Goal: Task Accomplishment & Management: Use online tool/utility

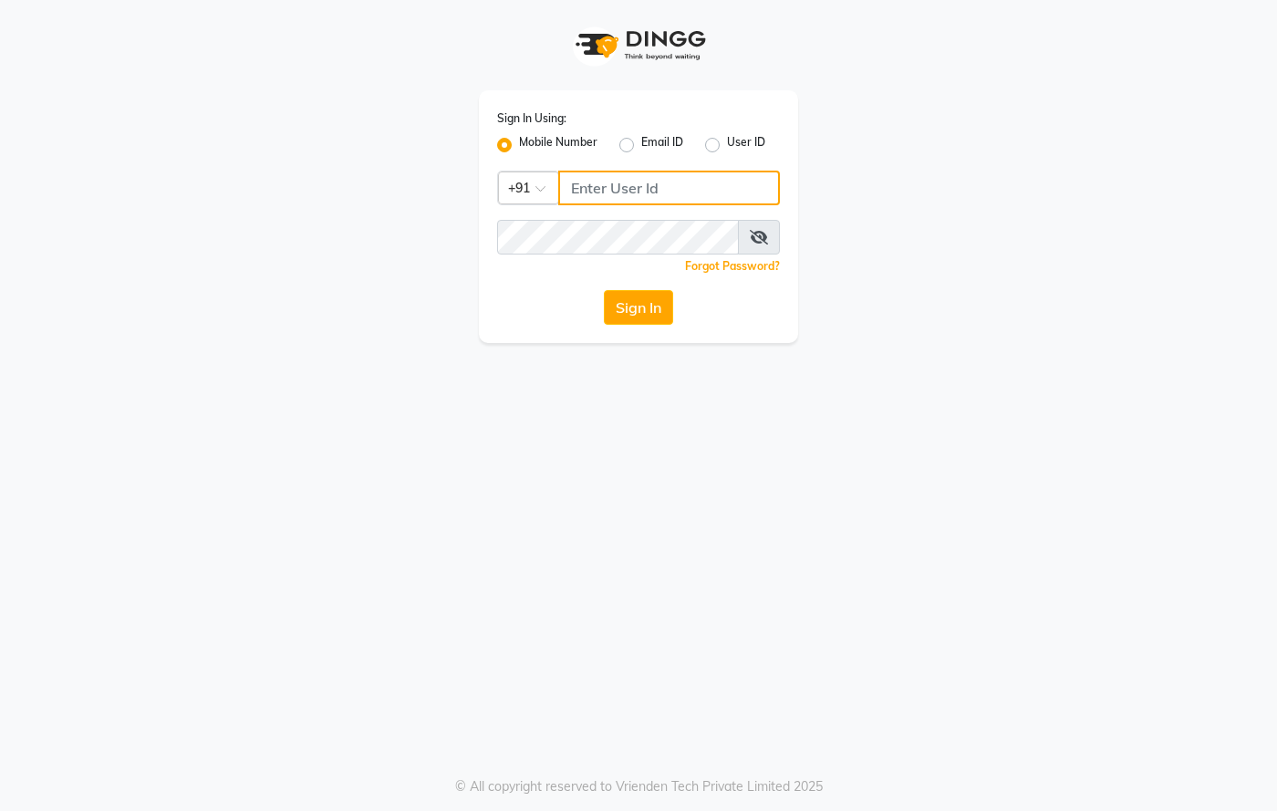
click at [624, 200] on input "Username" at bounding box center [669, 188] width 222 height 35
type input "8437870999"
click at [757, 239] on icon at bounding box center [759, 237] width 18 height 15
click at [649, 305] on button "Sign In" at bounding box center [638, 307] width 69 height 35
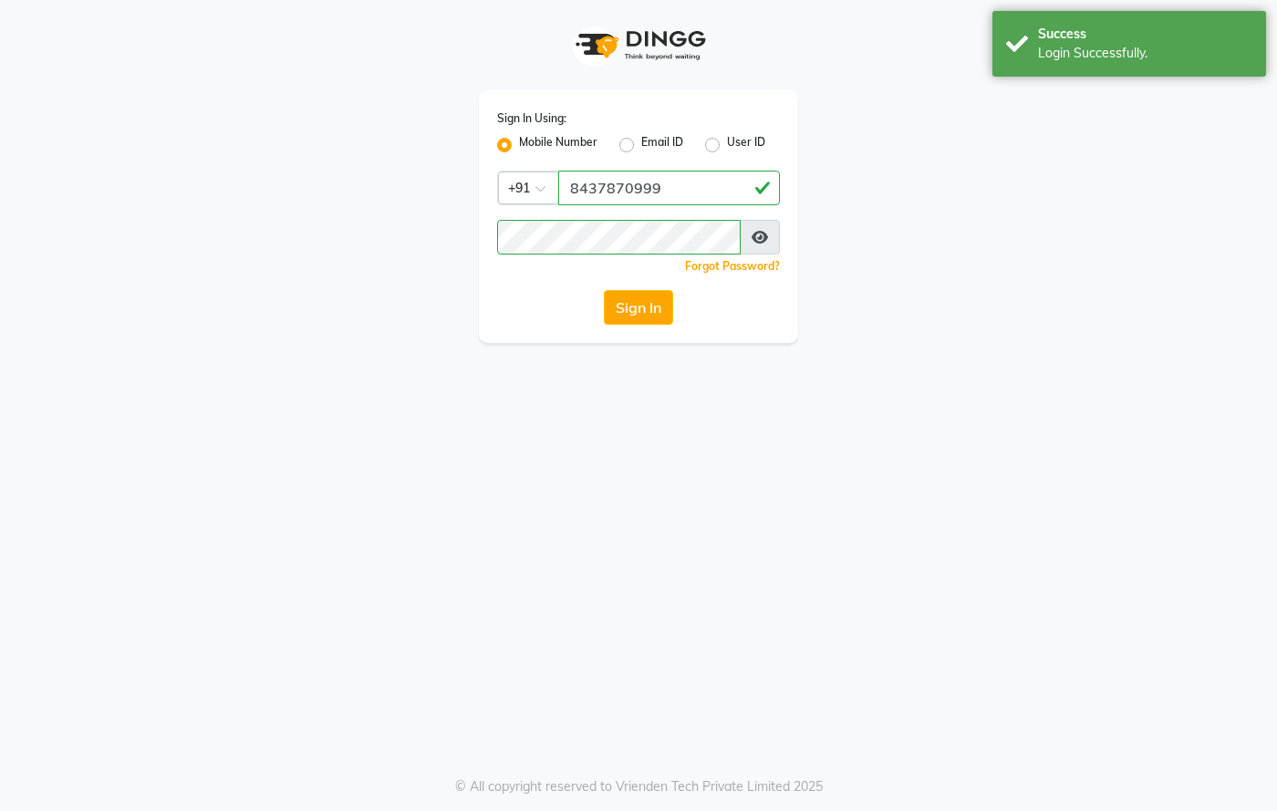
select select "67"
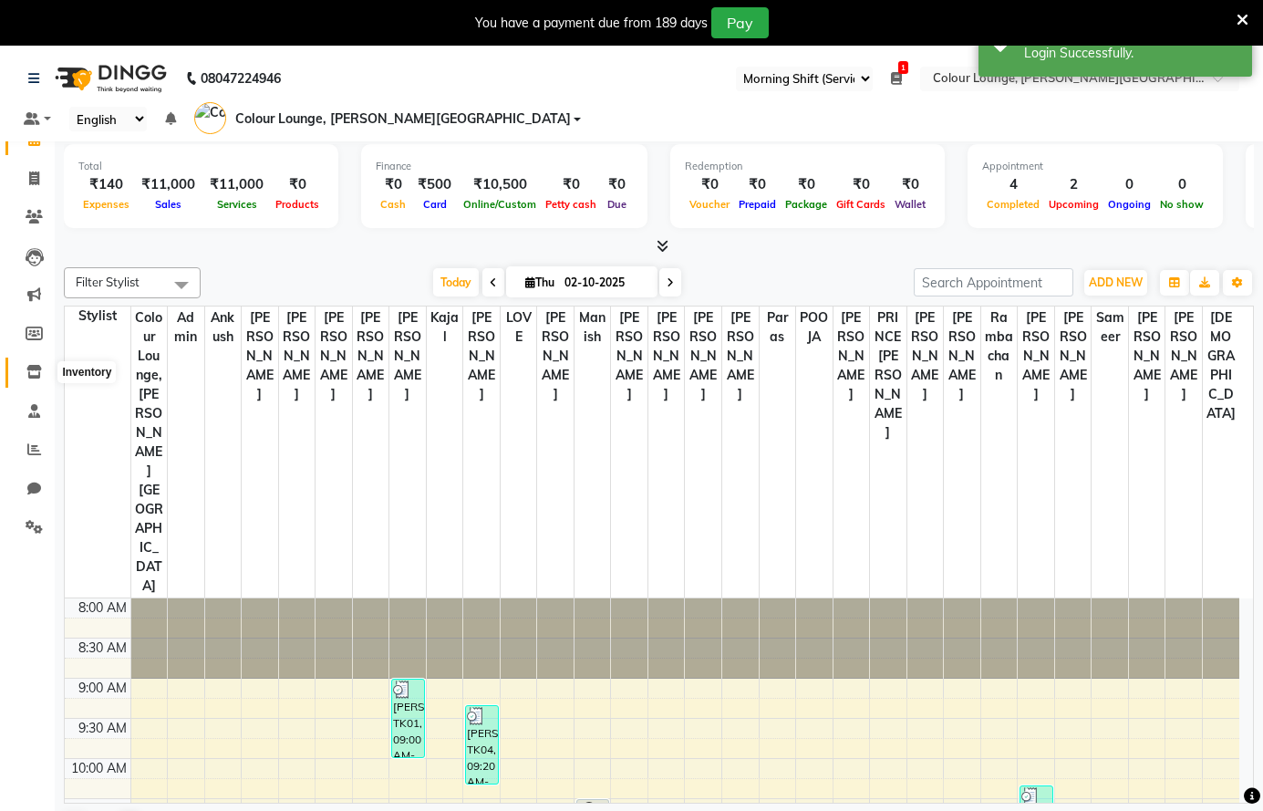
click at [36, 381] on span at bounding box center [34, 372] width 32 height 21
select select
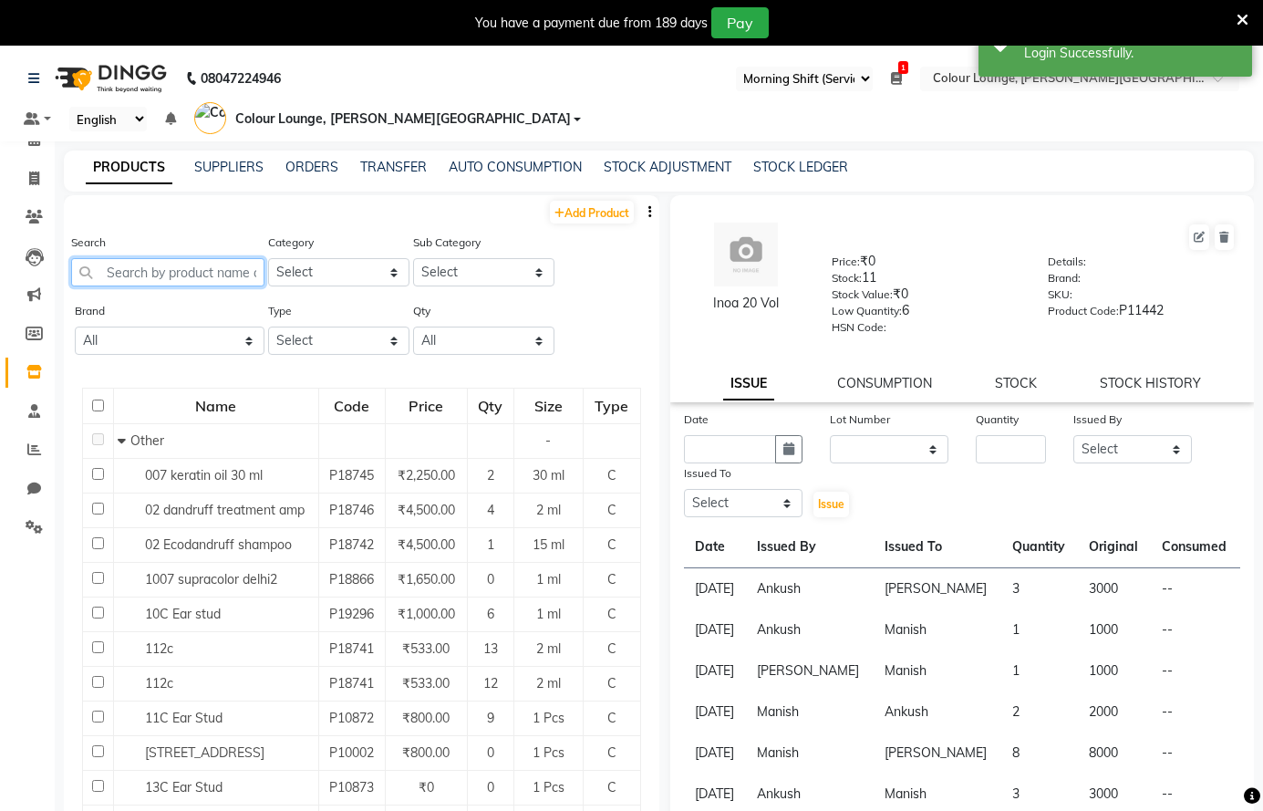
click at [139, 272] on input "text" at bounding box center [167, 272] width 193 height 28
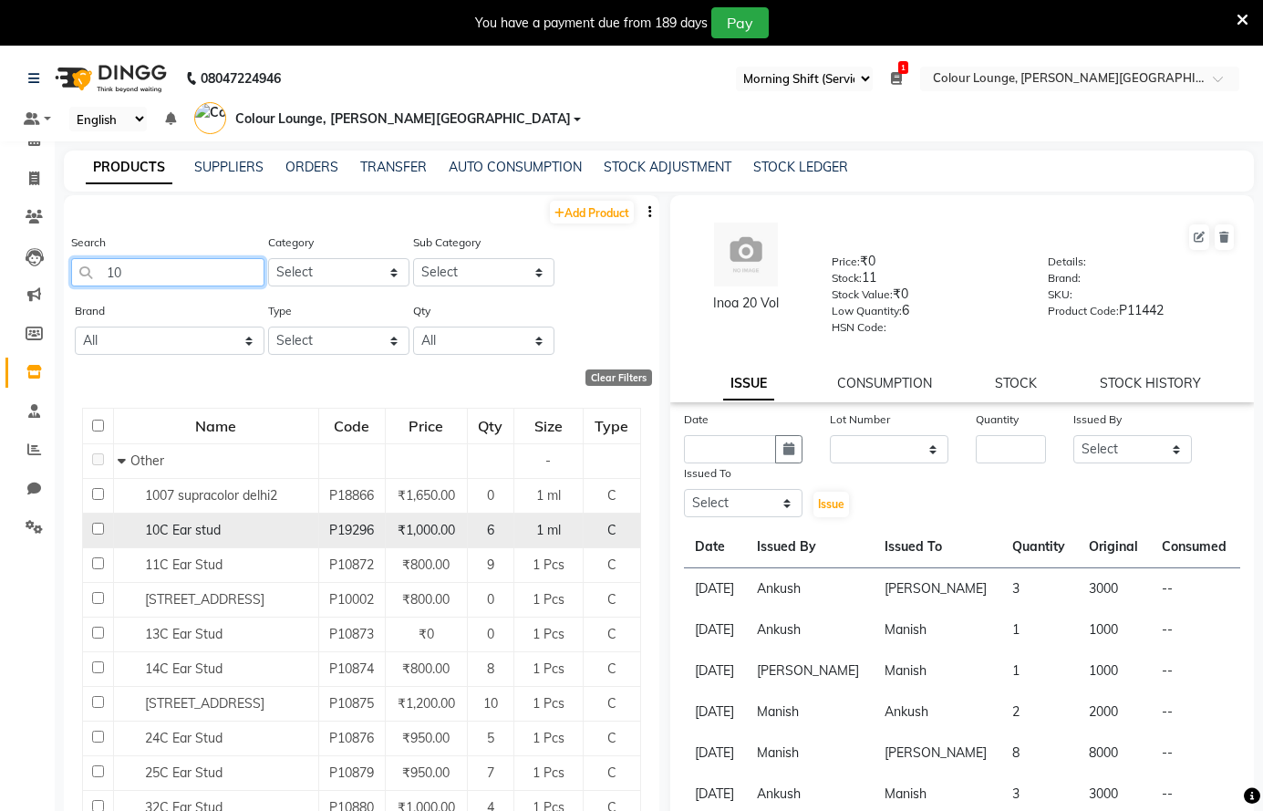
type input "10"
click at [284, 542] on td "10C Ear stud" at bounding box center [215, 530] width 205 height 35
click at [160, 536] on span "10C Ear stud" at bounding box center [183, 530] width 76 height 16
select select
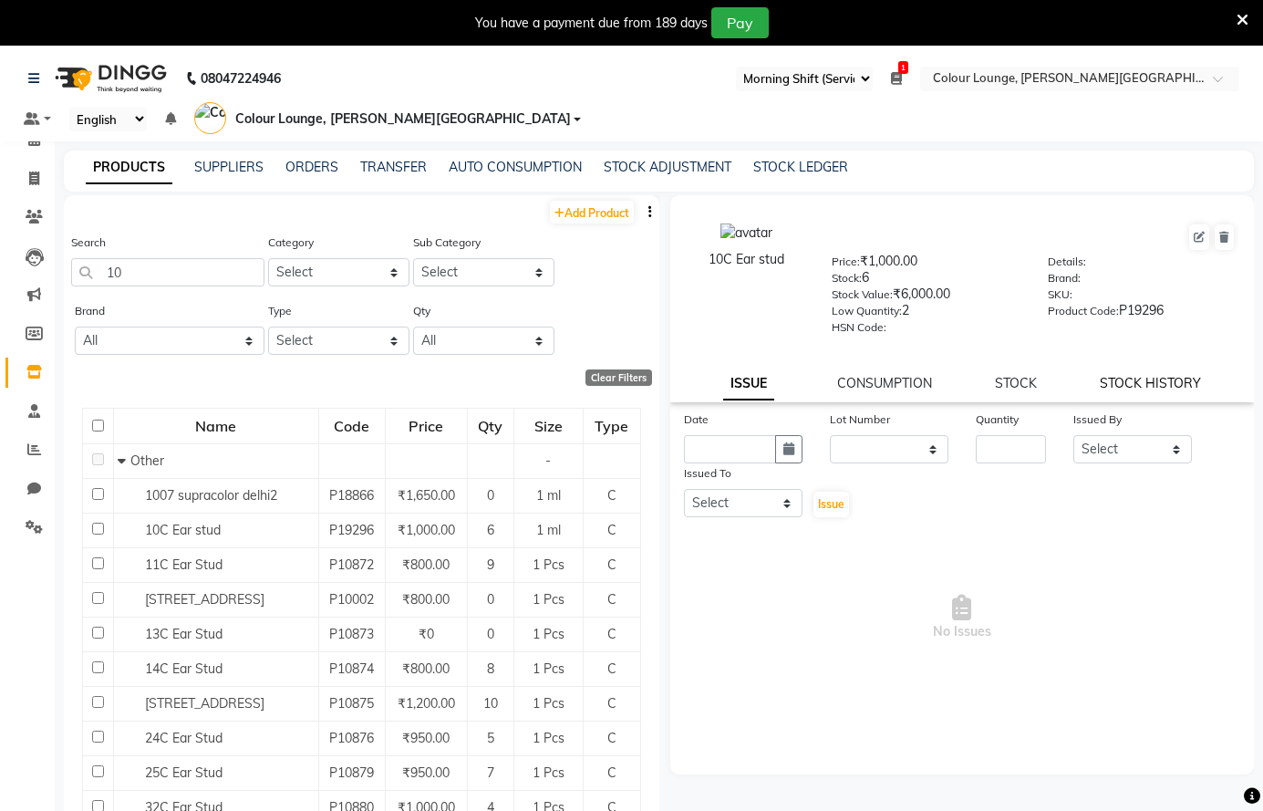
click at [1149, 380] on link "STOCK HISTORY" at bounding box center [1150, 383] width 101 height 16
select select "all"
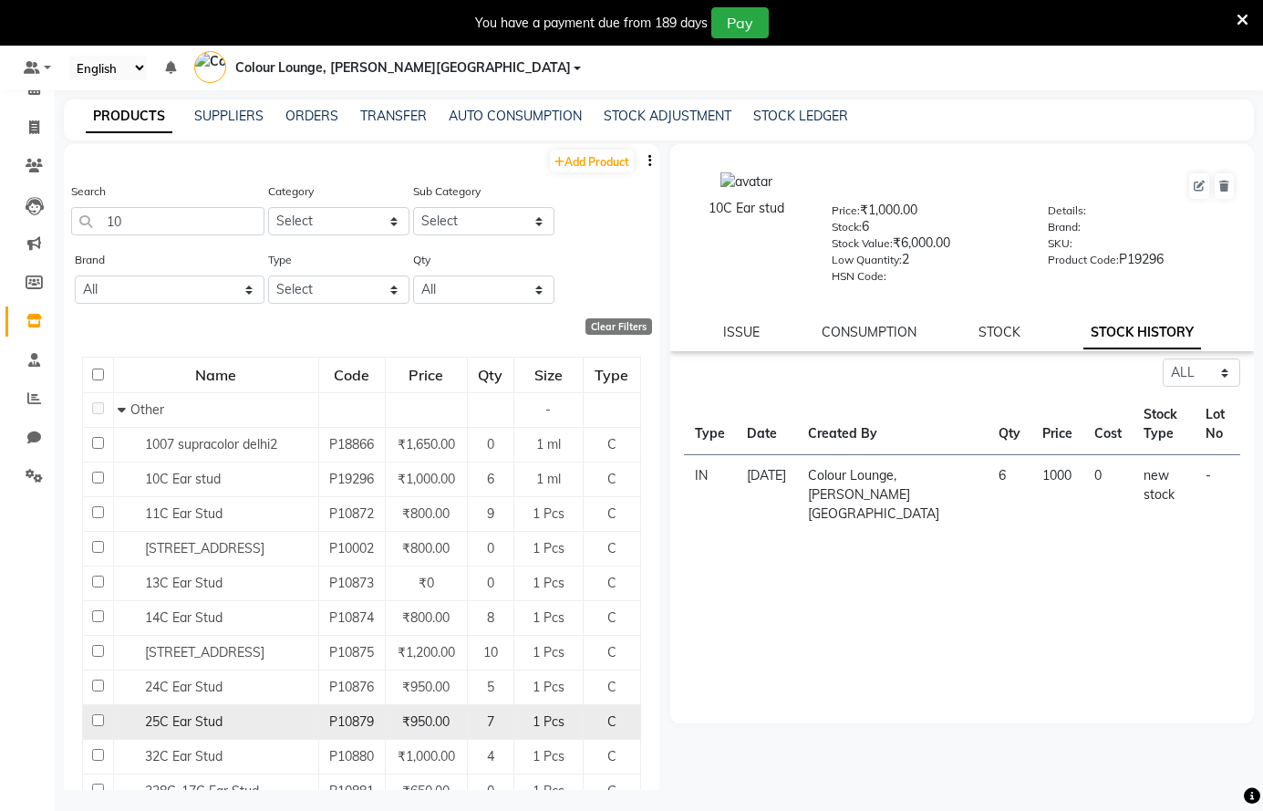
scroll to position [57, 0]
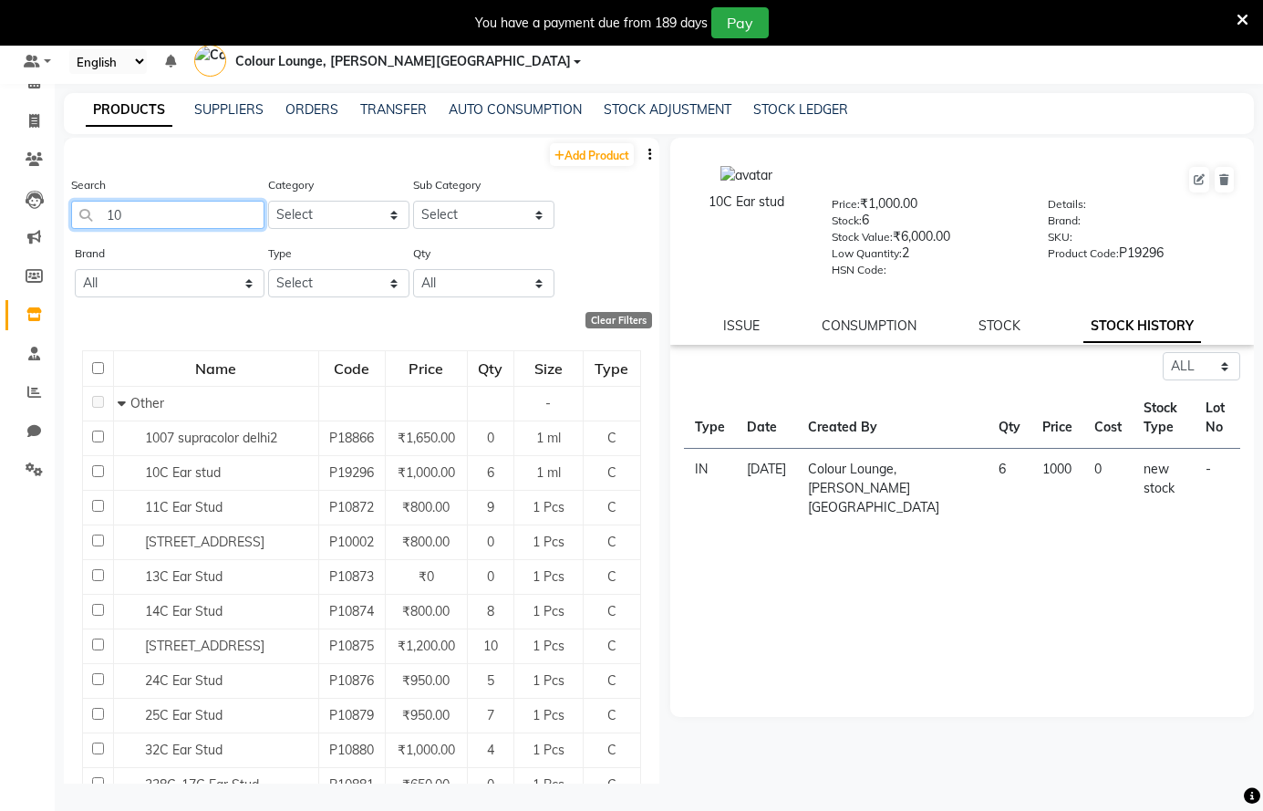
click at [199, 215] on input "10" at bounding box center [167, 215] width 193 height 28
type input "1"
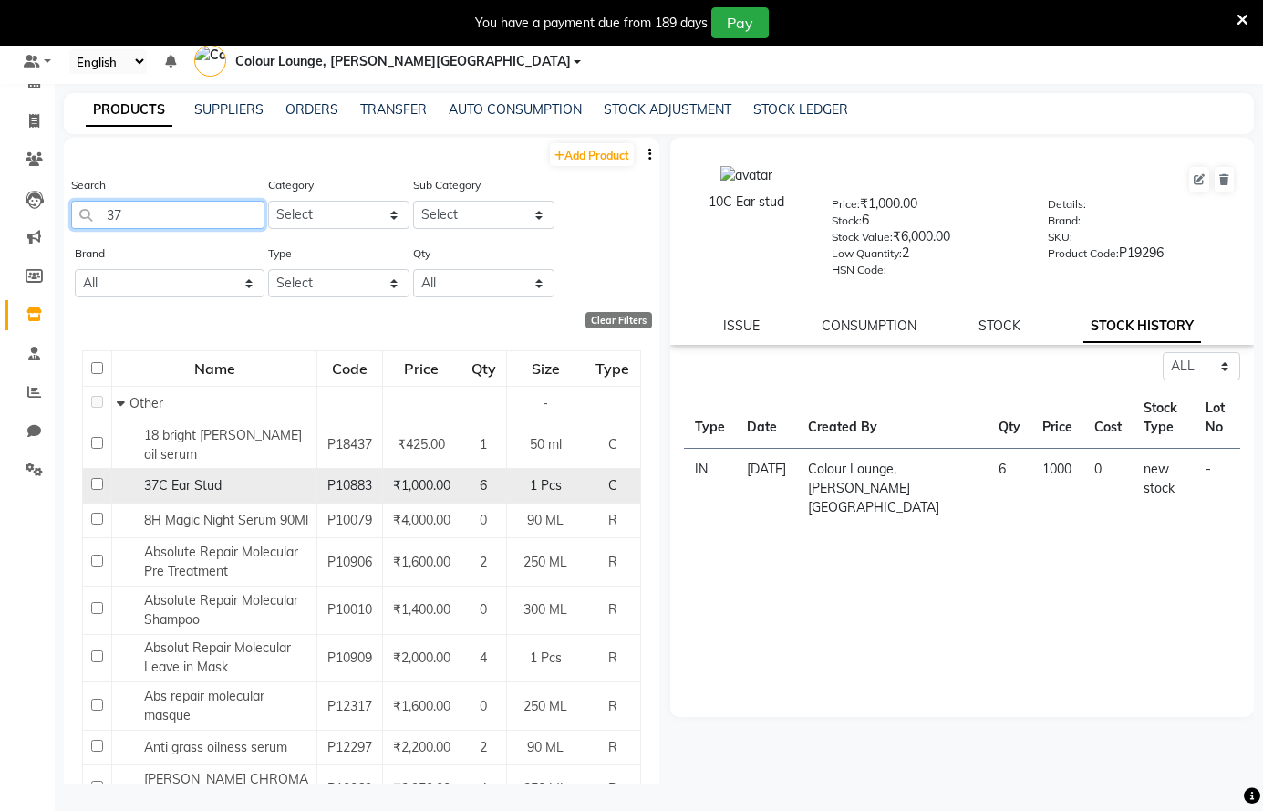
type input "37"
click at [159, 483] on span "37C Ear Stud" at bounding box center [183, 485] width 78 height 16
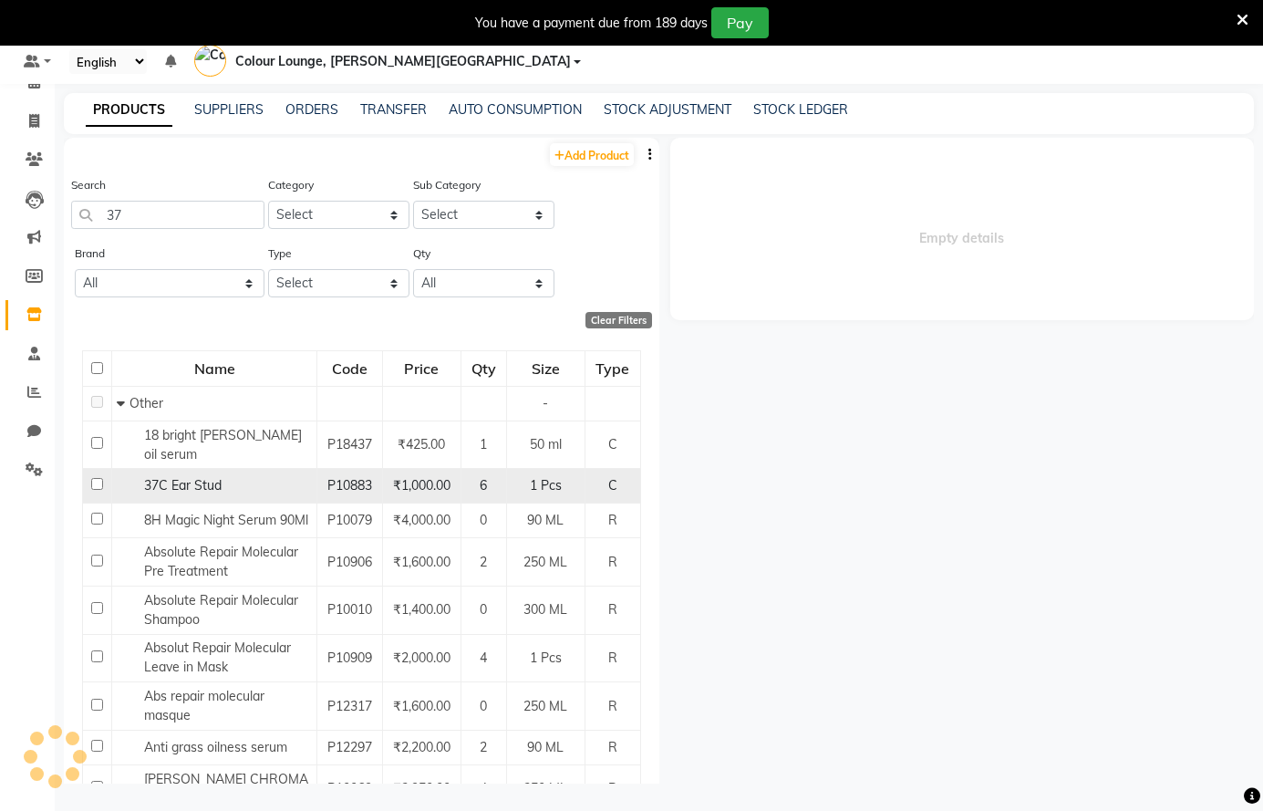
select select "all"
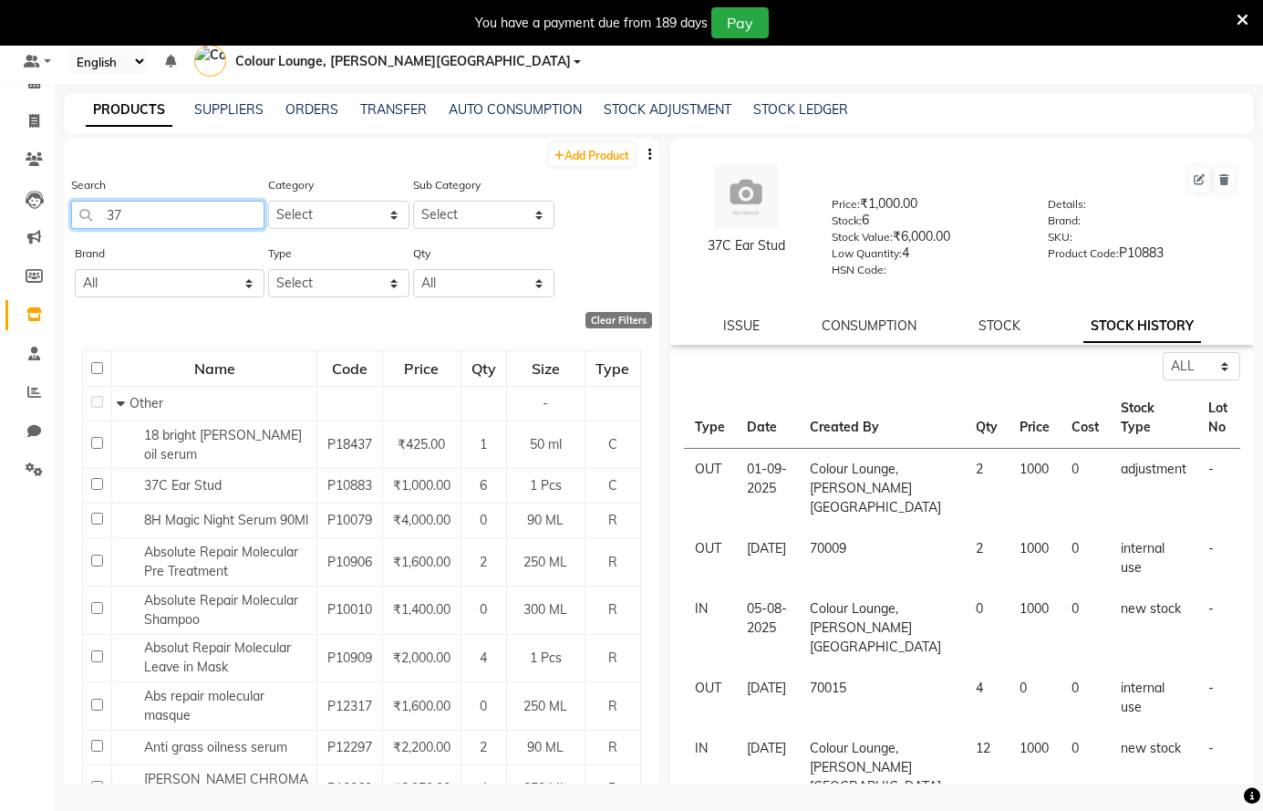
click at [173, 222] on input "37" at bounding box center [167, 215] width 193 height 28
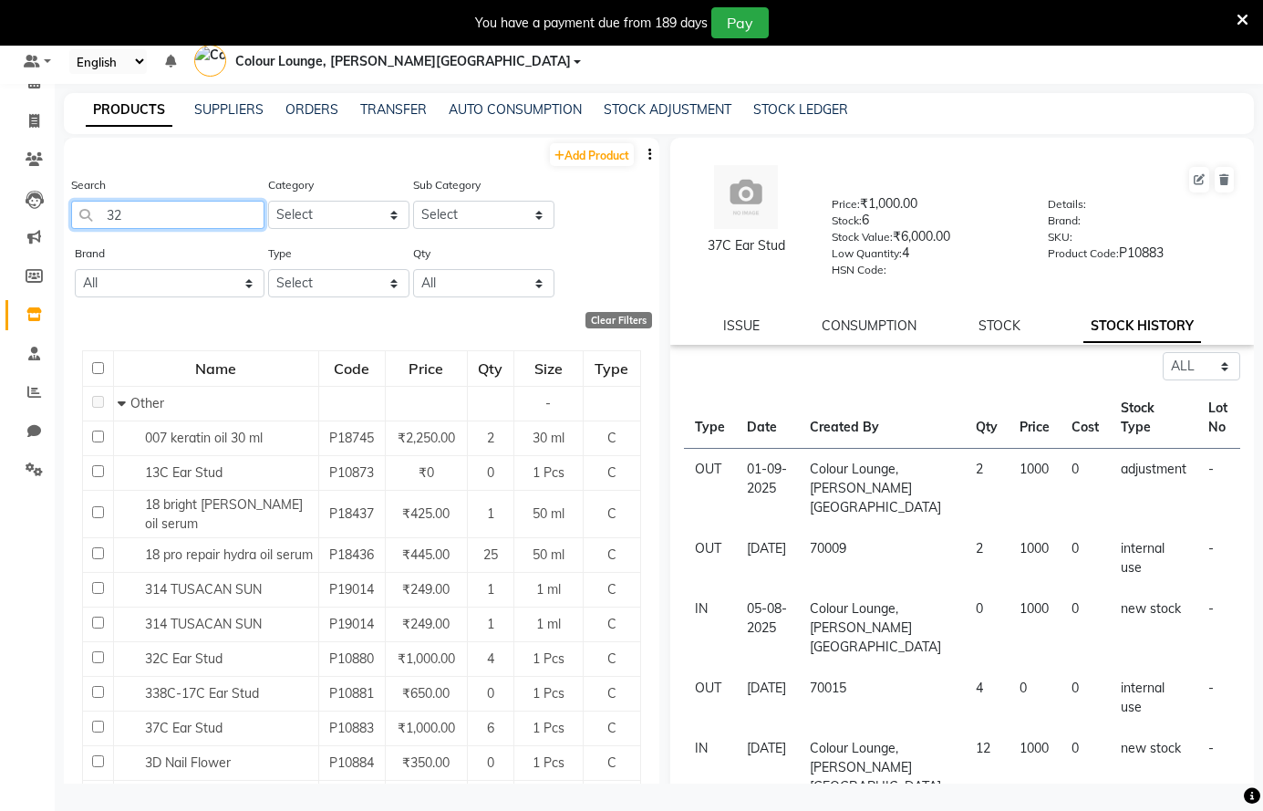
click at [182, 221] on input "32" at bounding box center [167, 215] width 193 height 28
type input "3"
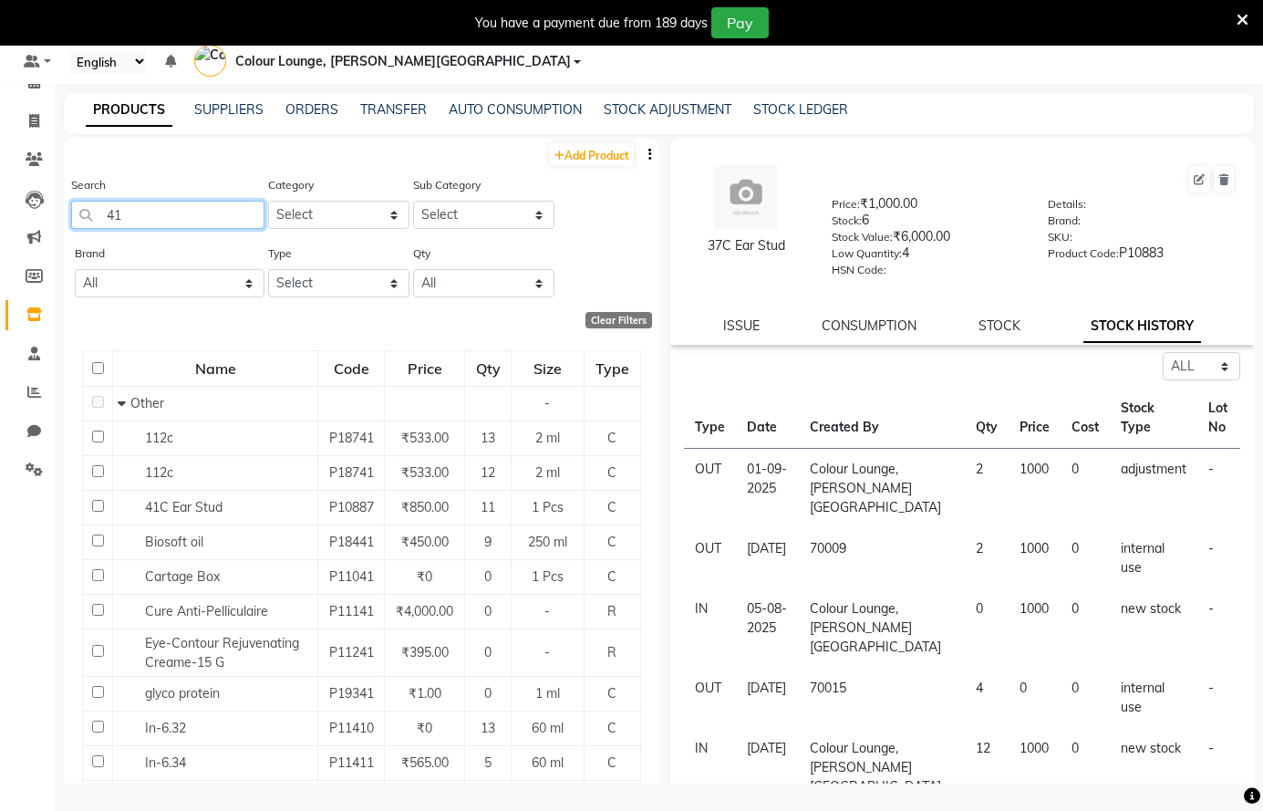
type input "4"
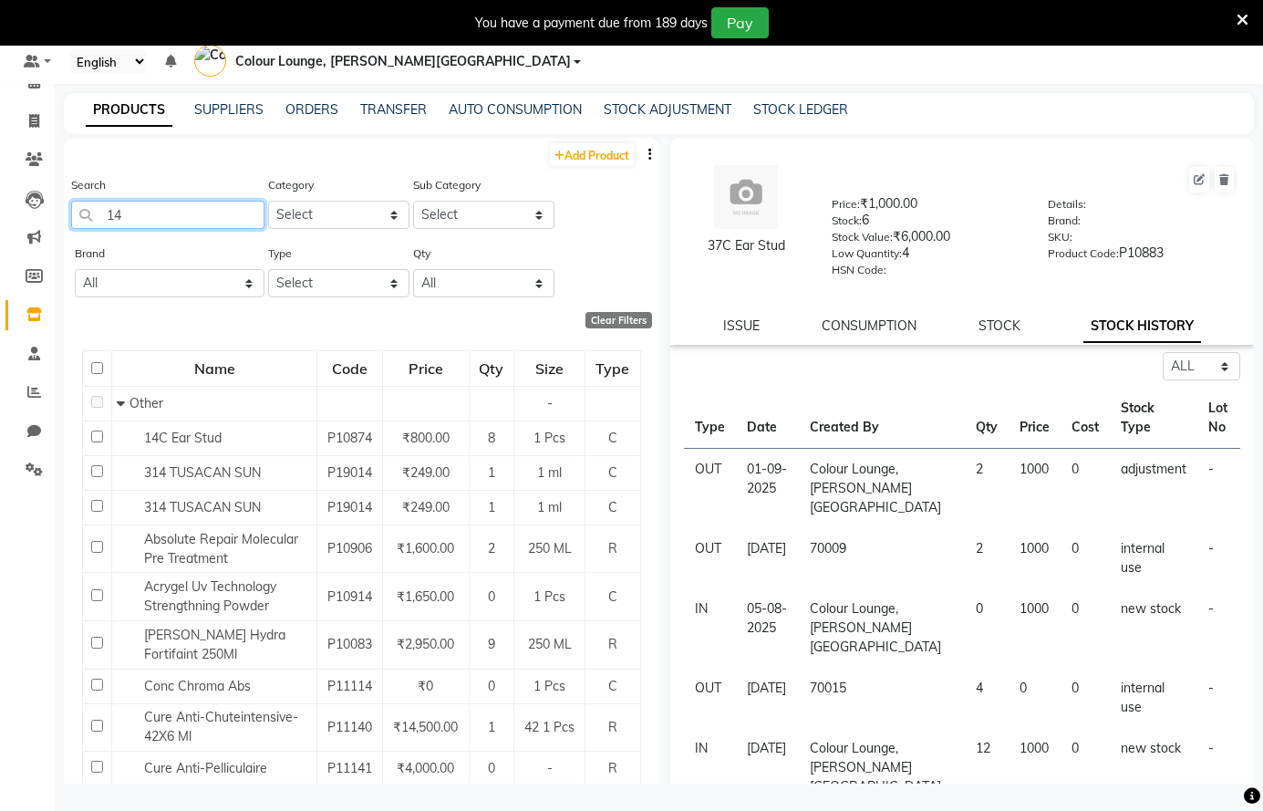
type input "1"
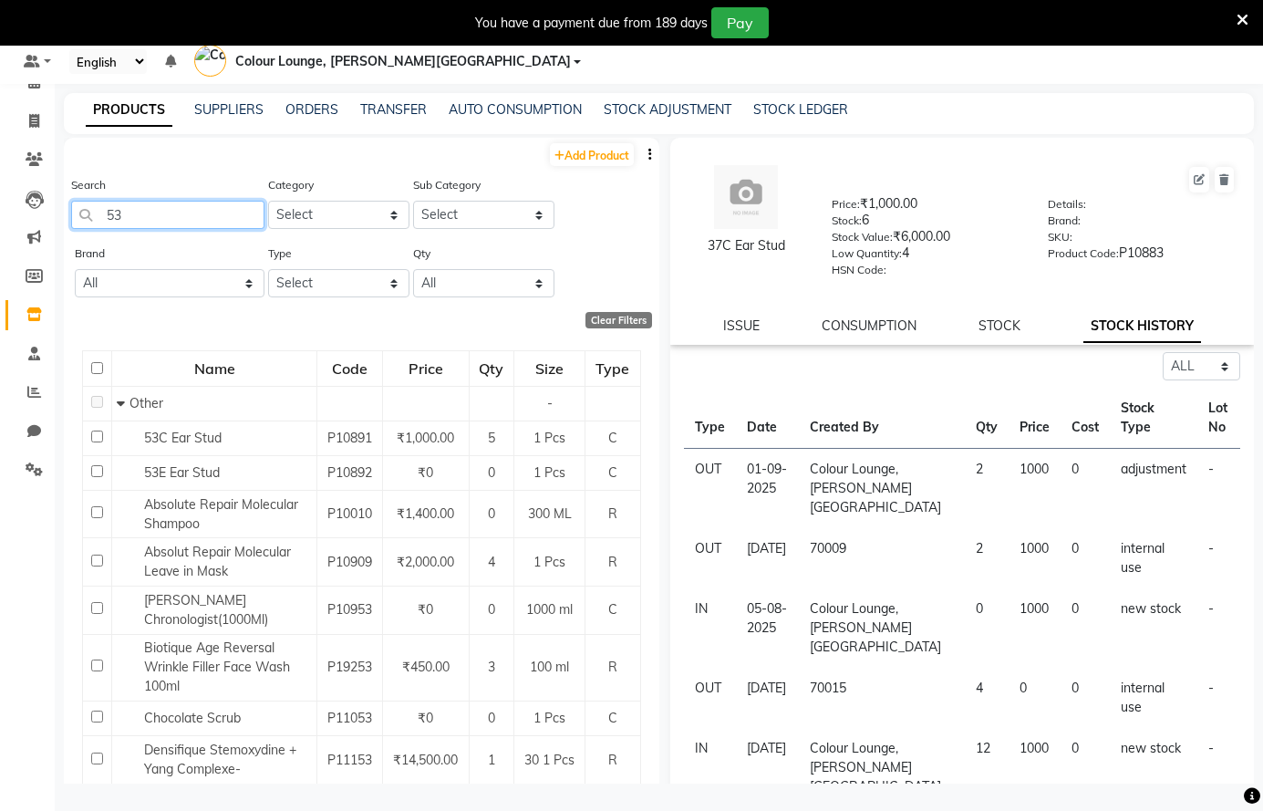
type input "5"
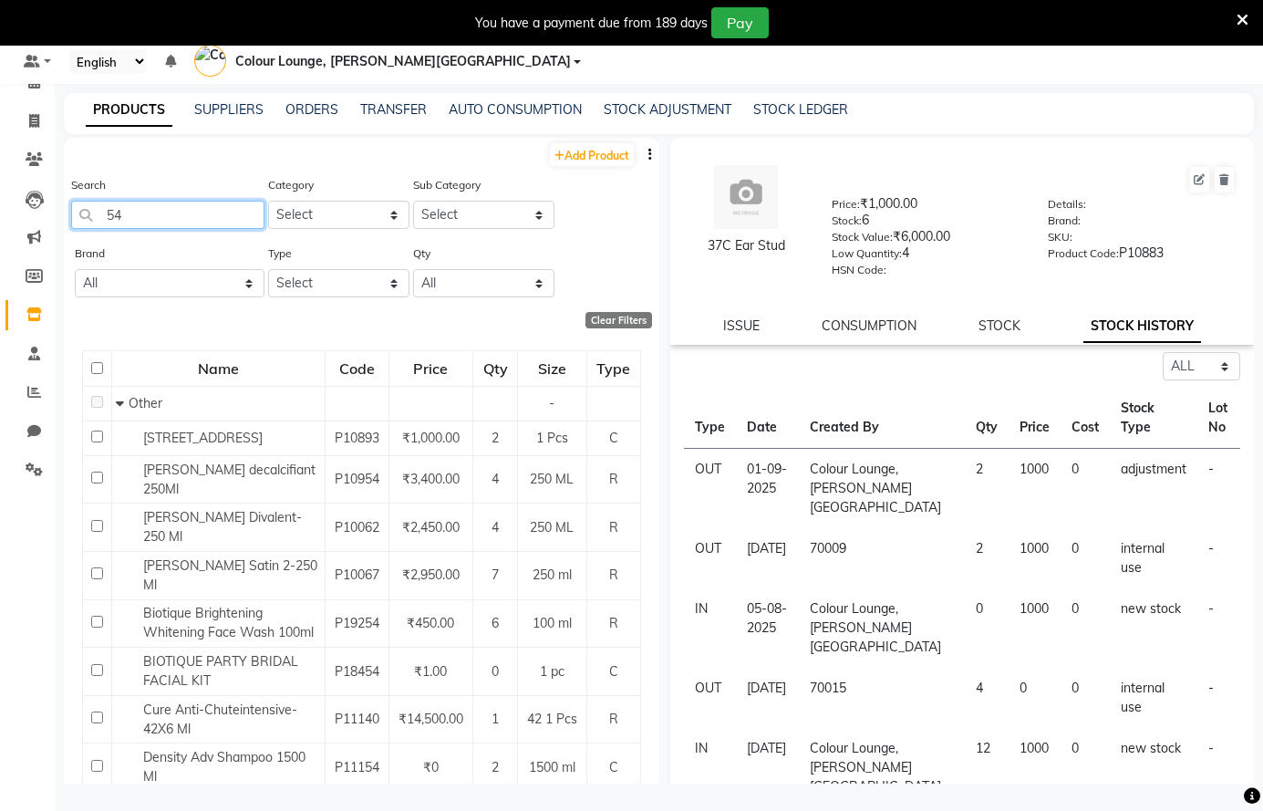
type input "5"
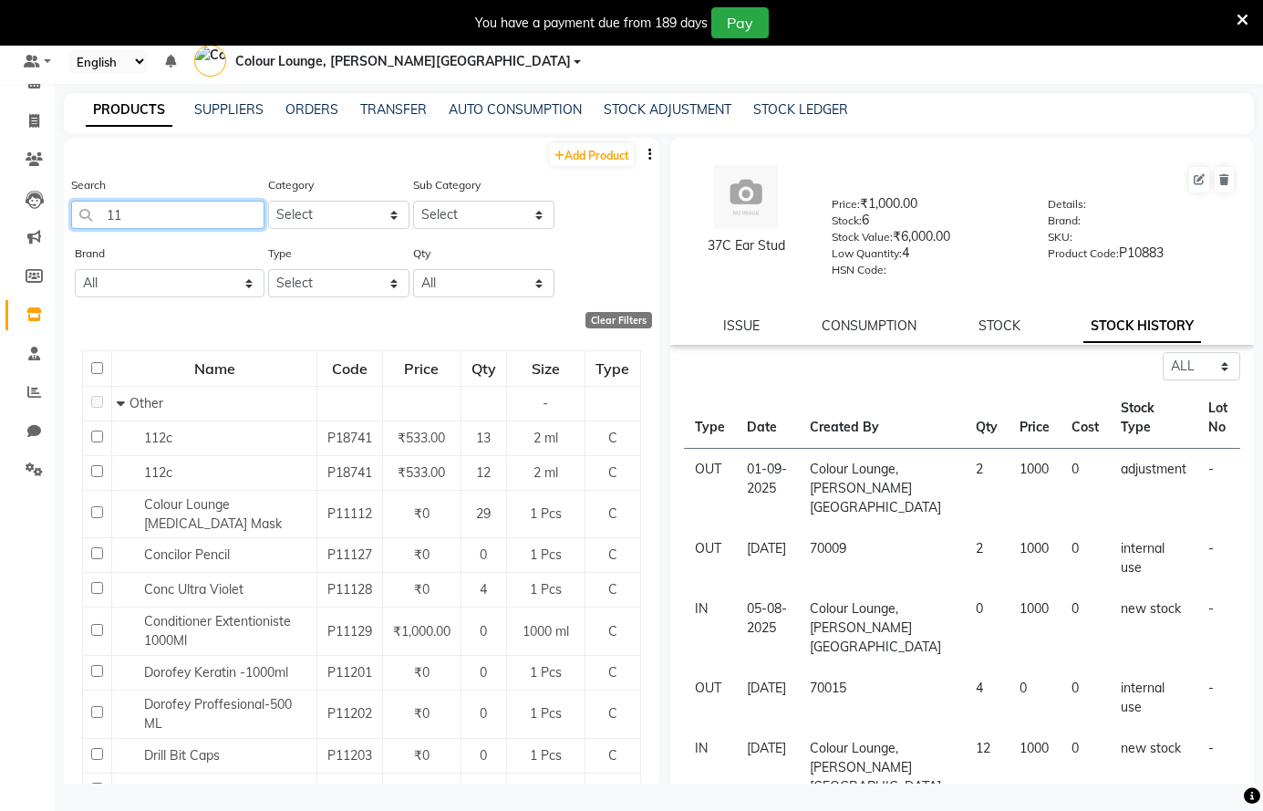
type input "1"
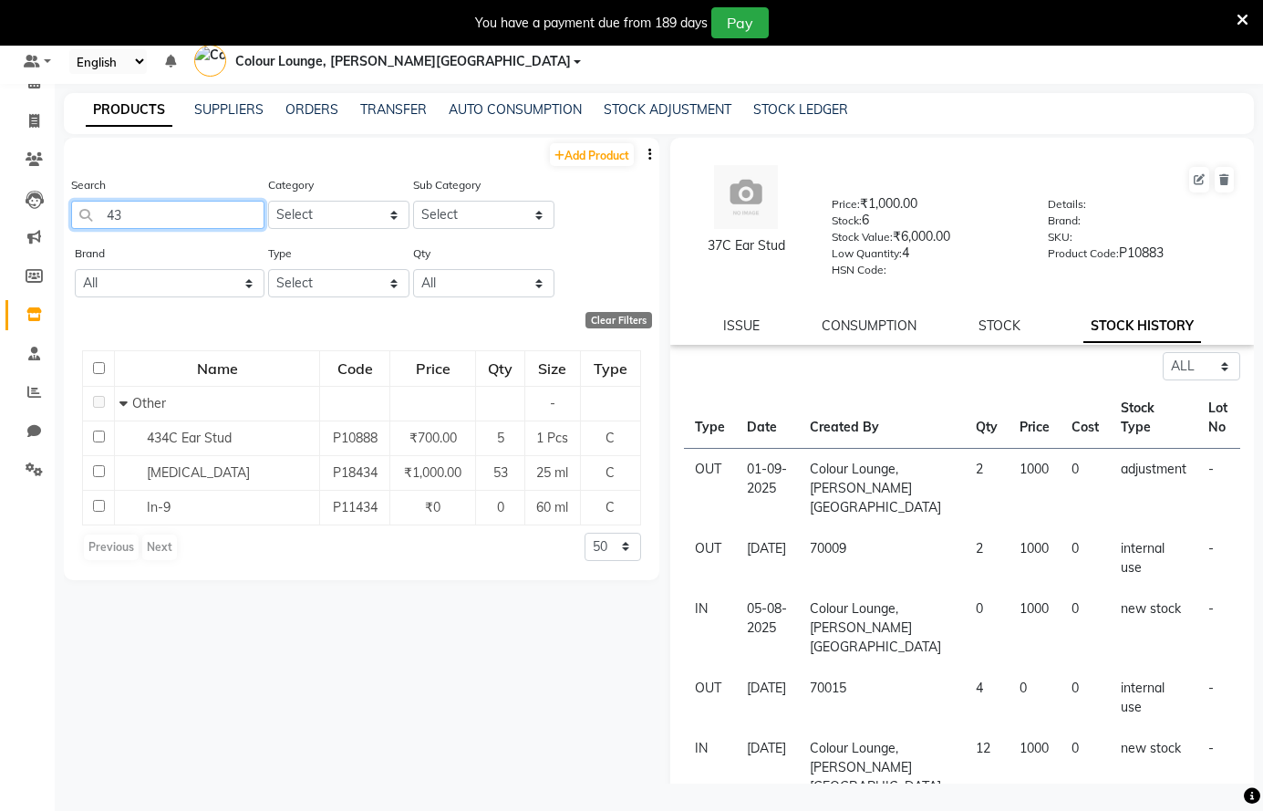
type input "4"
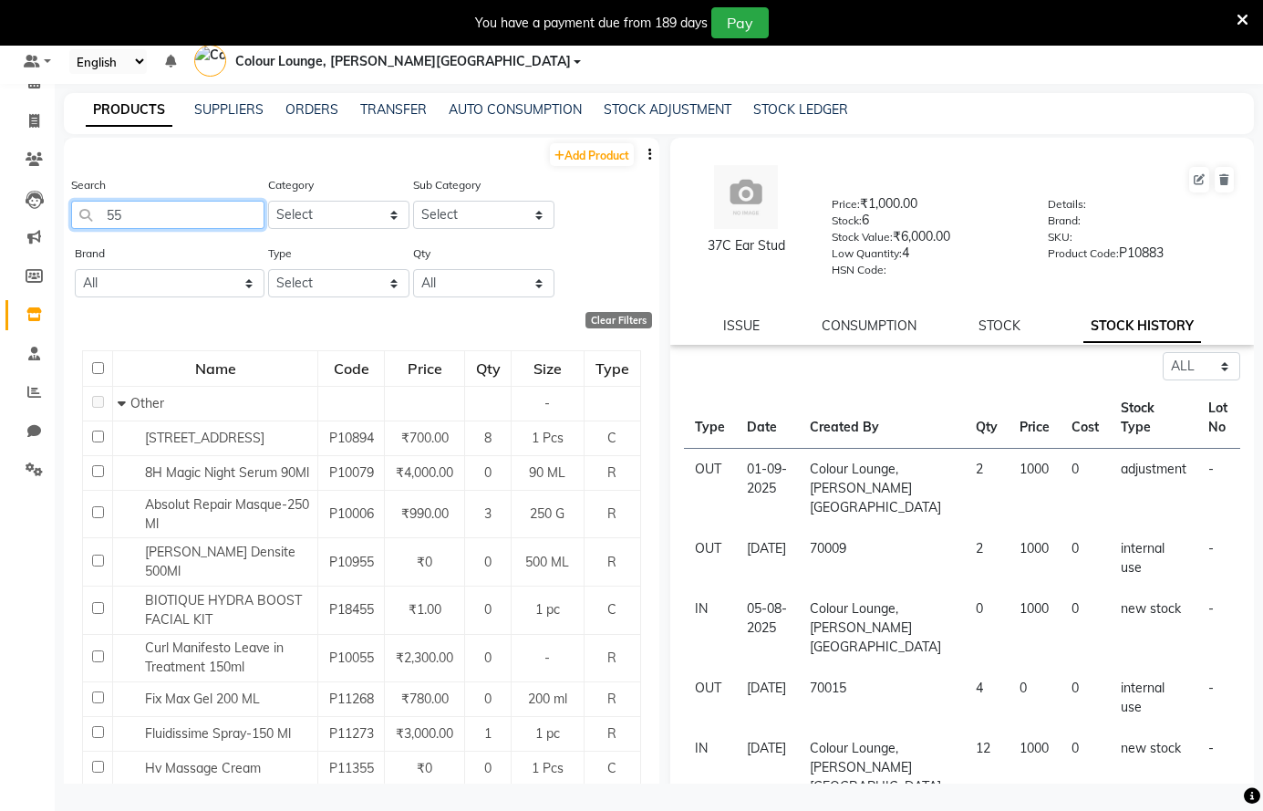
type input "5"
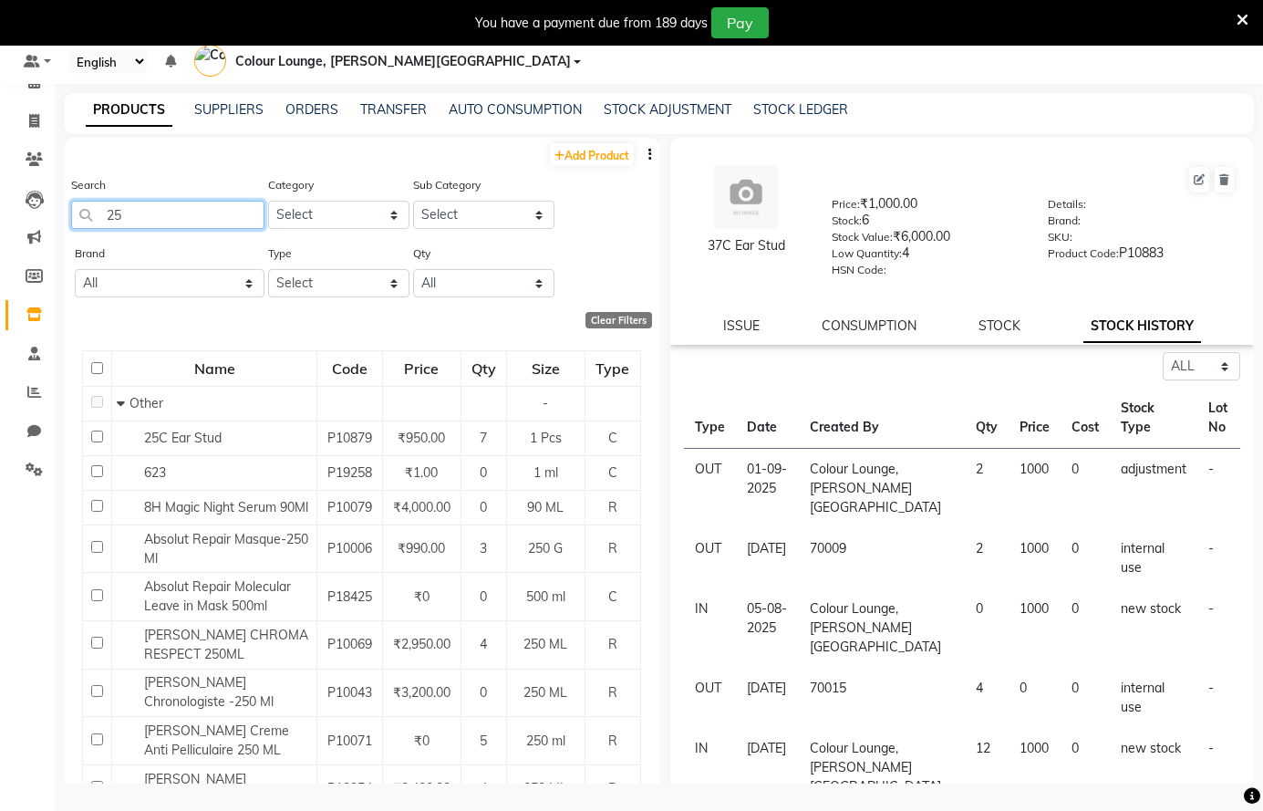
type input "2"
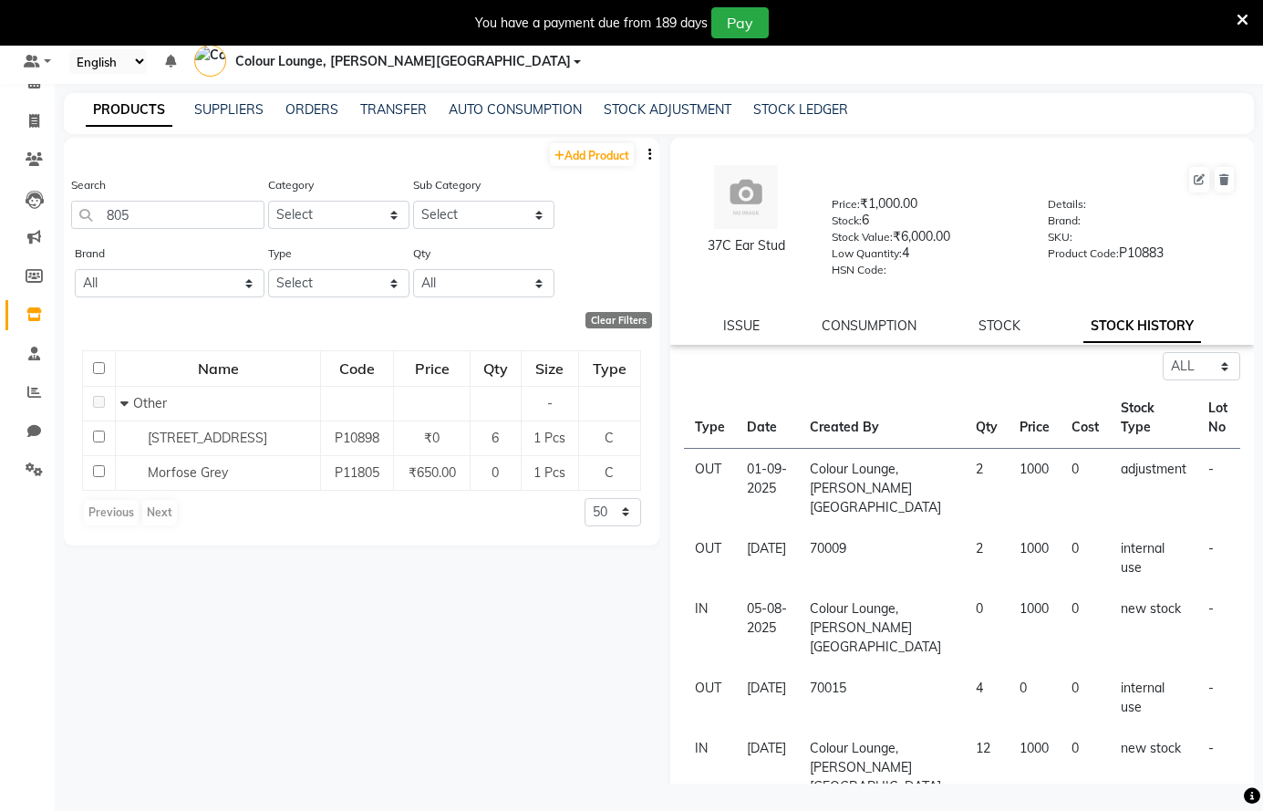
click at [1248, 16] on icon at bounding box center [1243, 20] width 12 height 16
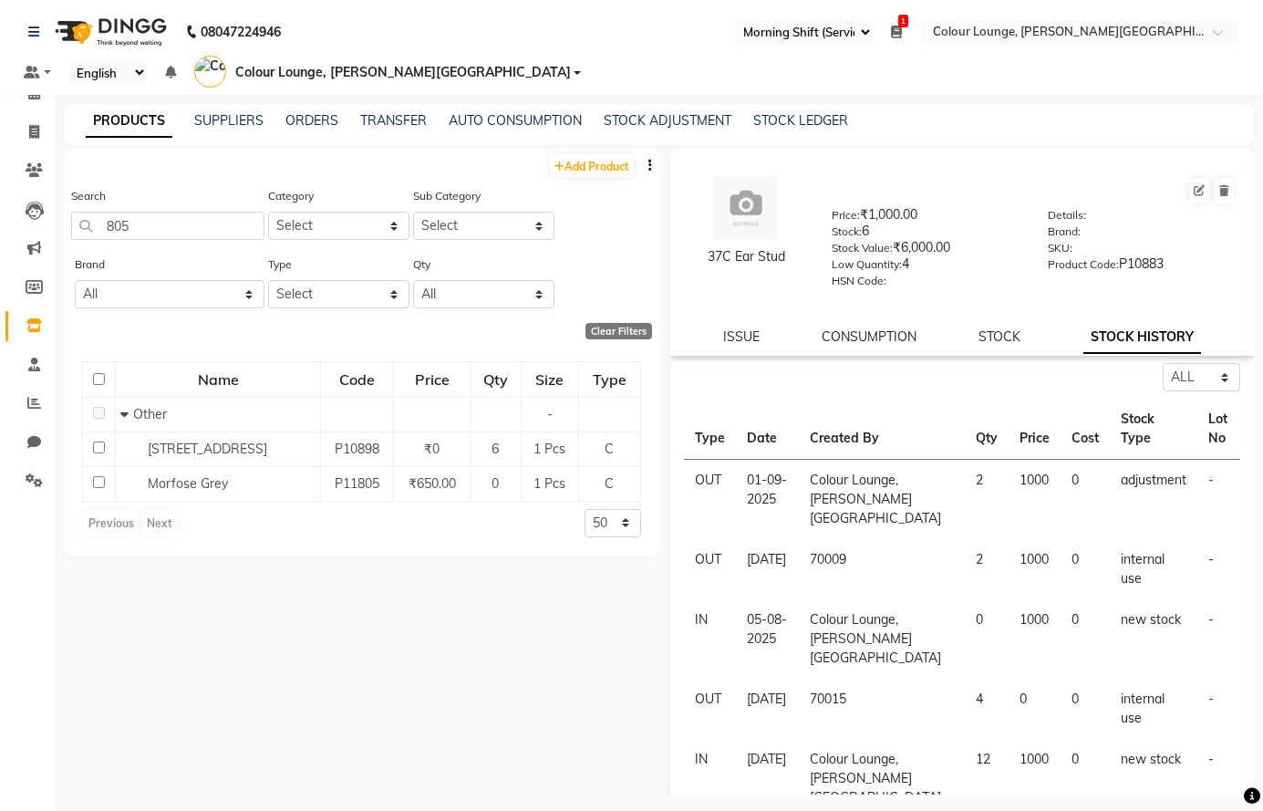
scroll to position [0, 0]
drag, startPoint x: 133, startPoint y: 255, endPoint x: 141, endPoint y: 244, distance: 13.7
click at [134, 254] on div "Add Product Search 805 Category Select Hair Skin Makeup Personal Care Appliance…" at bounding box center [362, 354] width 596 height 408
click at [156, 233] on input "805" at bounding box center [167, 226] width 193 height 28
type input "8"
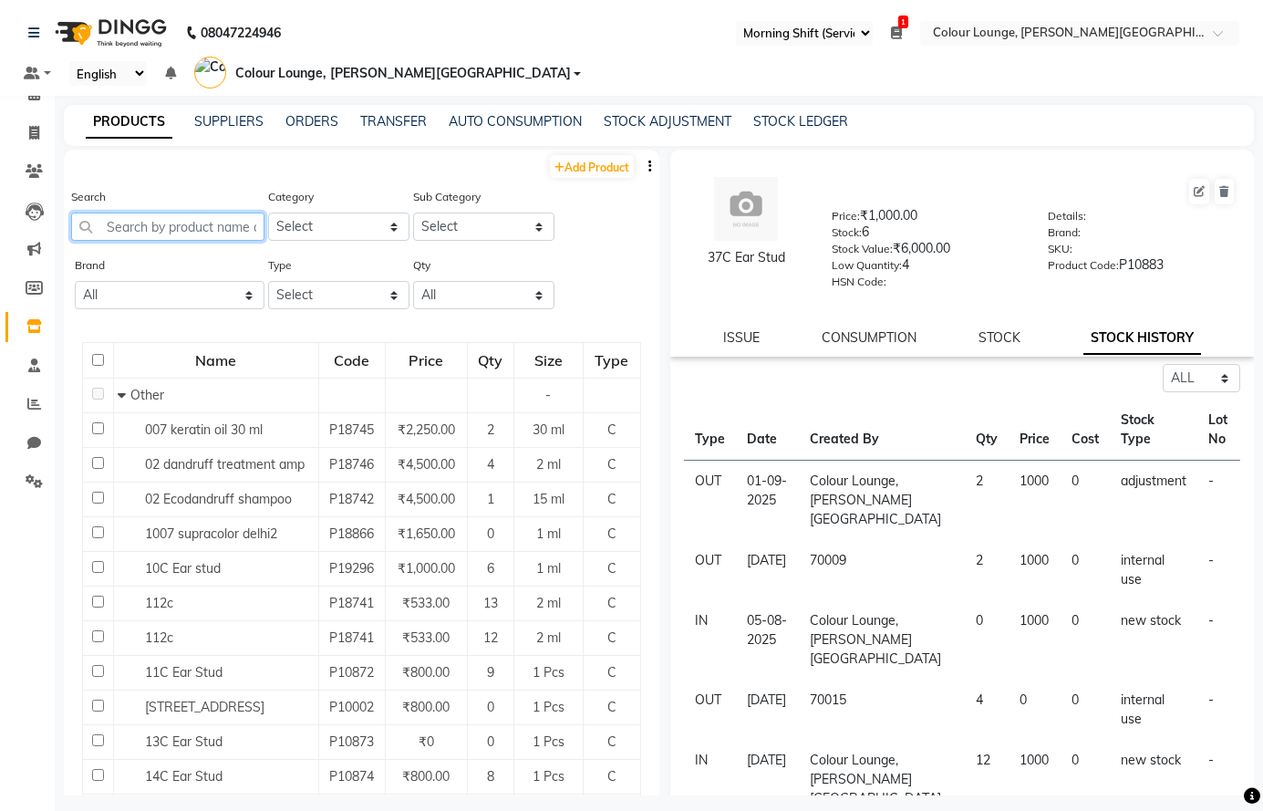
click at [164, 223] on input "text" at bounding box center [167, 226] width 193 height 28
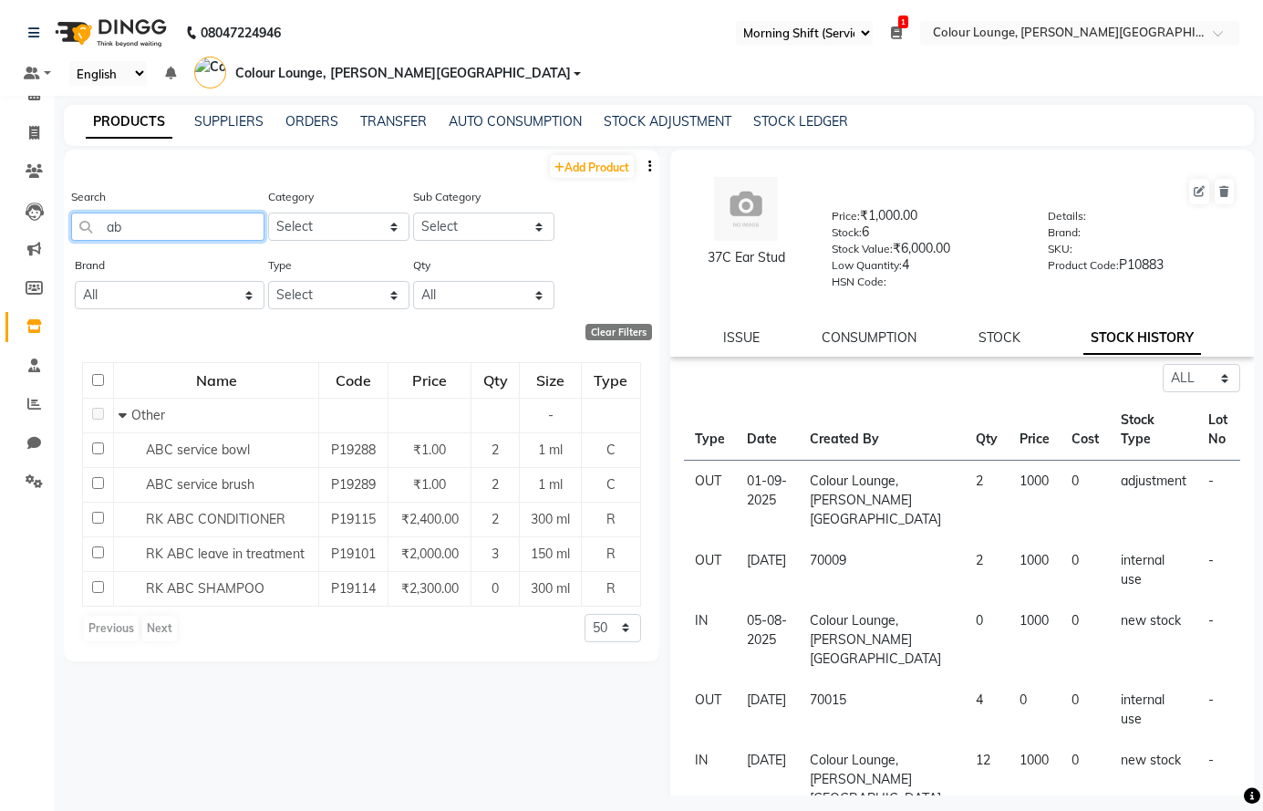
type input "a"
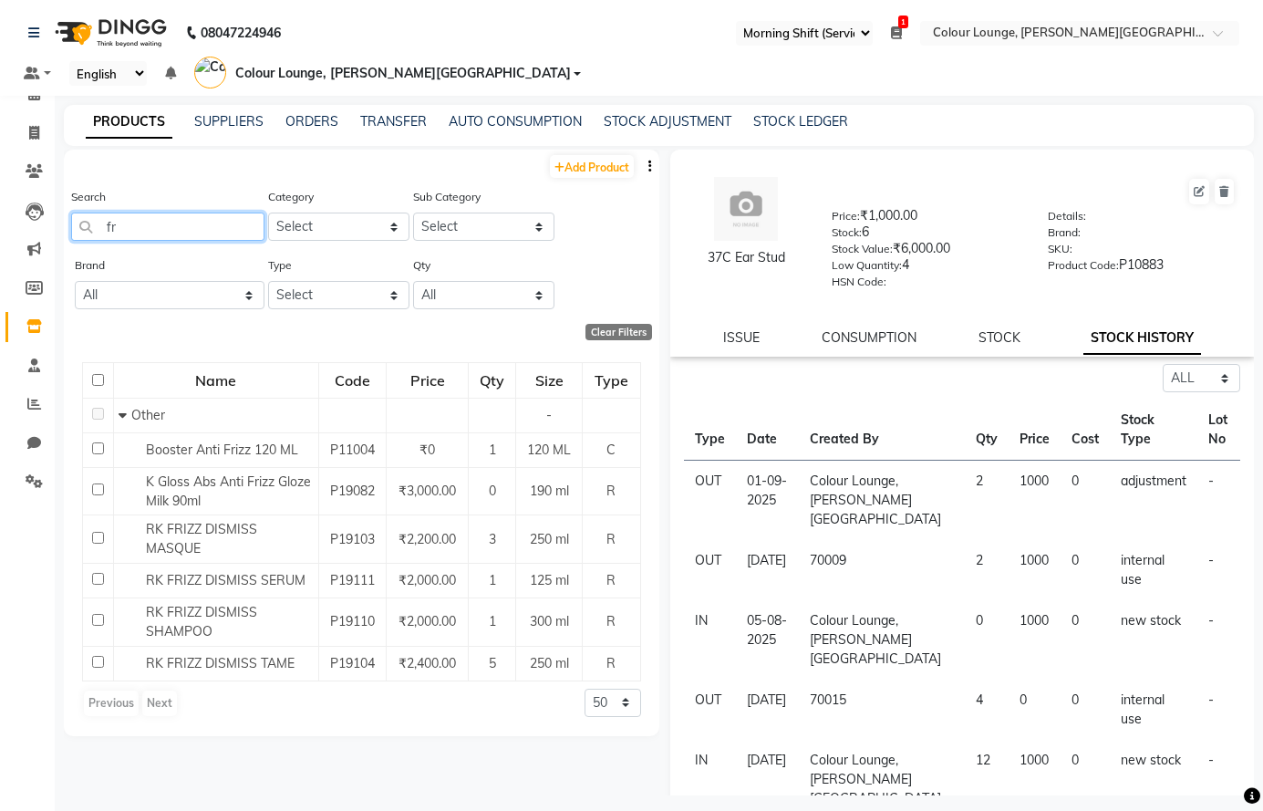
type input "f"
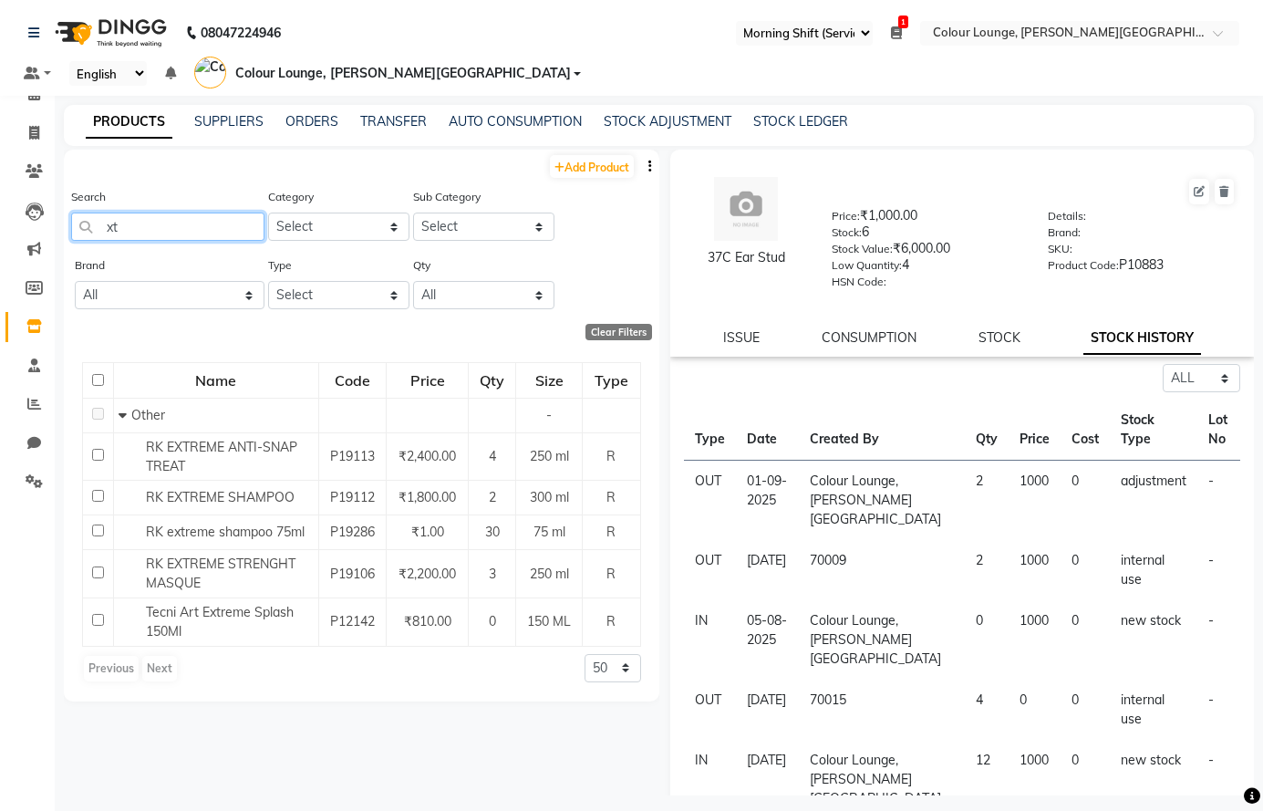
type input "x"
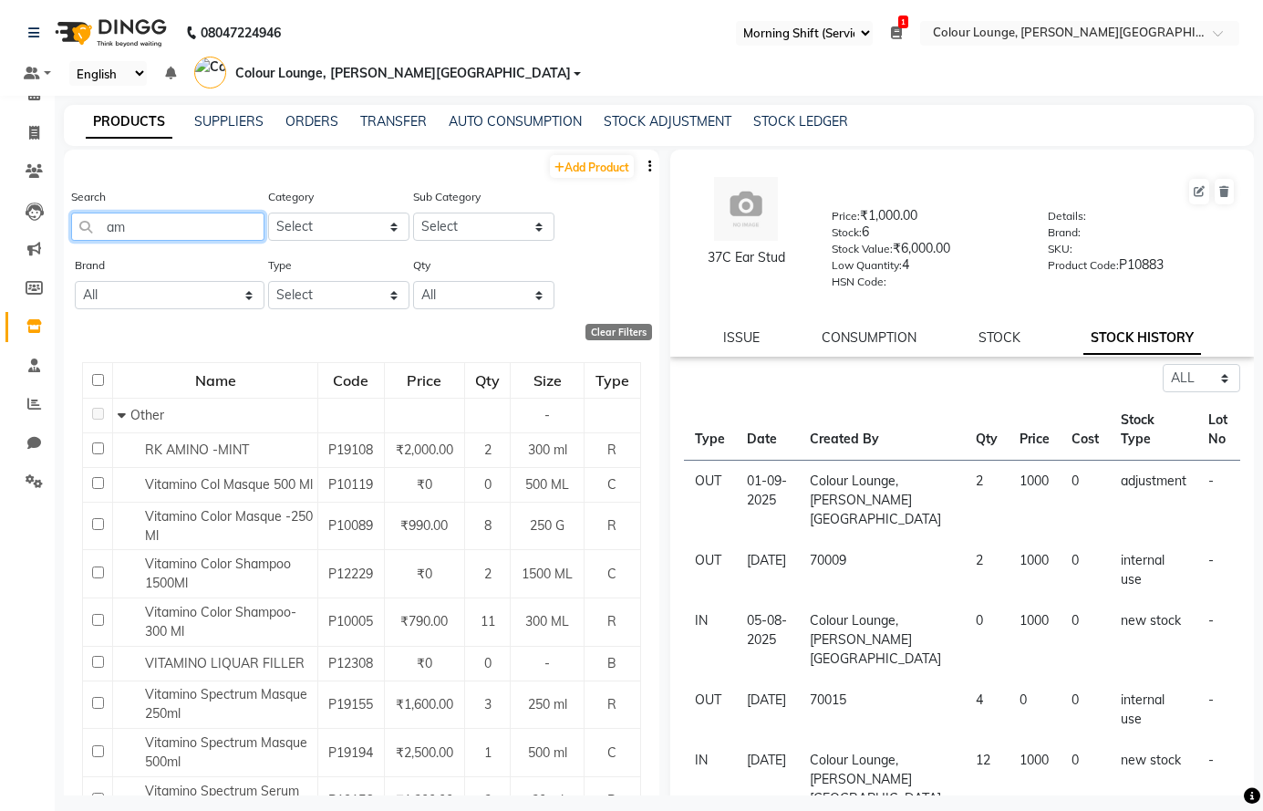
type input "a"
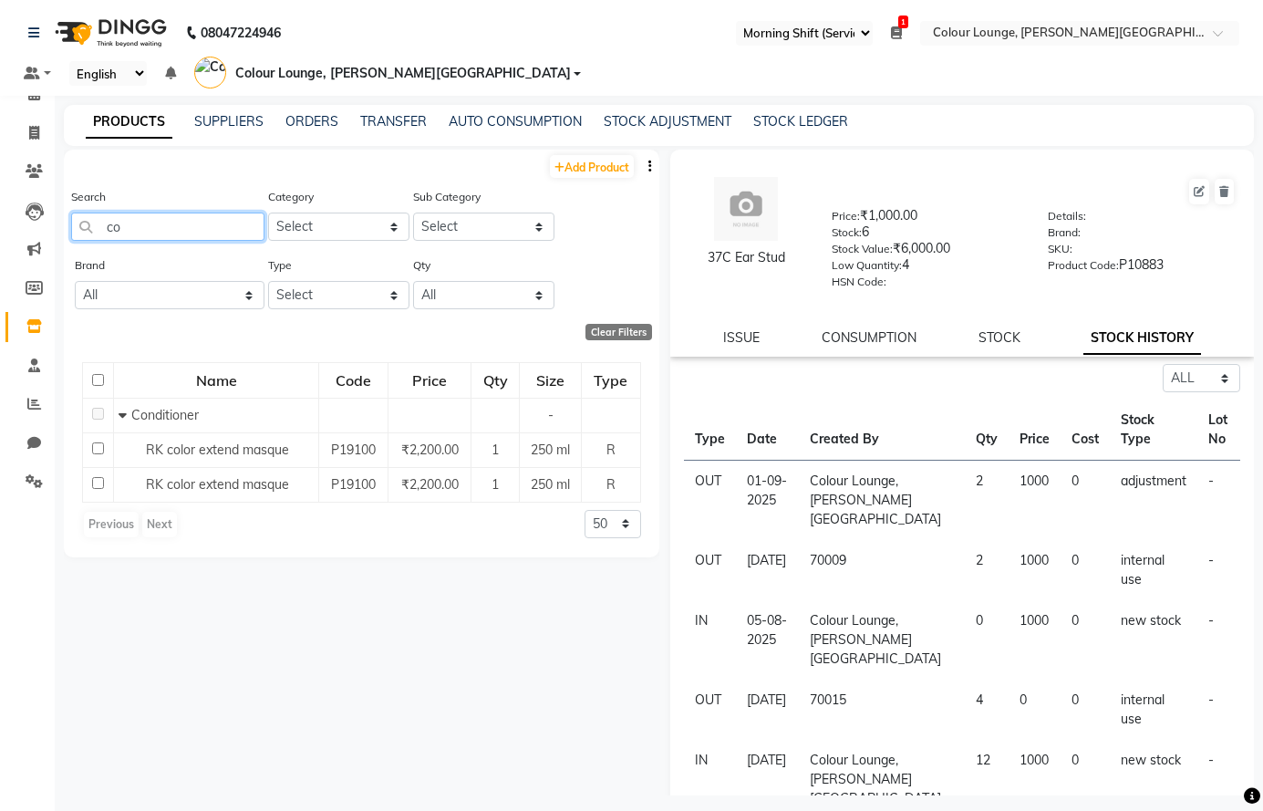
type input "c"
type input "s"
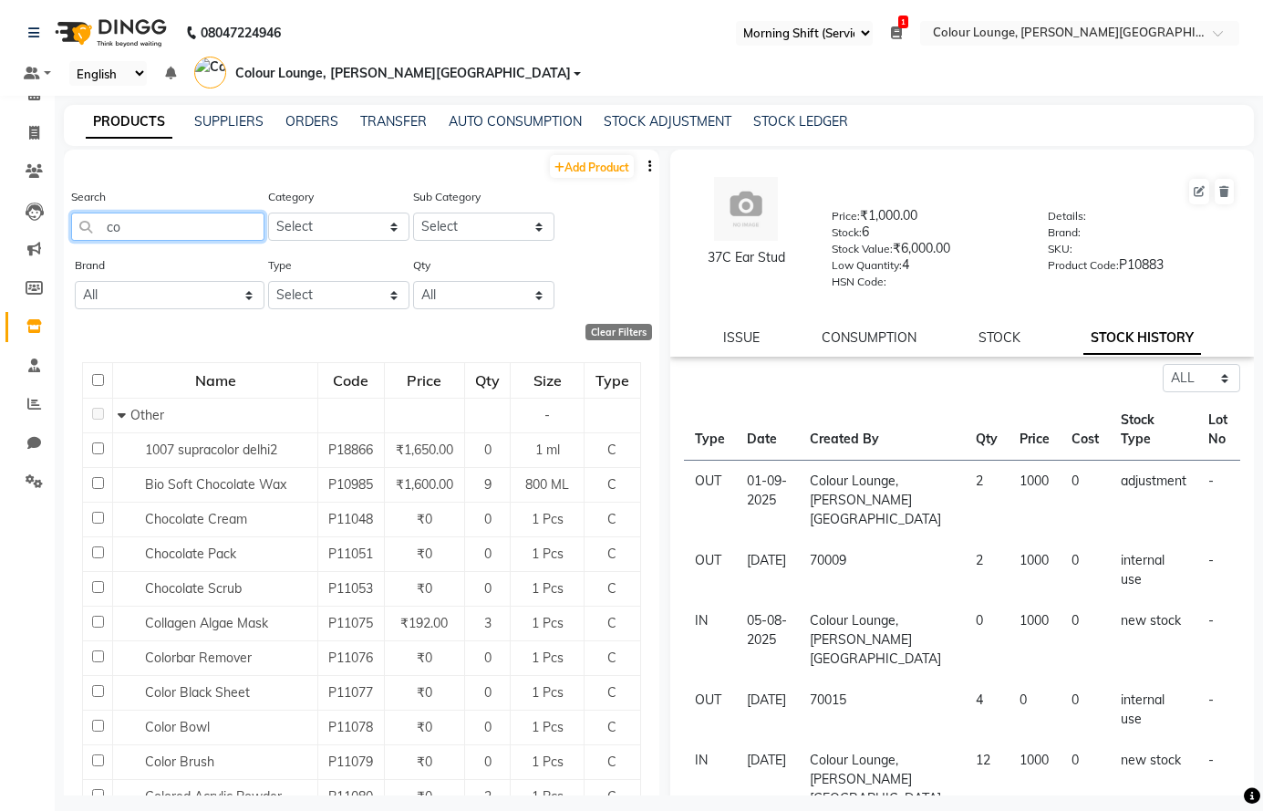
type input "c"
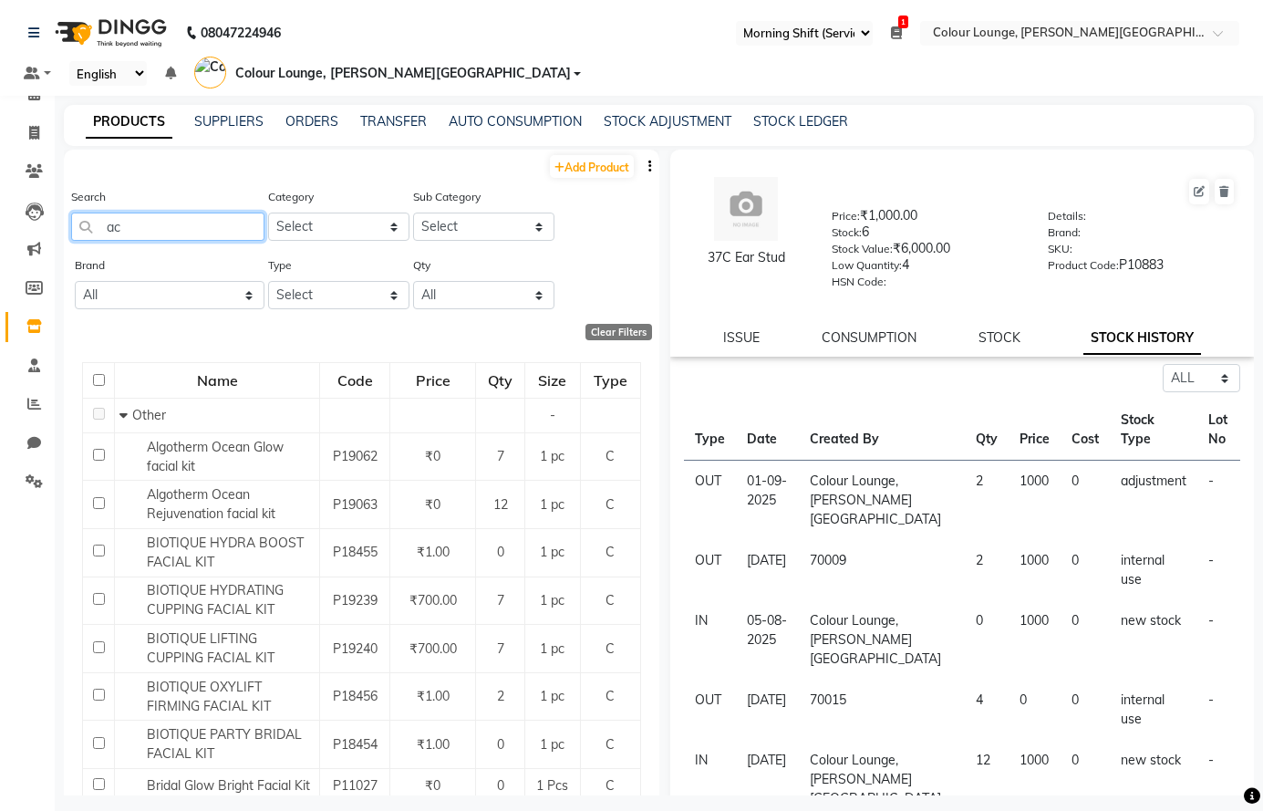
type input "a"
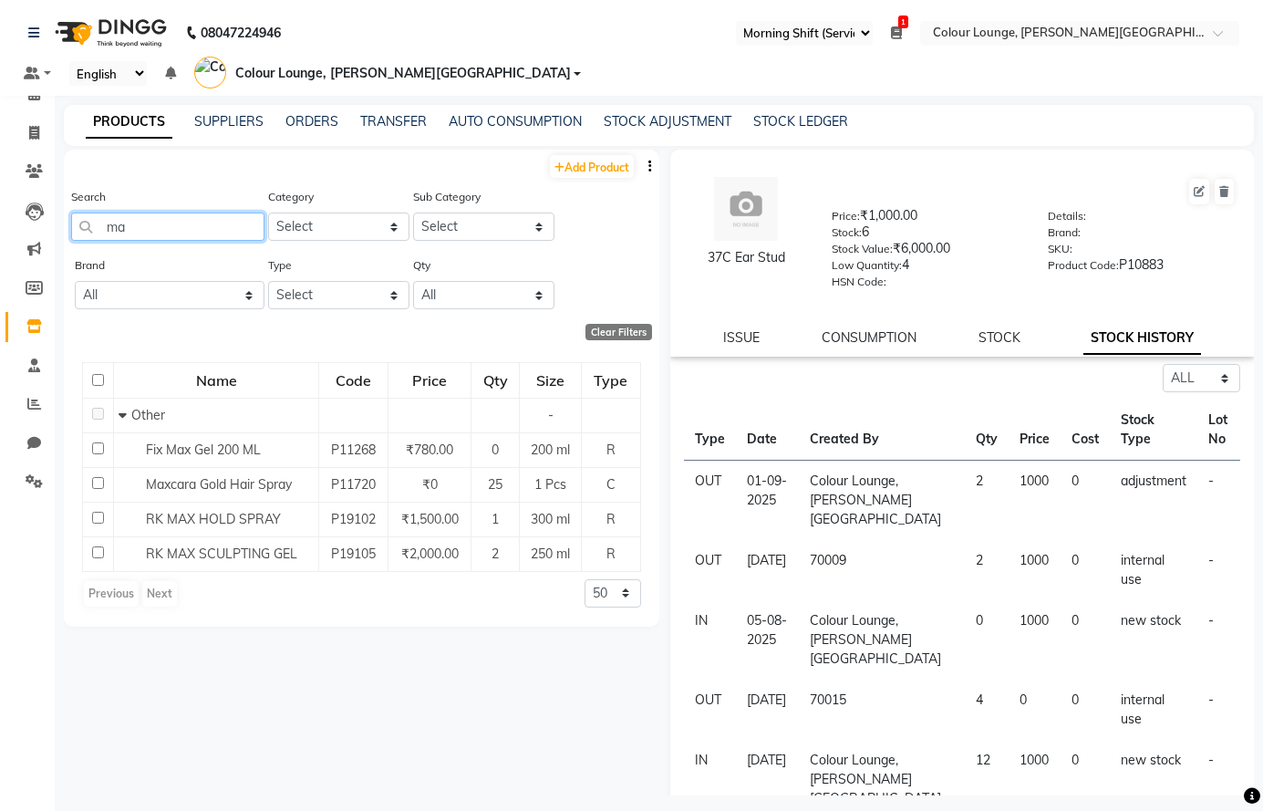
type input "m"
type input "c"
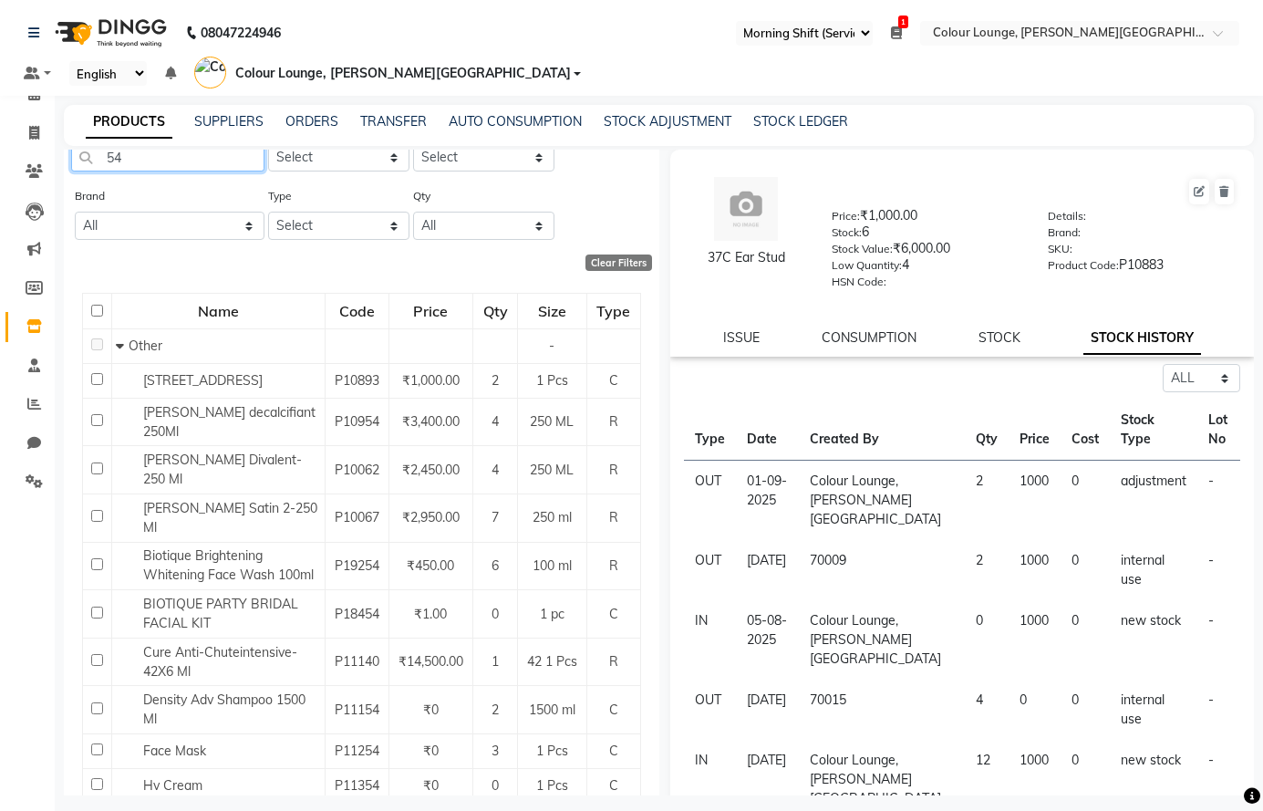
scroll to position [12, 0]
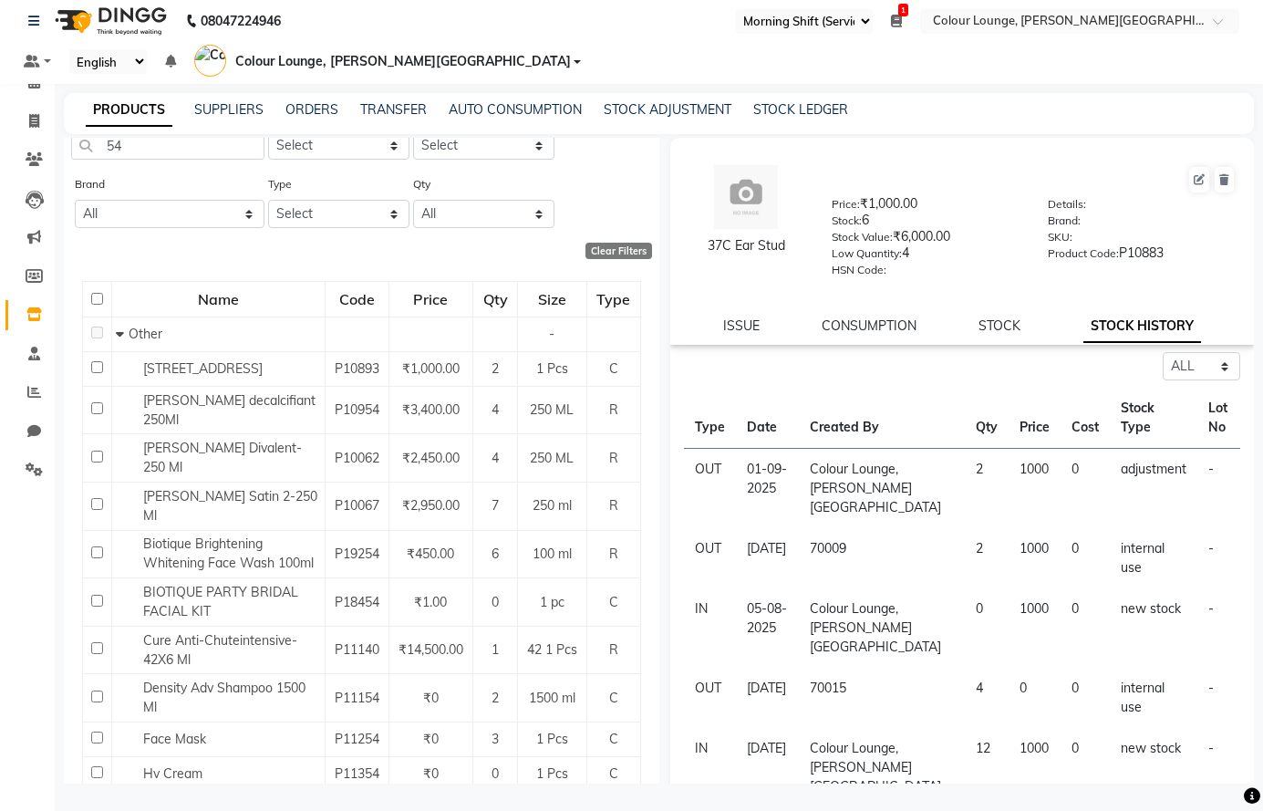
click at [1124, 347] on div "37C Ear Stud Price: ₹1,000.00 Stock: 6 Stock Value: ₹6,000.00 Low Quantity: 4 H…" at bounding box center [962, 570] width 585 height 865
click at [161, 150] on input "54" at bounding box center [167, 145] width 193 height 28
type input "5"
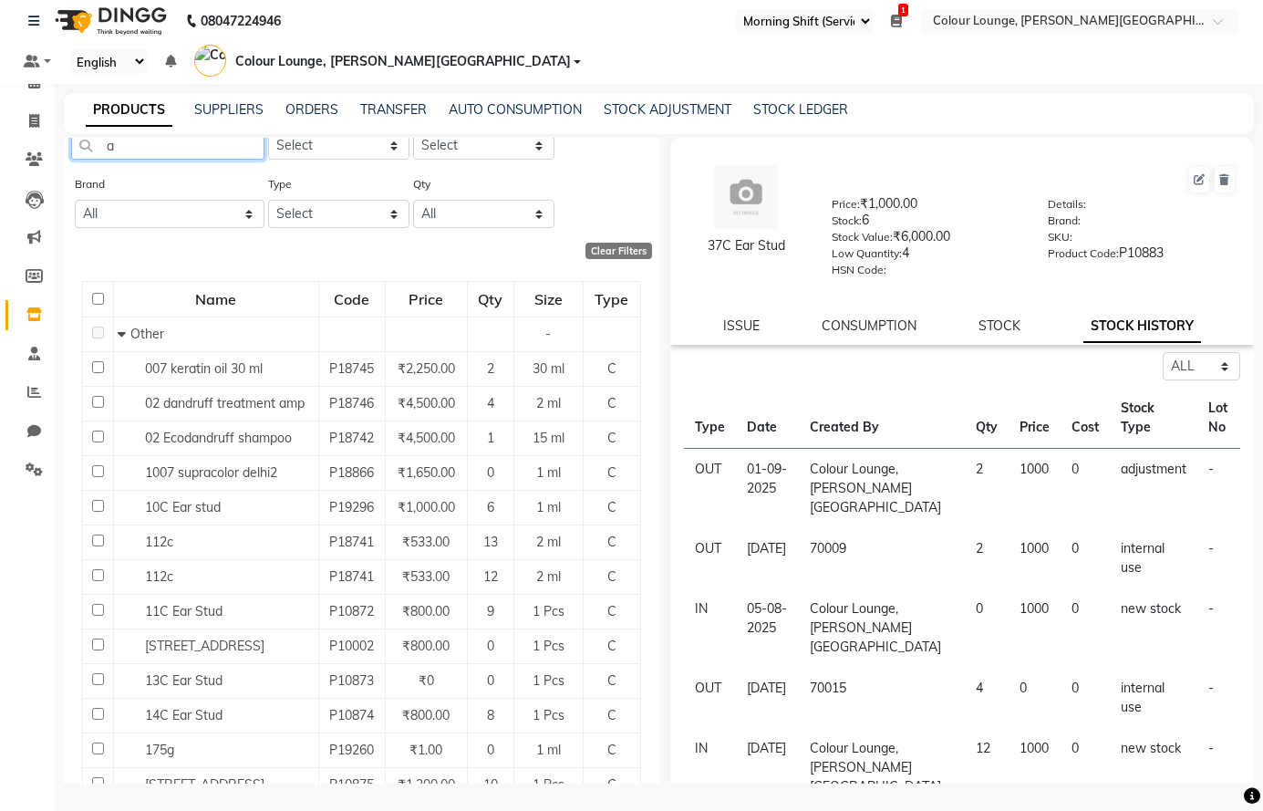
scroll to position [0, 0]
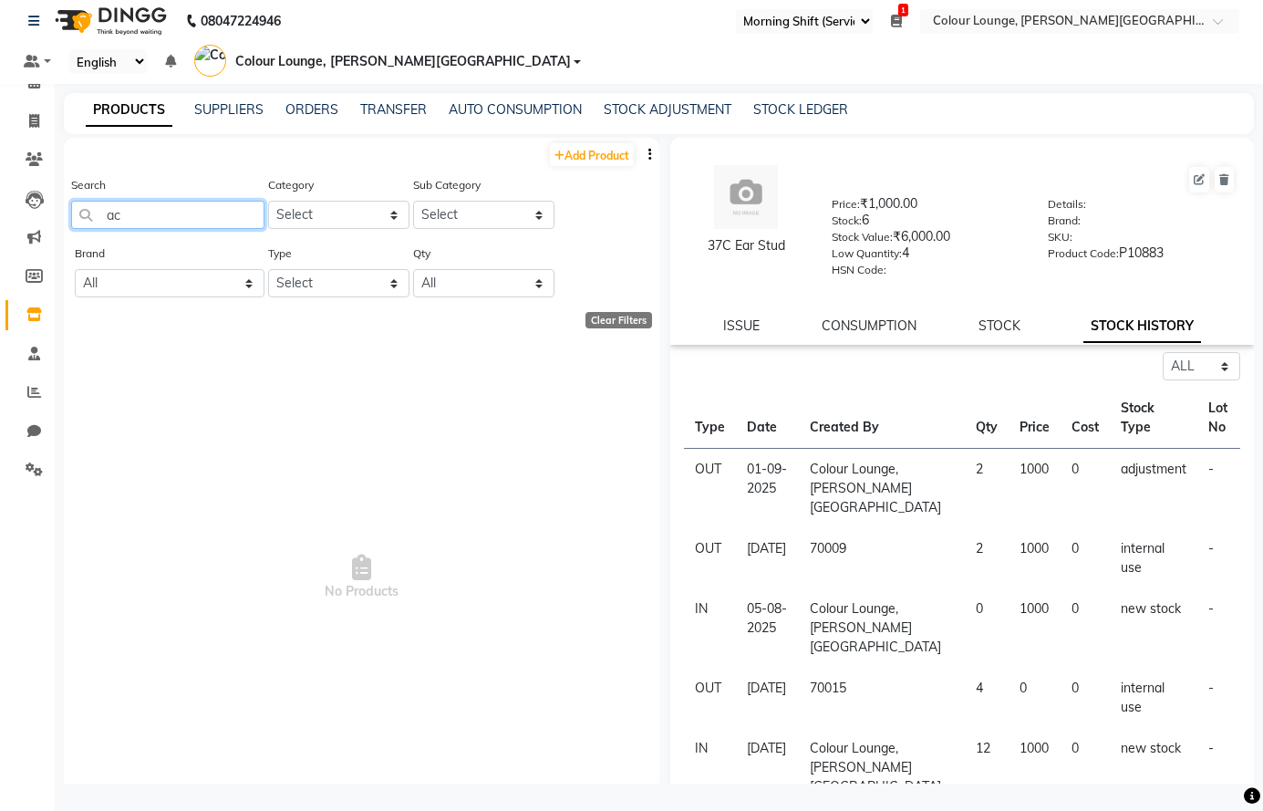
type input "a"
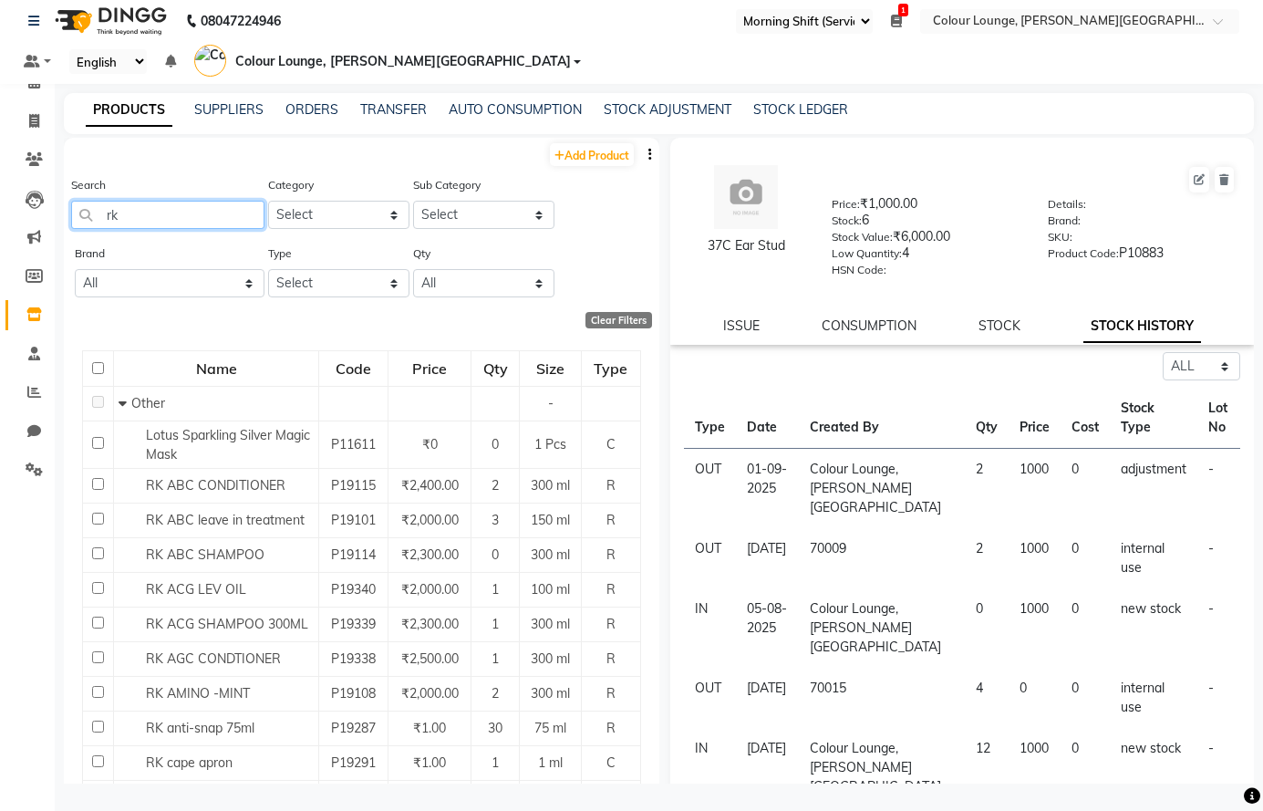
type input "r"
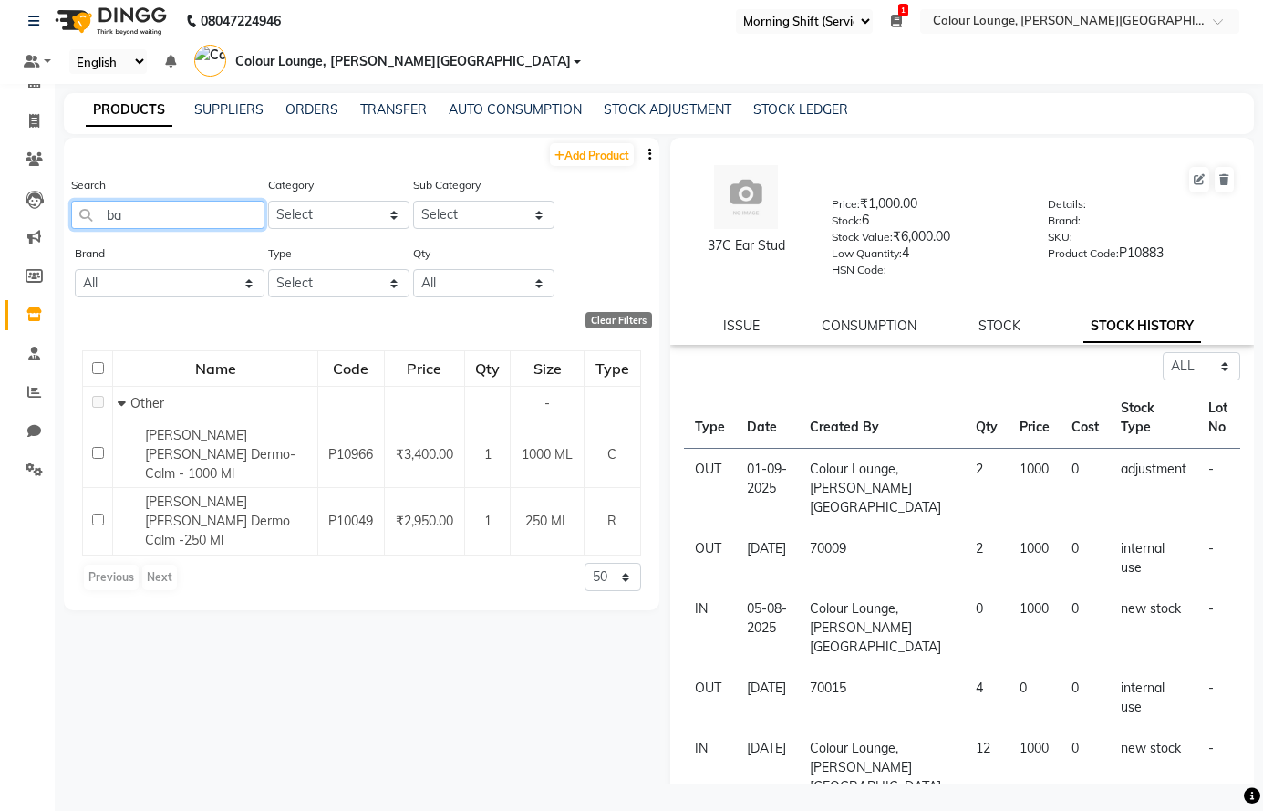
type input "b"
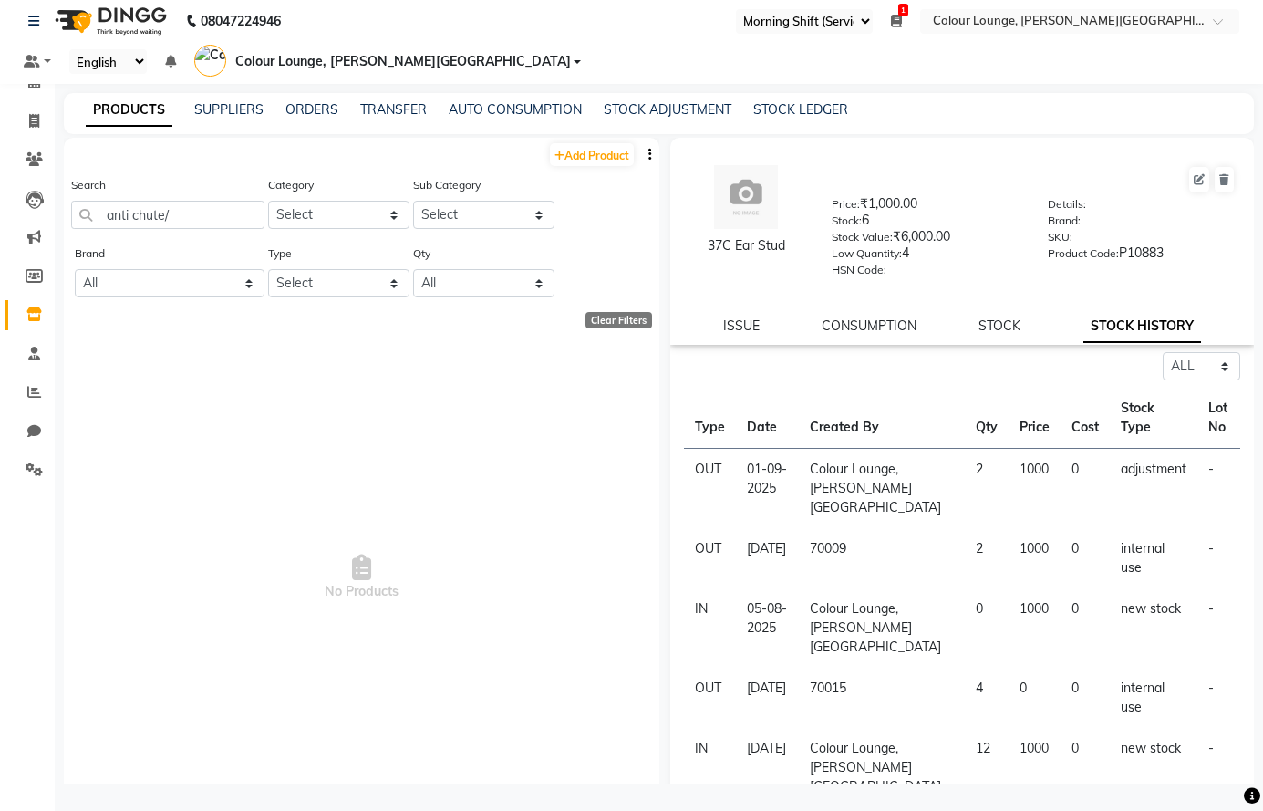
drag, startPoint x: 212, startPoint y: 25, endPoint x: 450, endPoint y: 593, distance: 615.6
click at [450, 593] on span "No Products" at bounding box center [361, 578] width 559 height 456
drag, startPoint x: 233, startPoint y: 217, endPoint x: 206, endPoint y: 209, distance: 28.6
click at [231, 218] on input "anti chute/" at bounding box center [167, 215] width 193 height 28
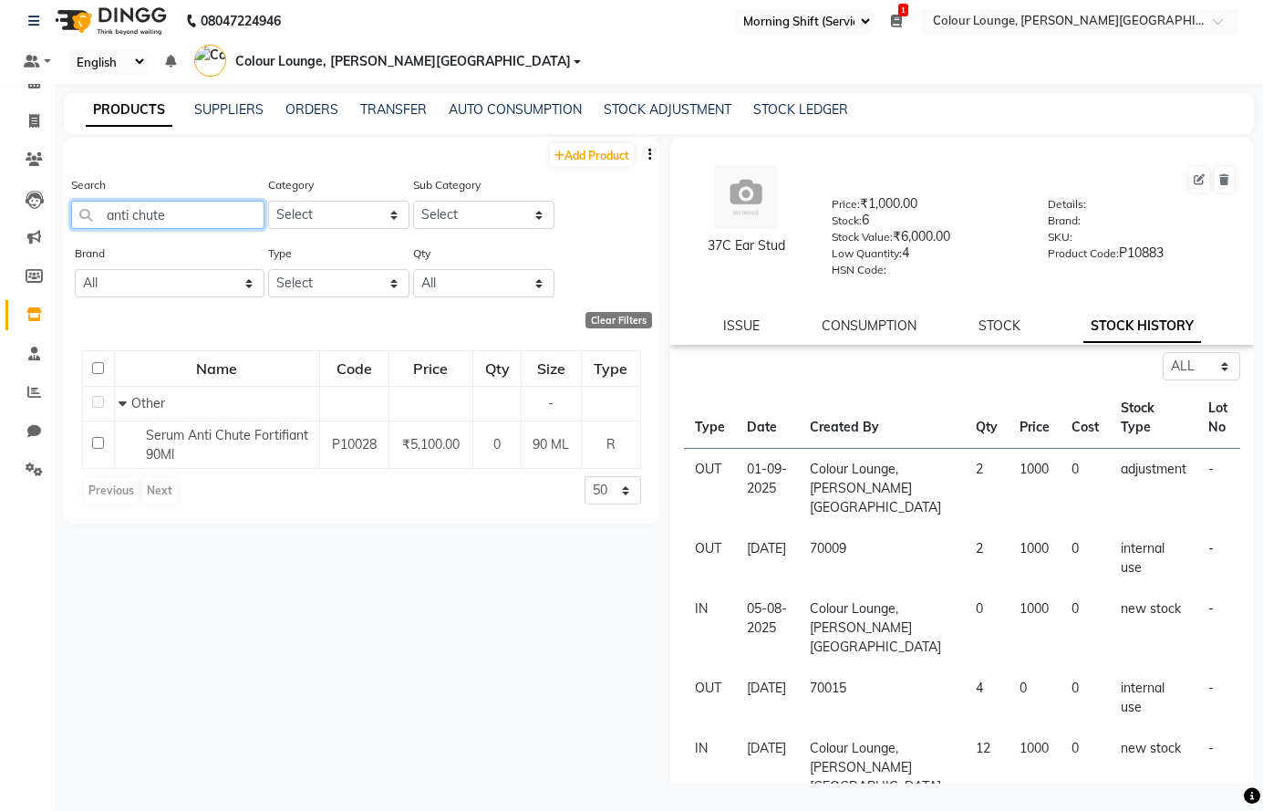
click at [107, 214] on input "anti chute" at bounding box center [167, 215] width 193 height 28
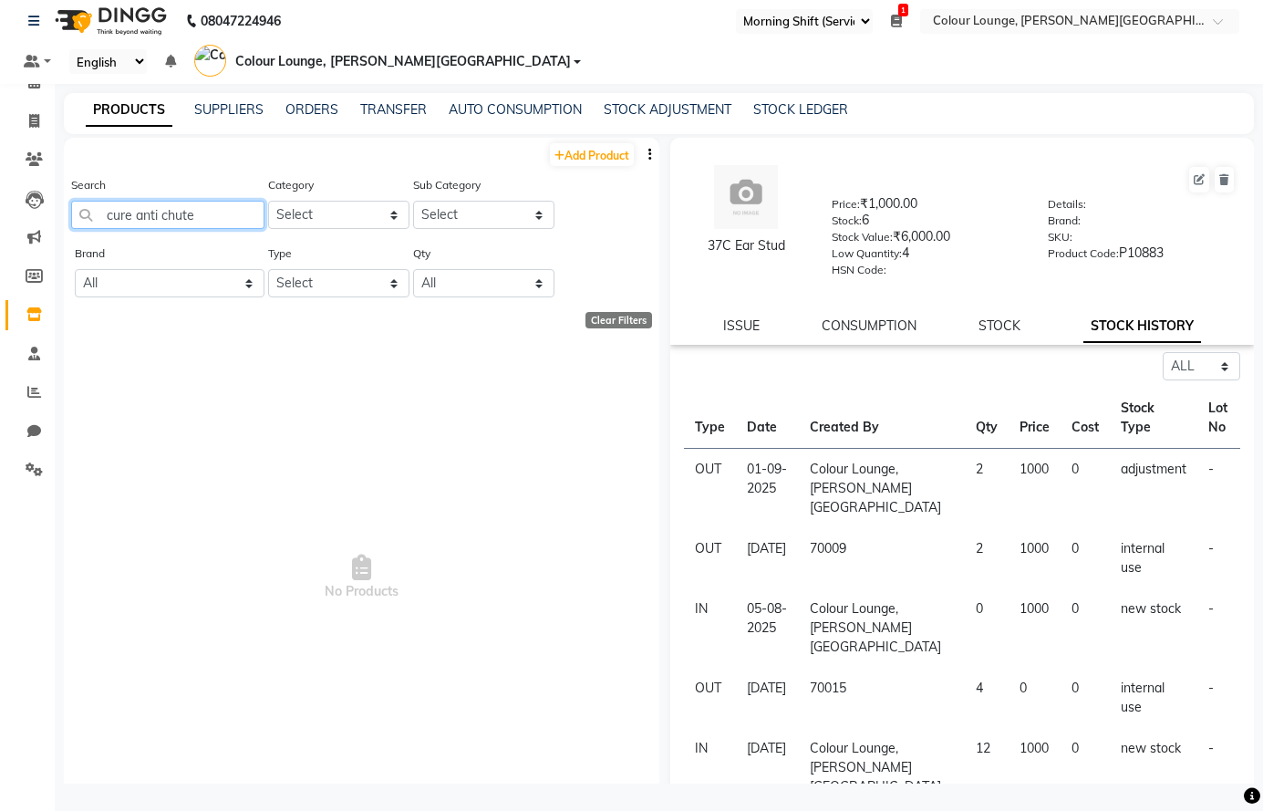
click at [251, 223] on input "cure anti chute" at bounding box center [167, 215] width 193 height 28
click at [235, 230] on div "Search cure anti chute" at bounding box center [167, 209] width 193 height 68
click at [243, 219] on input "cure anti chute" at bounding box center [167, 215] width 193 height 28
type input "c"
type input "bain anti pell"
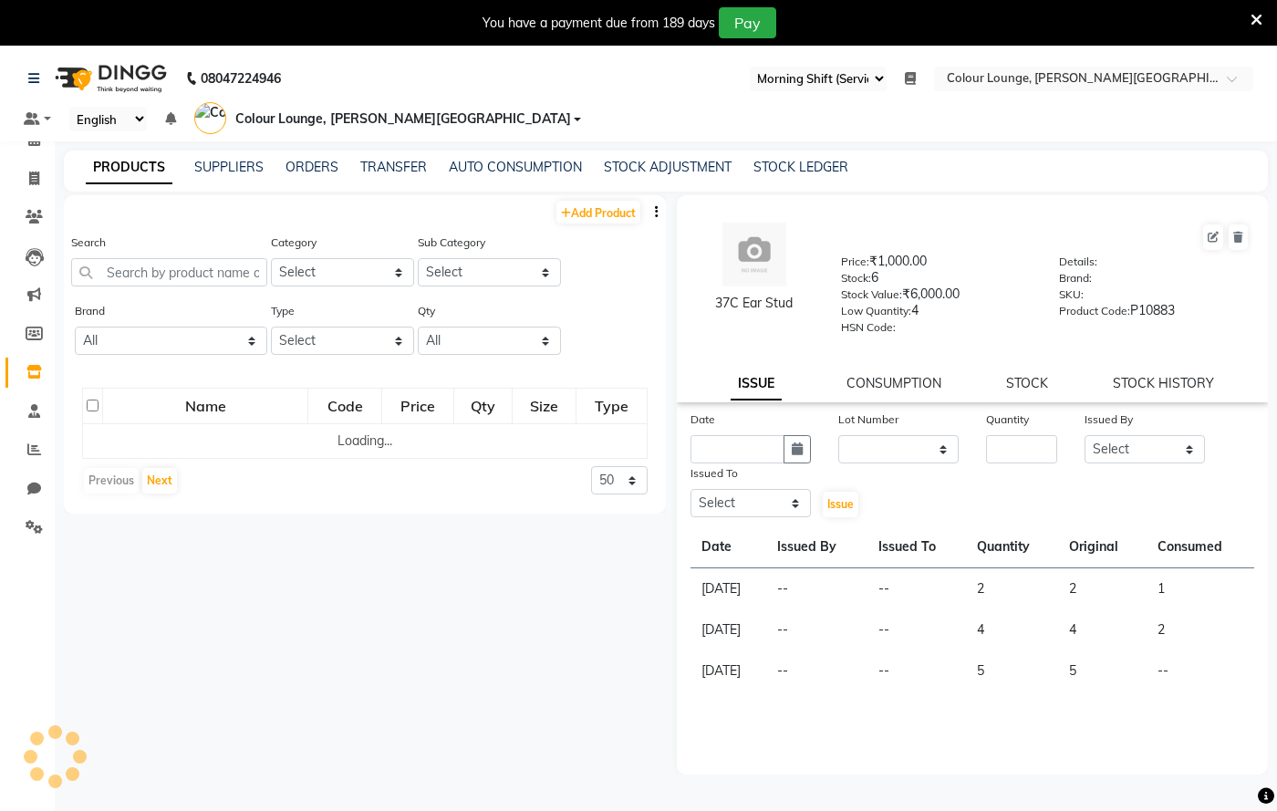
select select "67"
select select
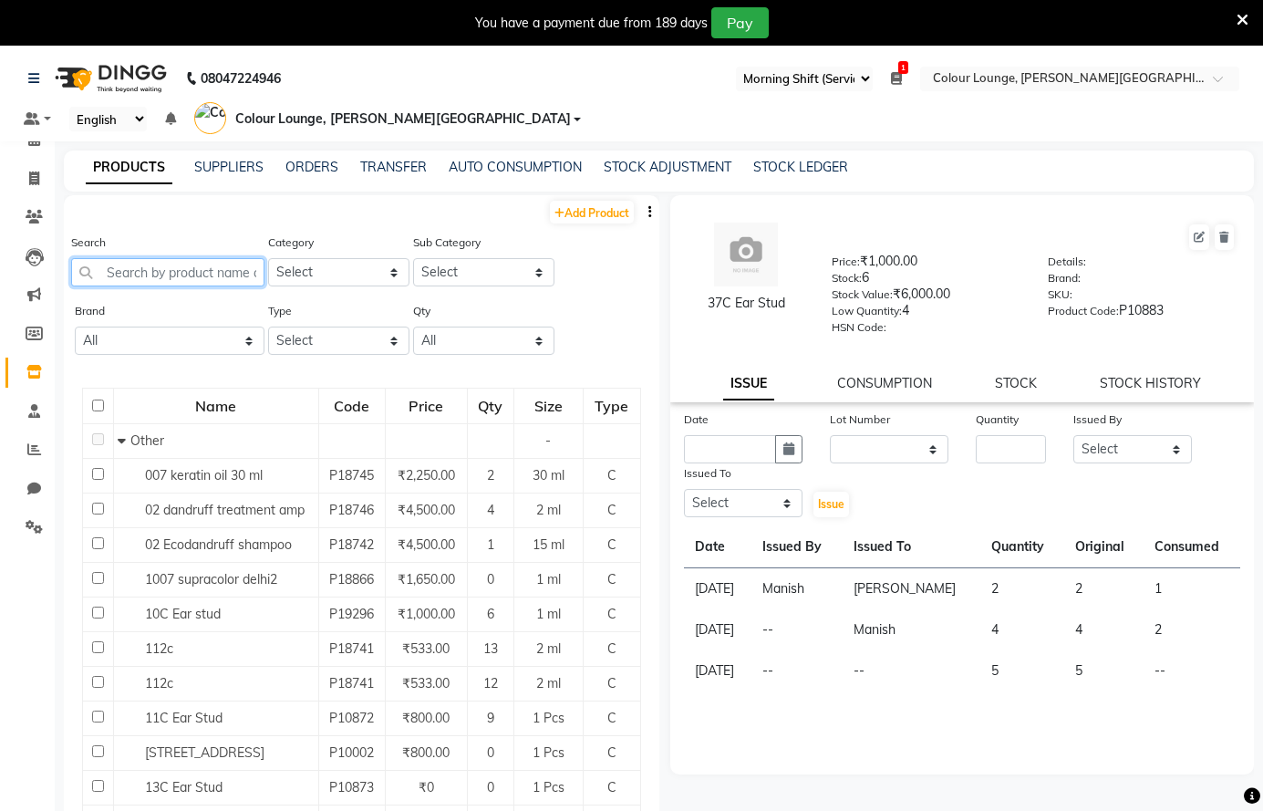
click at [193, 276] on input "text" at bounding box center [167, 272] width 193 height 28
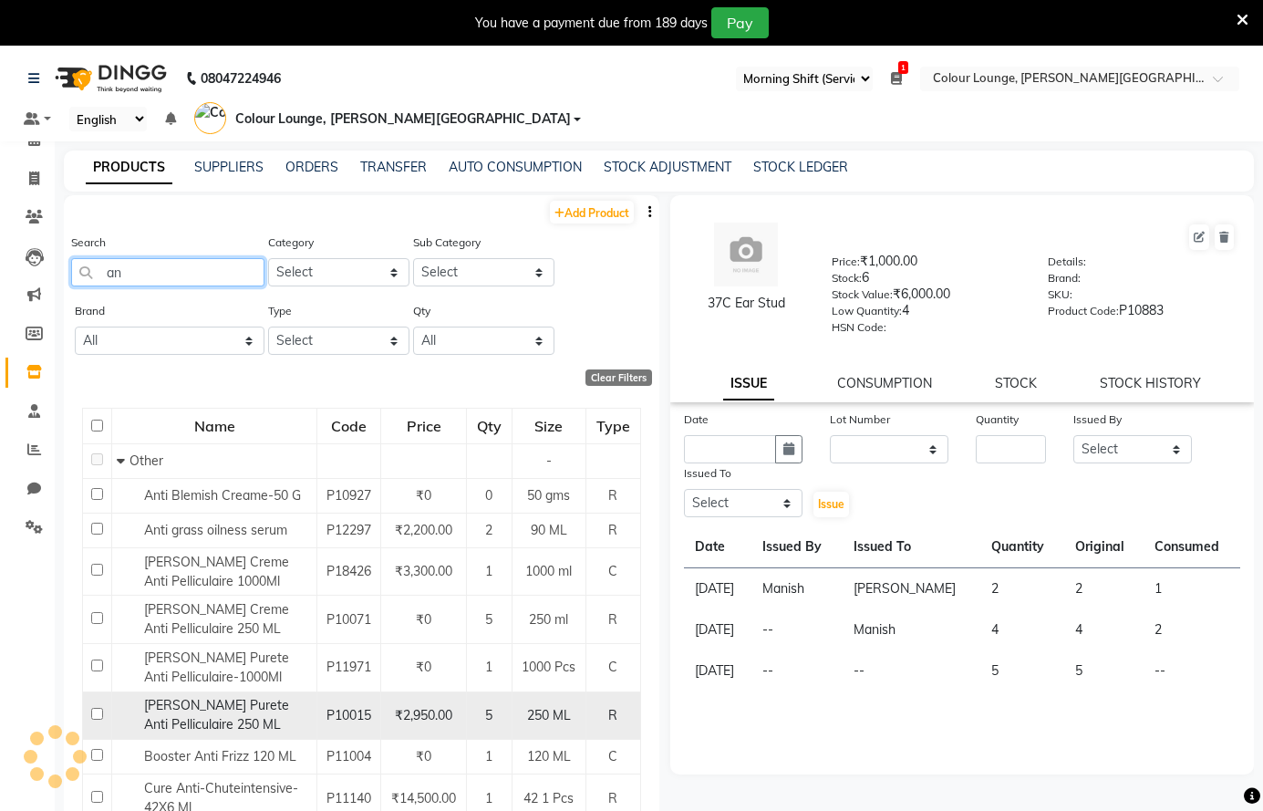
type input "a"
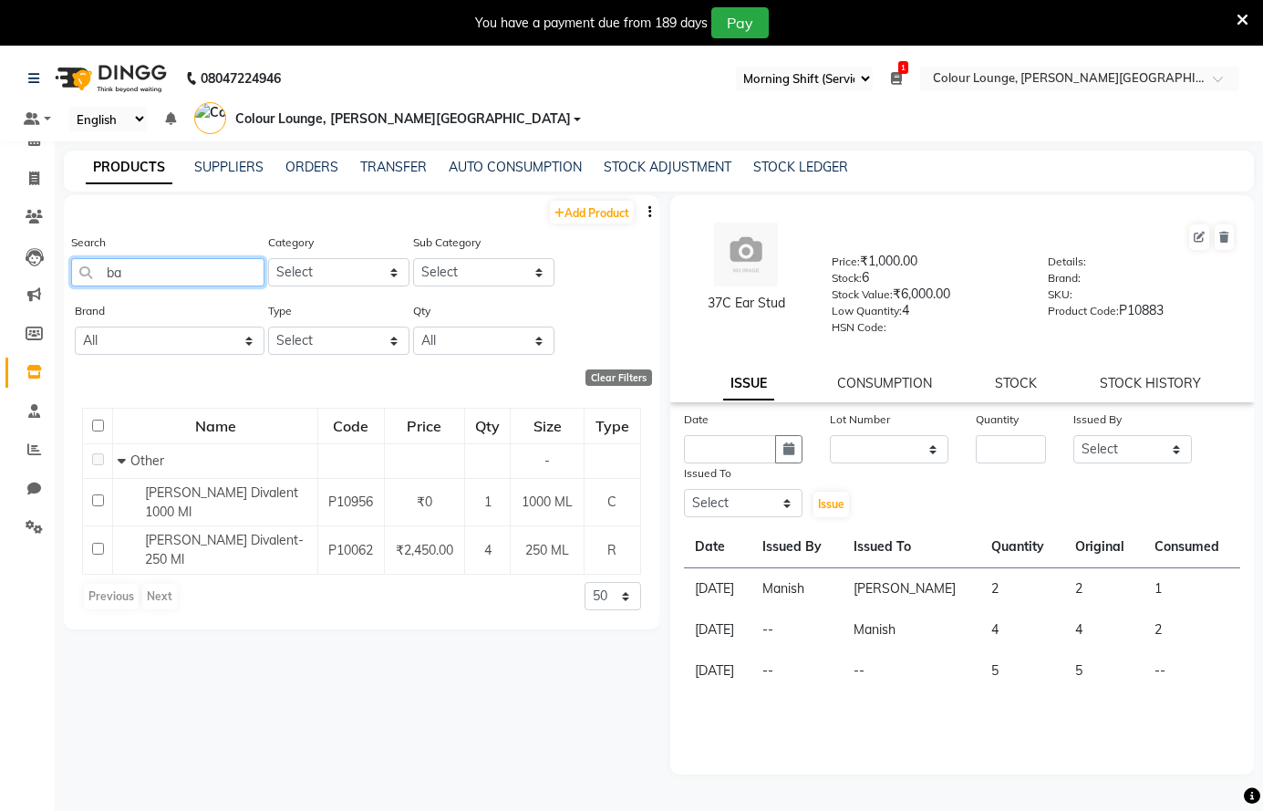
type input "b"
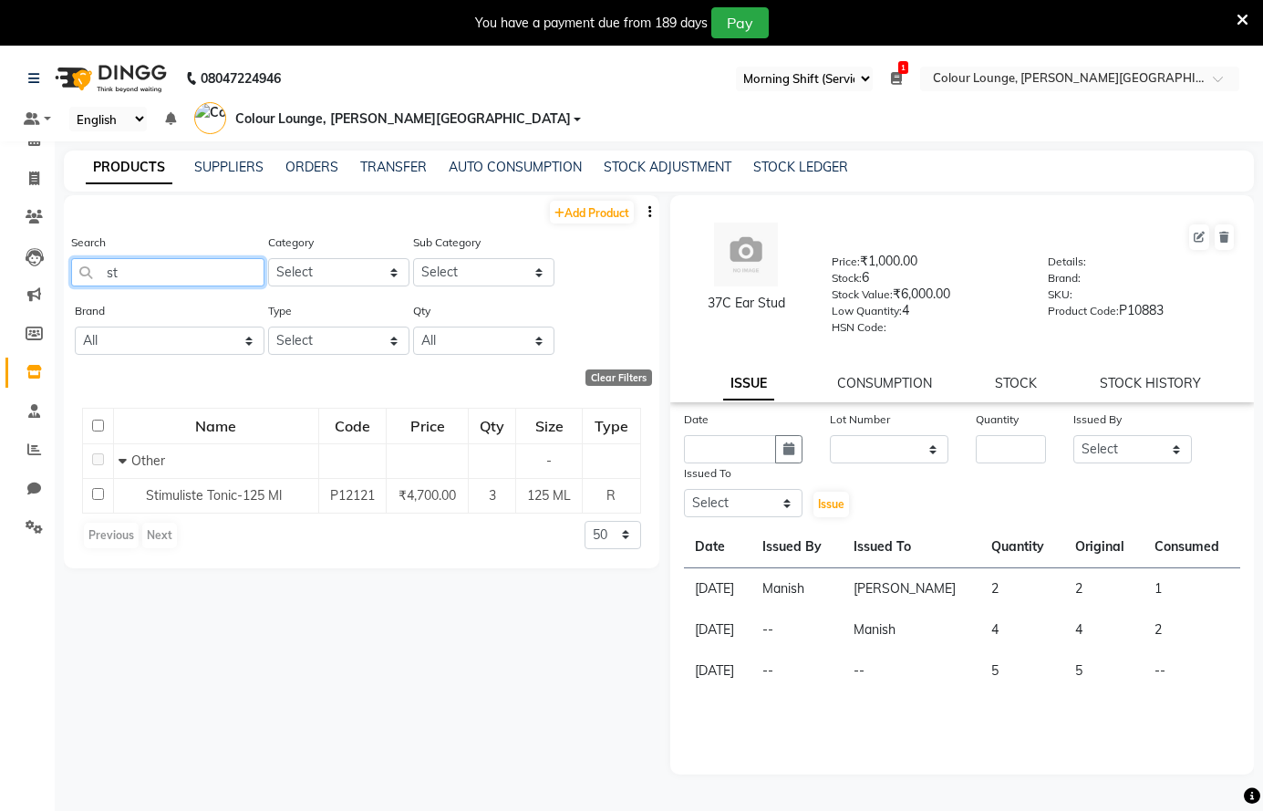
type input "s"
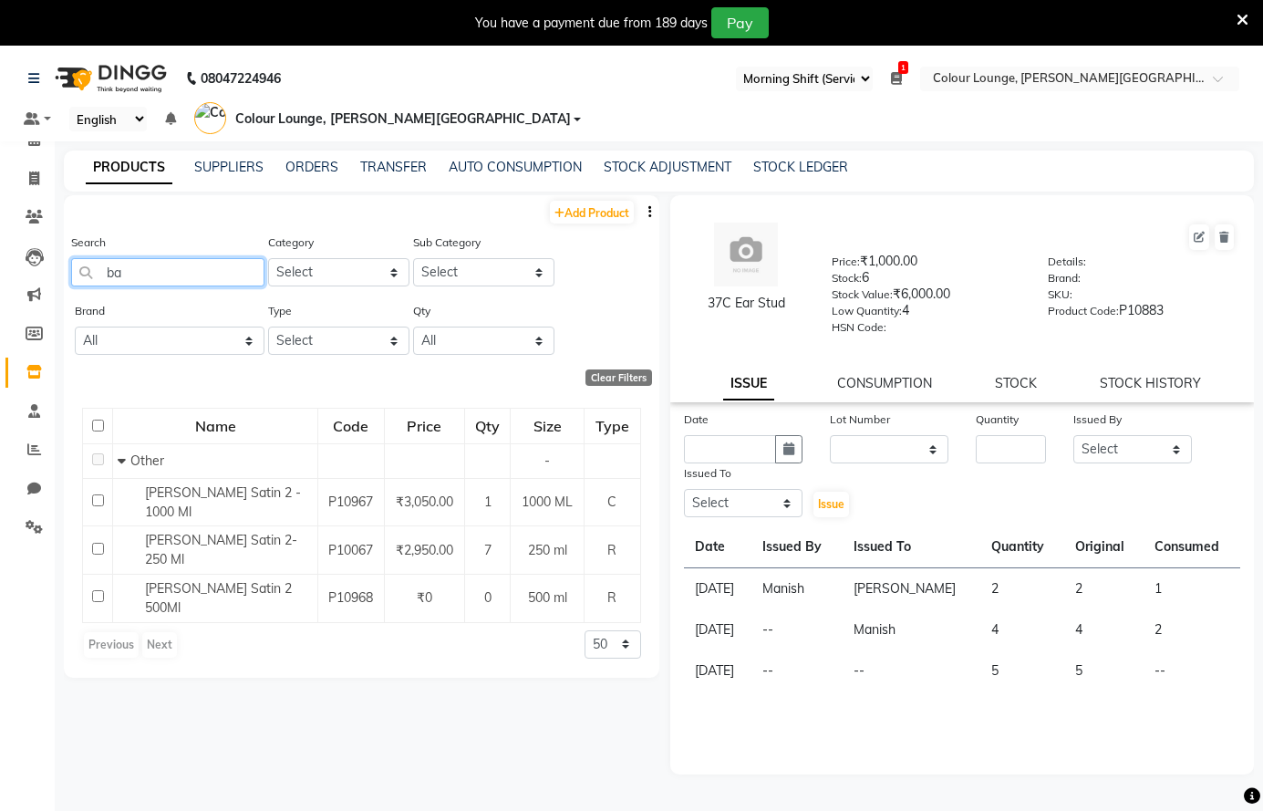
type input "b"
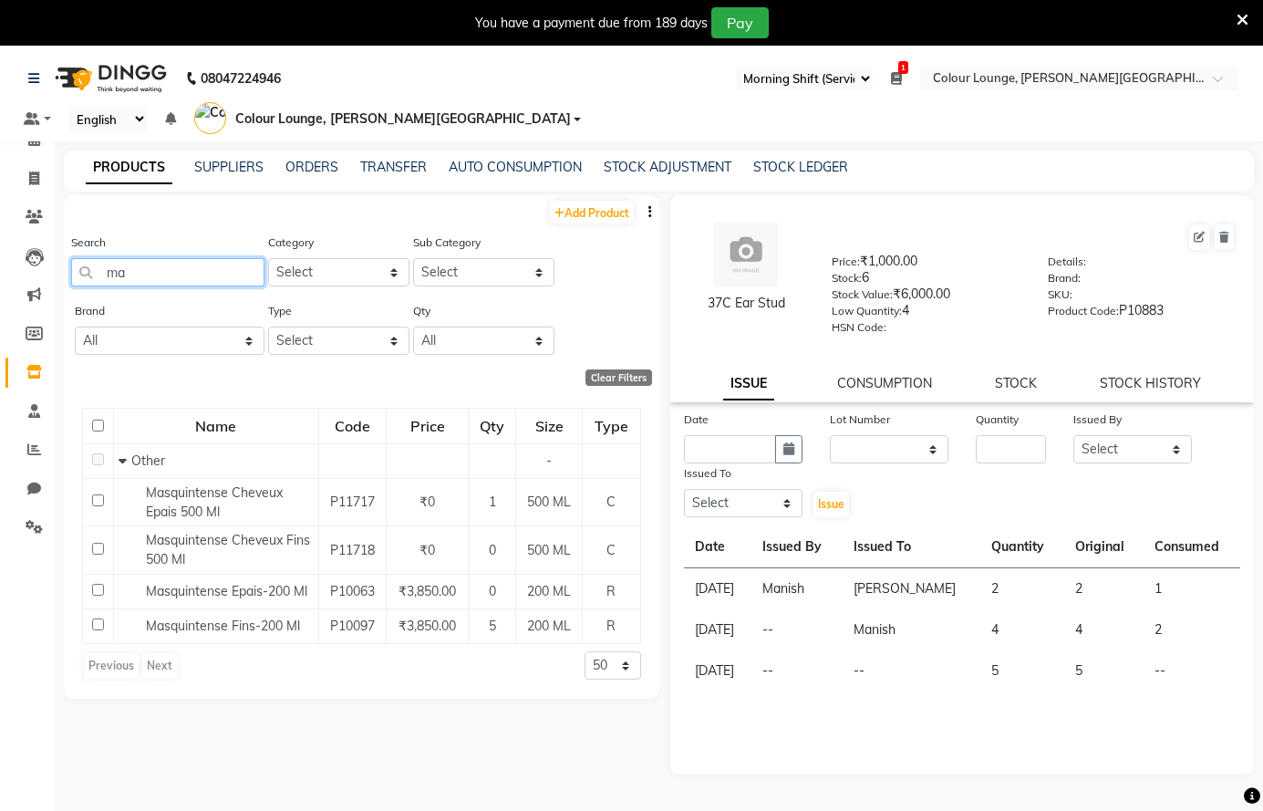
type input "m"
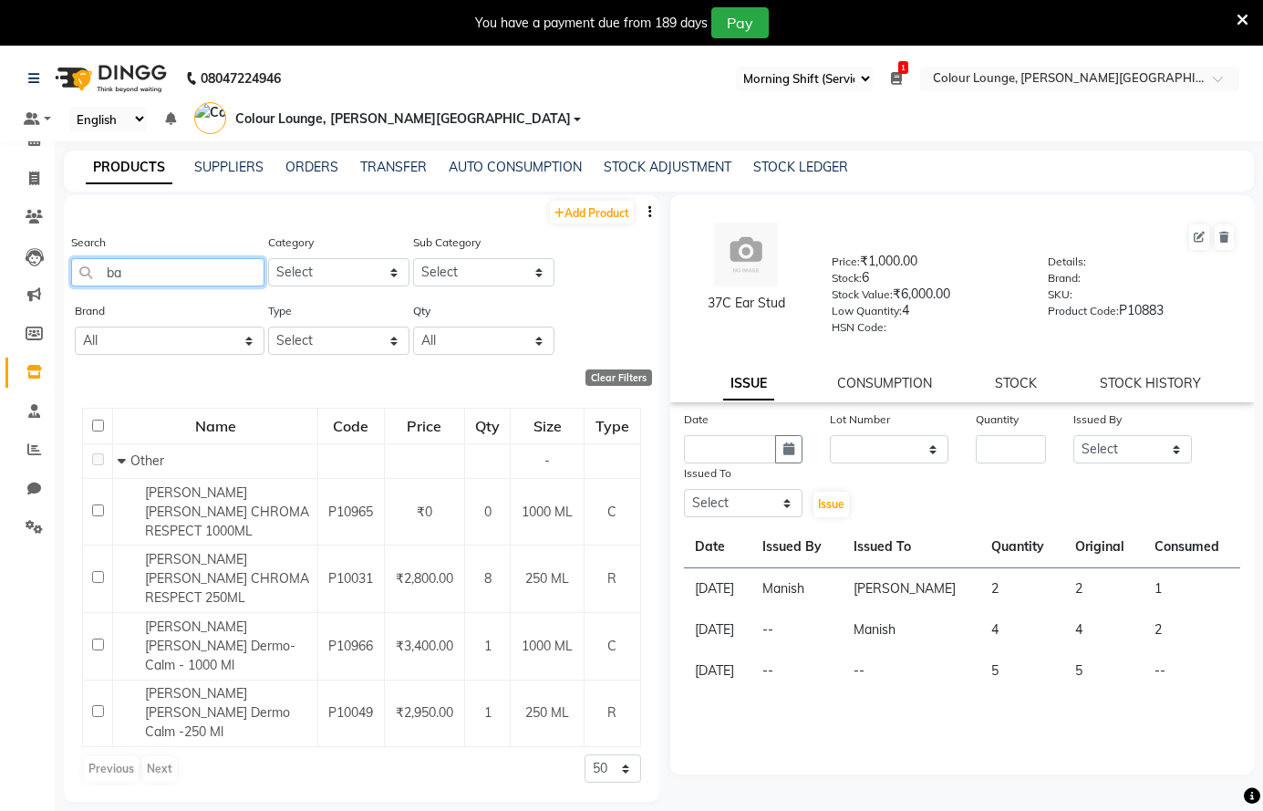
type input "b"
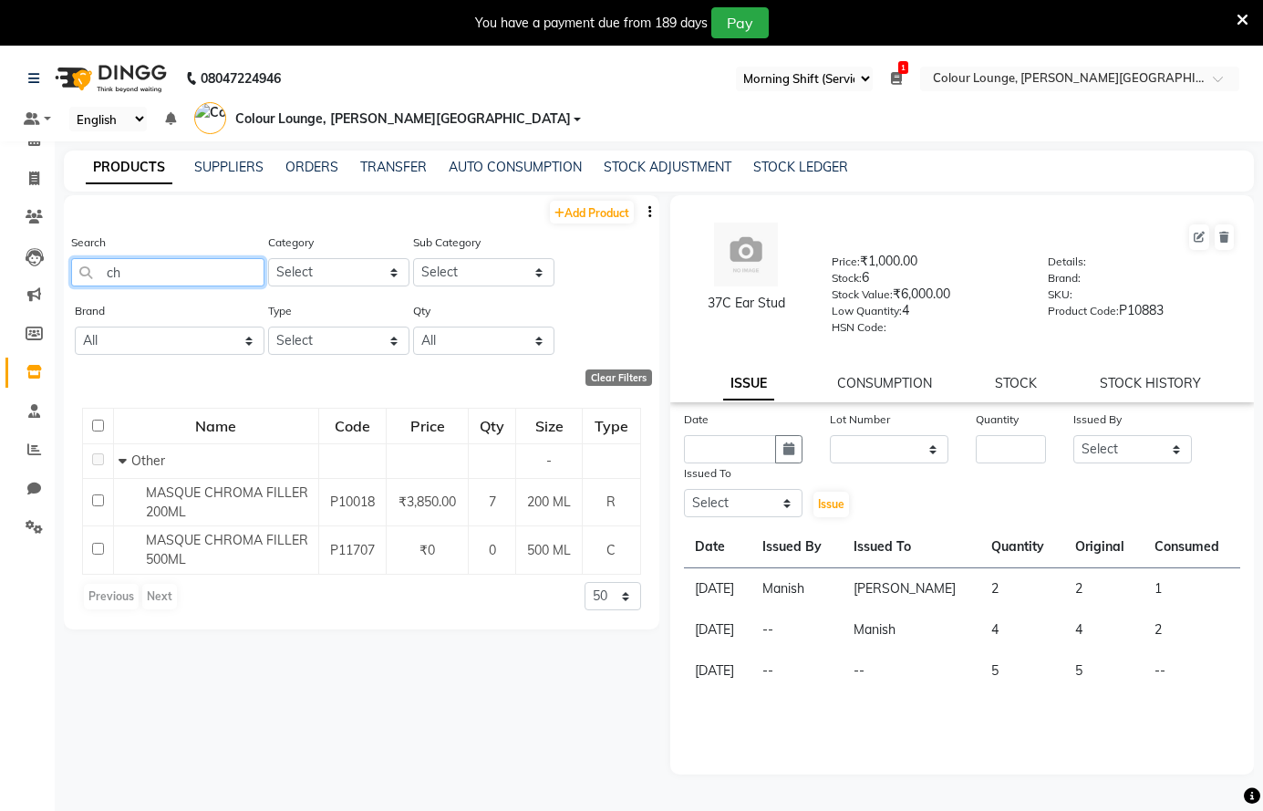
type input "c"
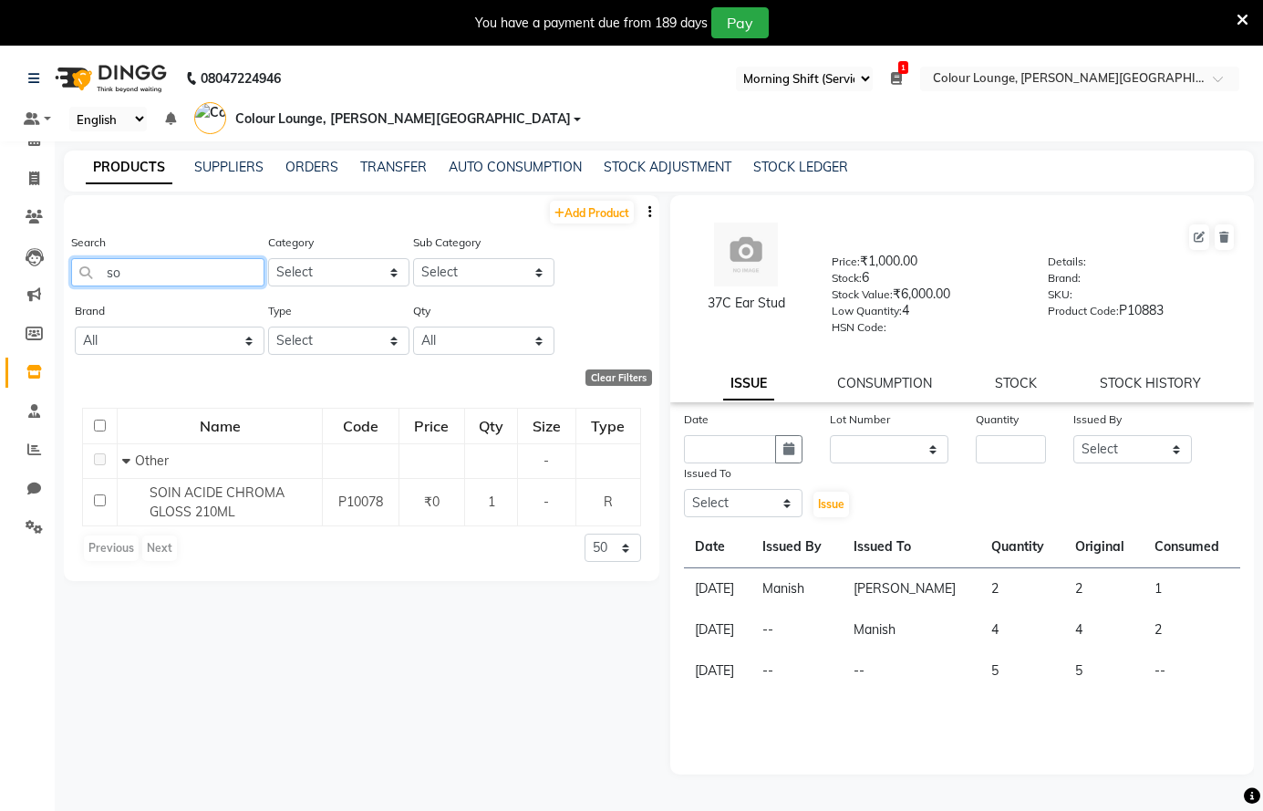
type input "s"
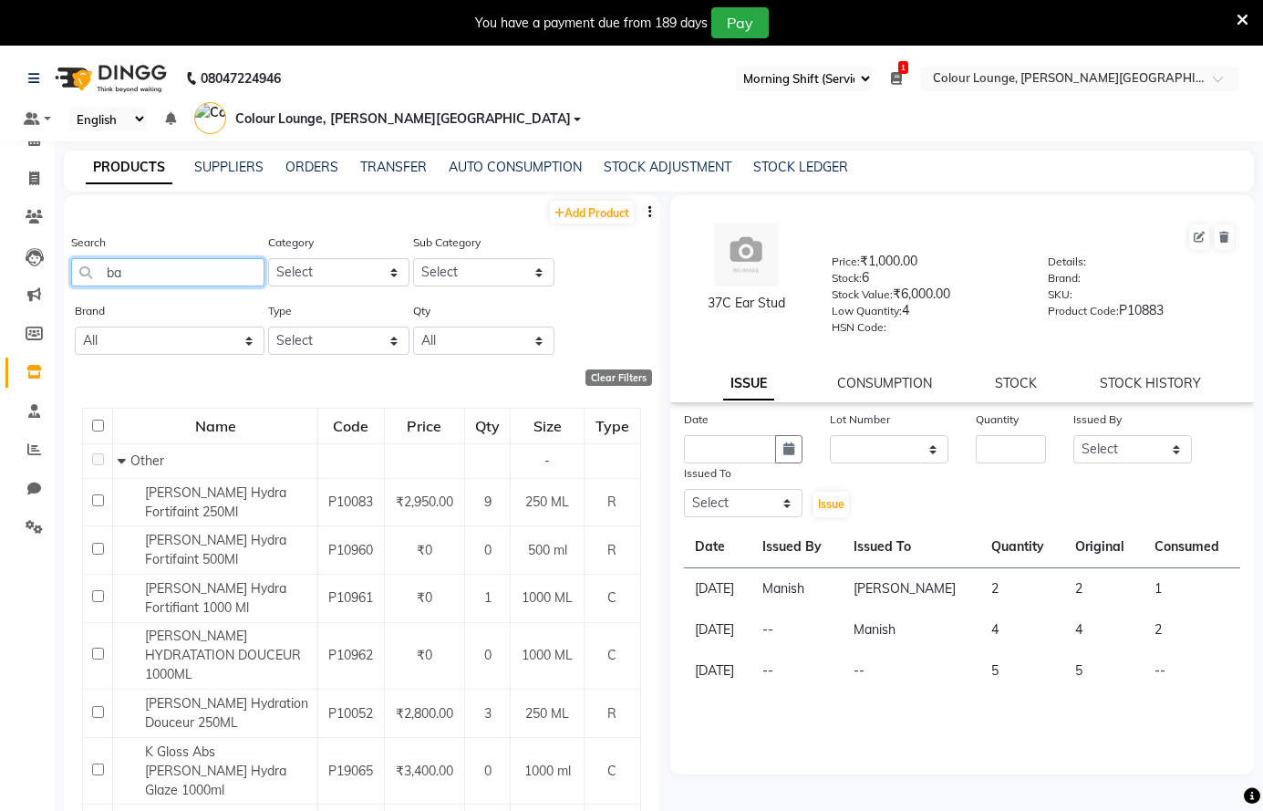
type input "b"
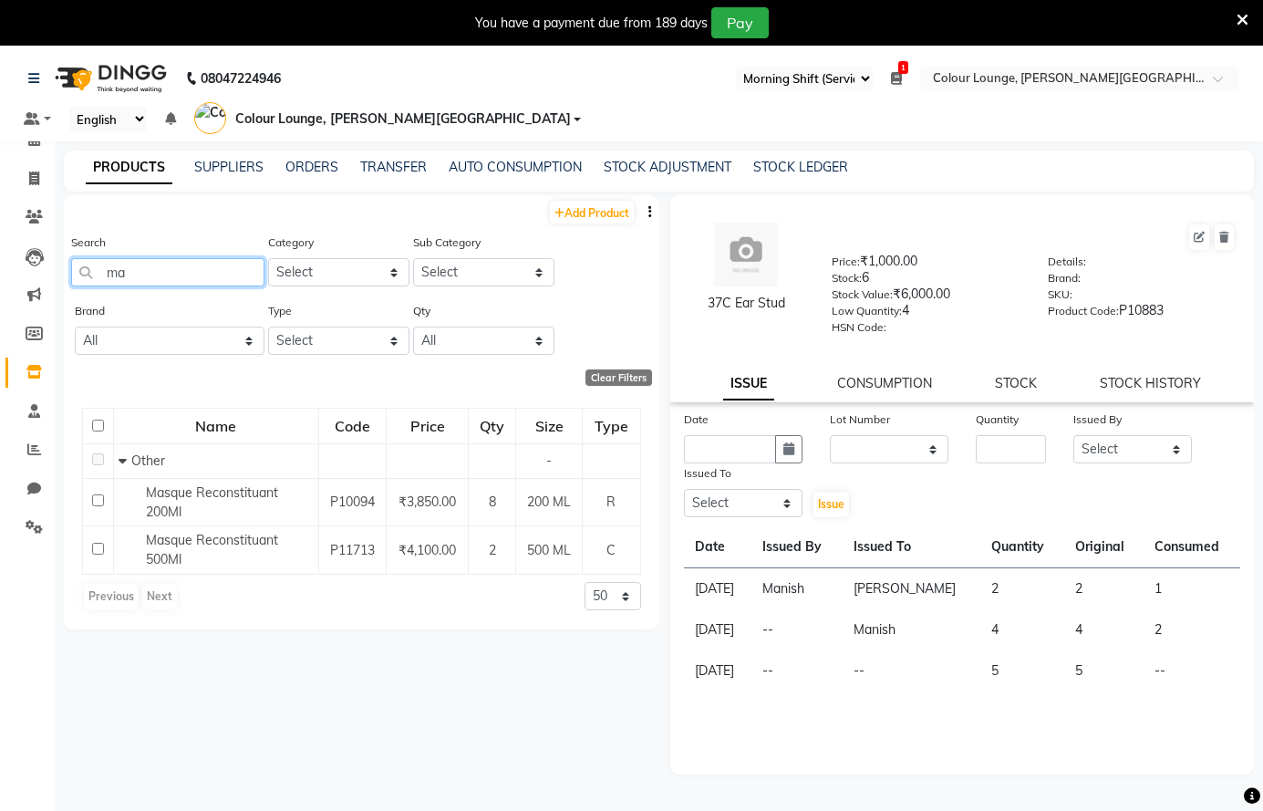
type input "m"
type input "b"
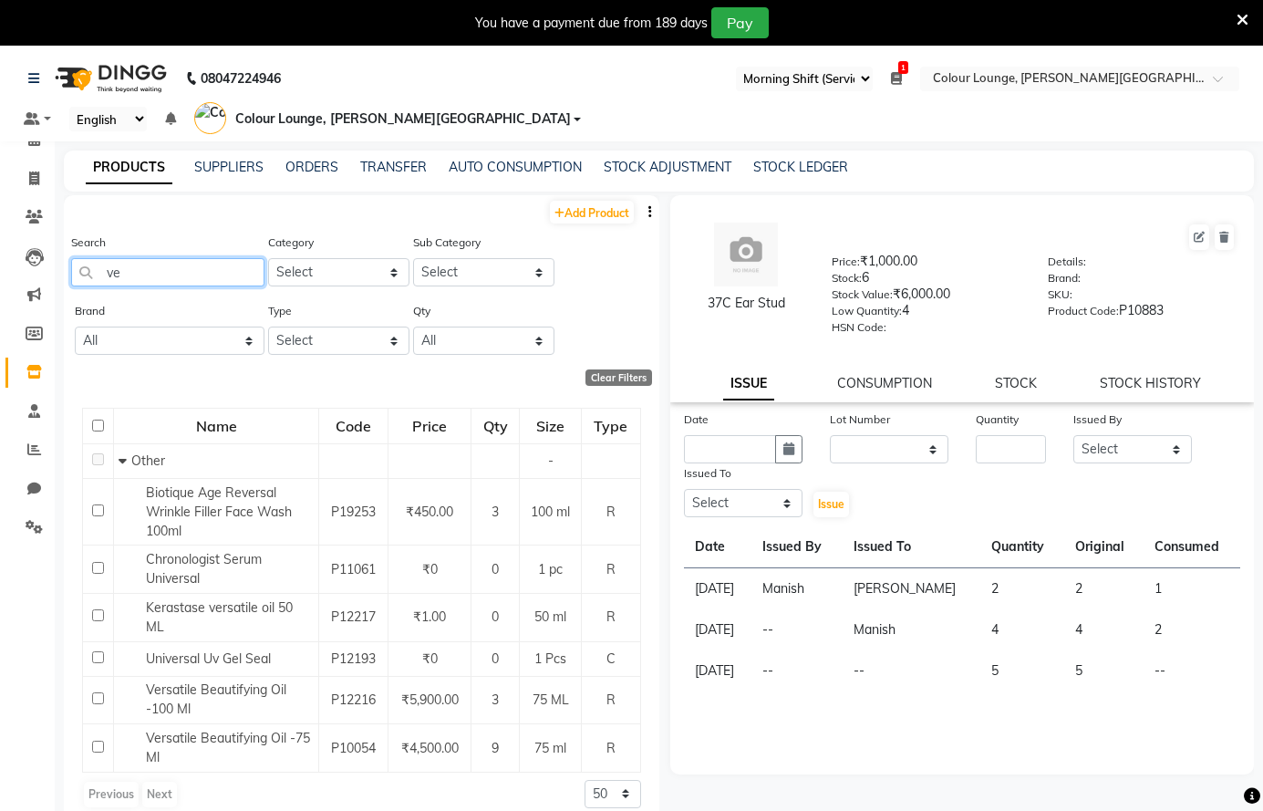
type input "v"
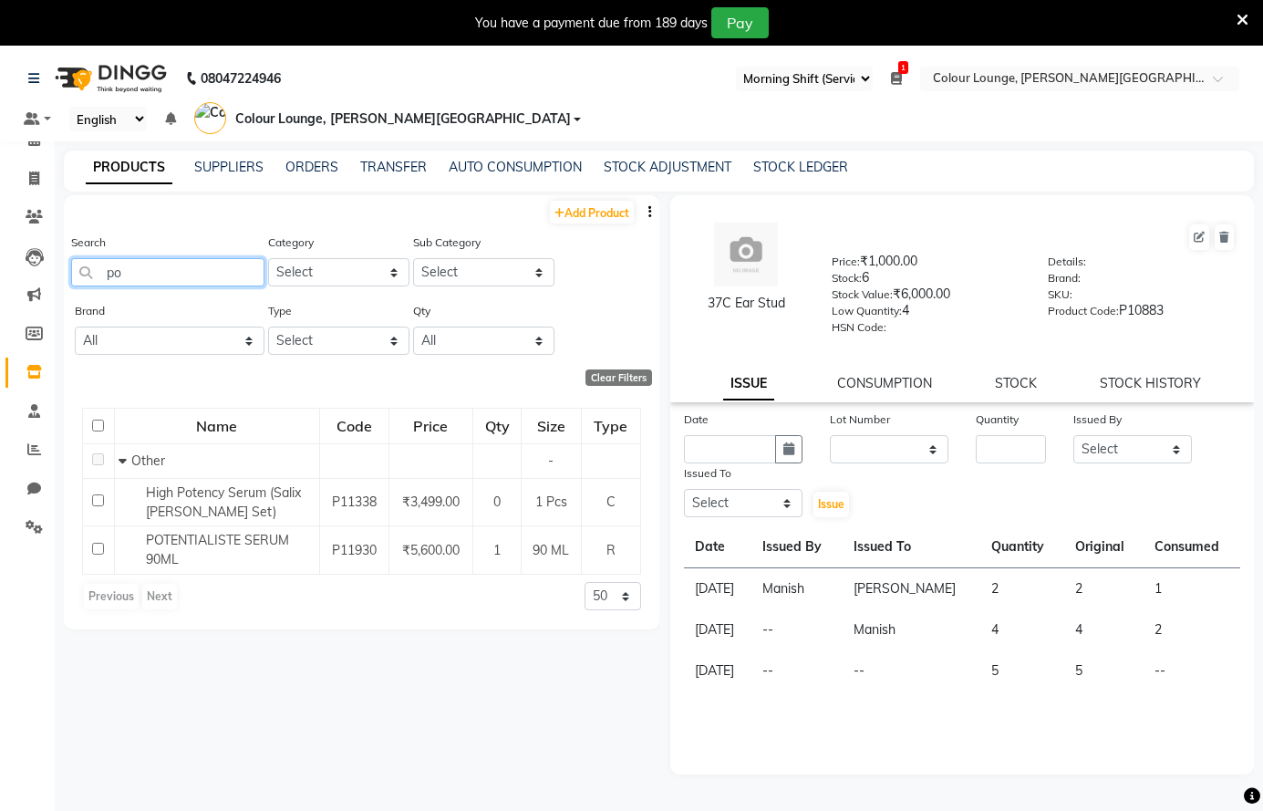
type input "p"
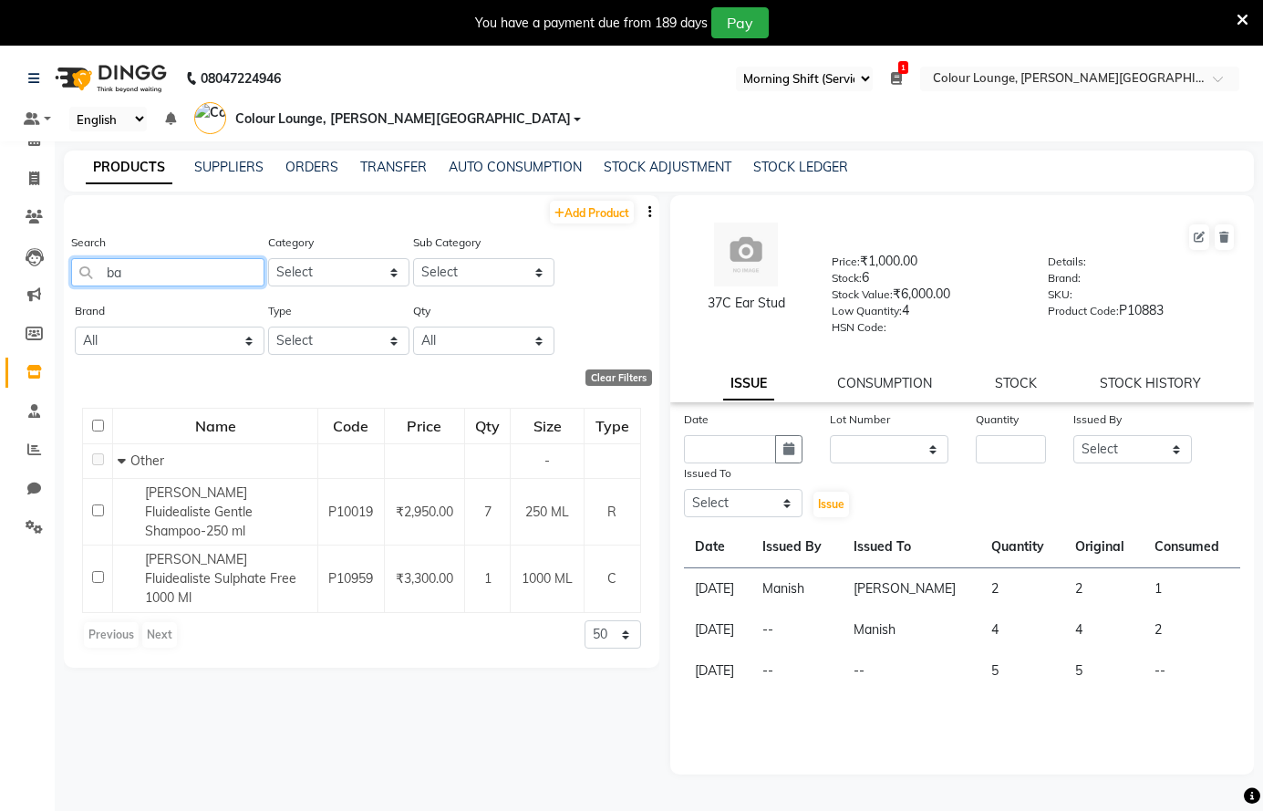
type input "b"
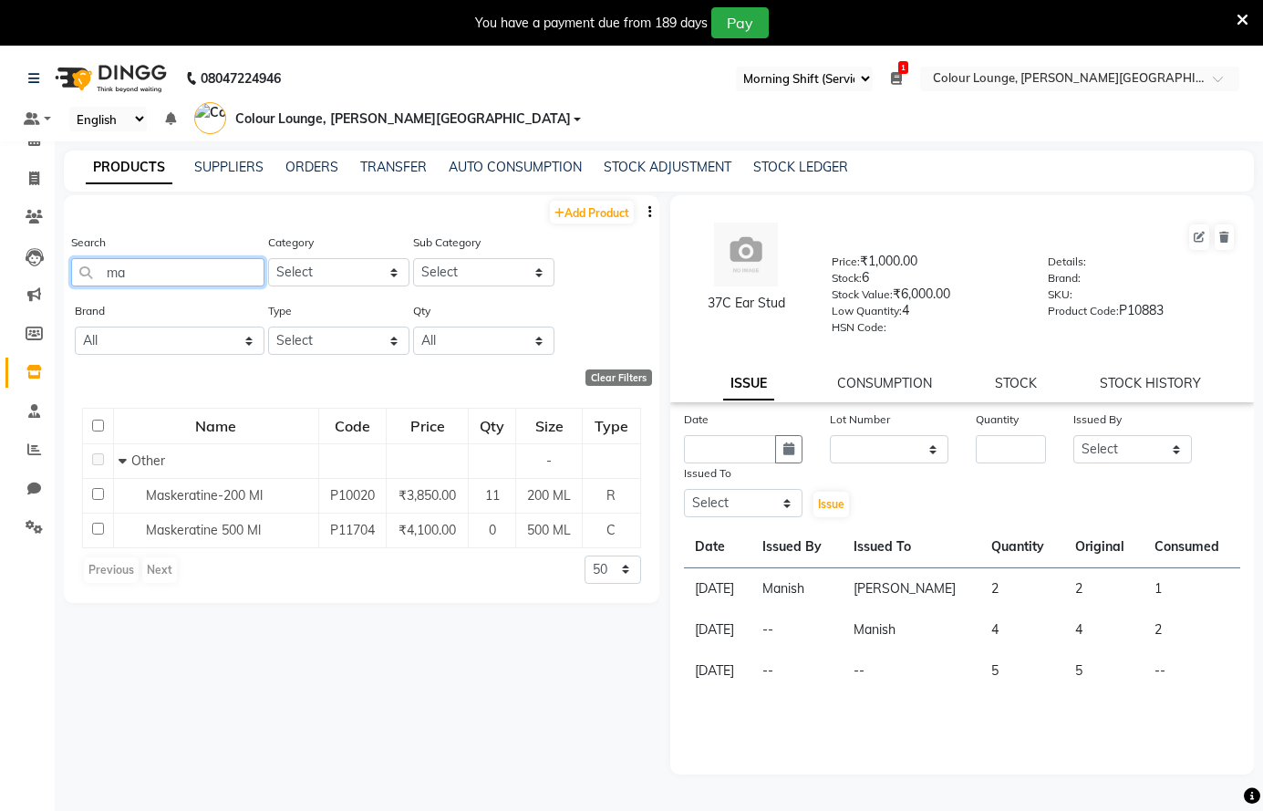
type input "m"
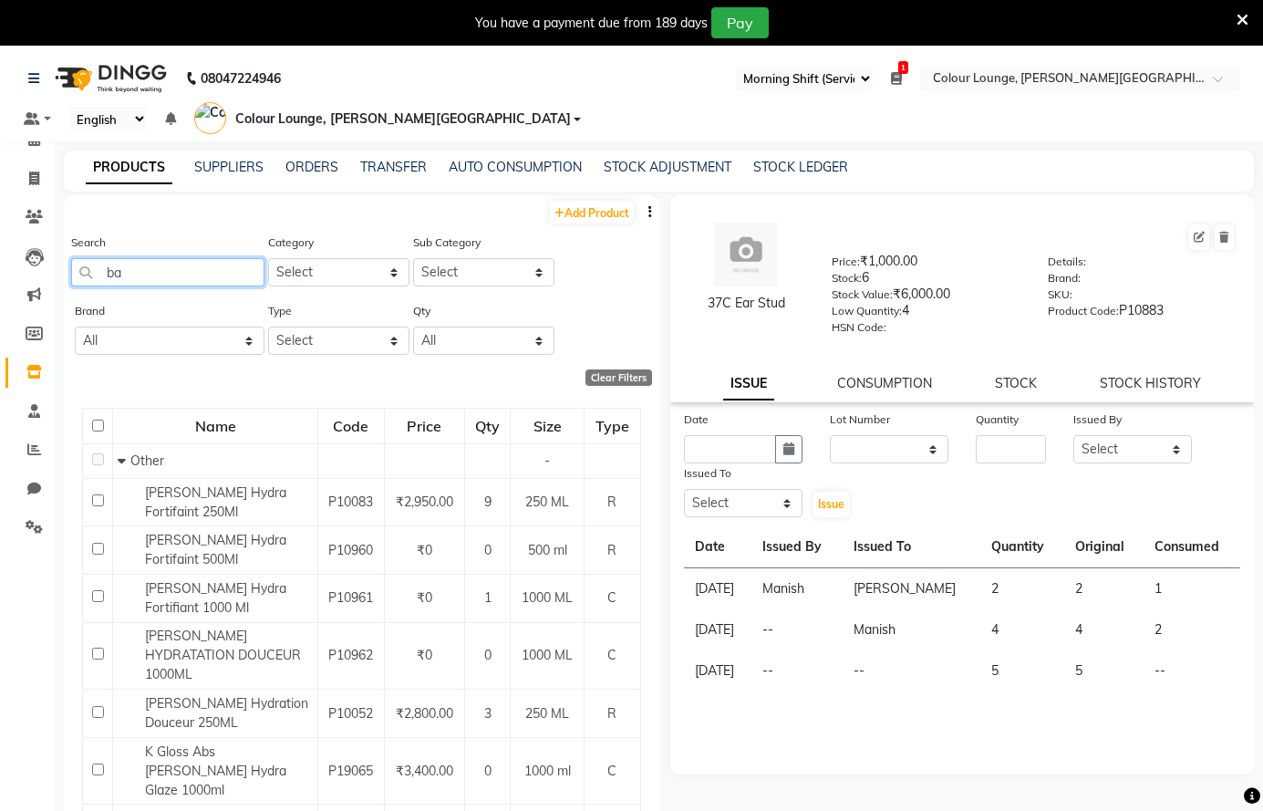
type input "b"
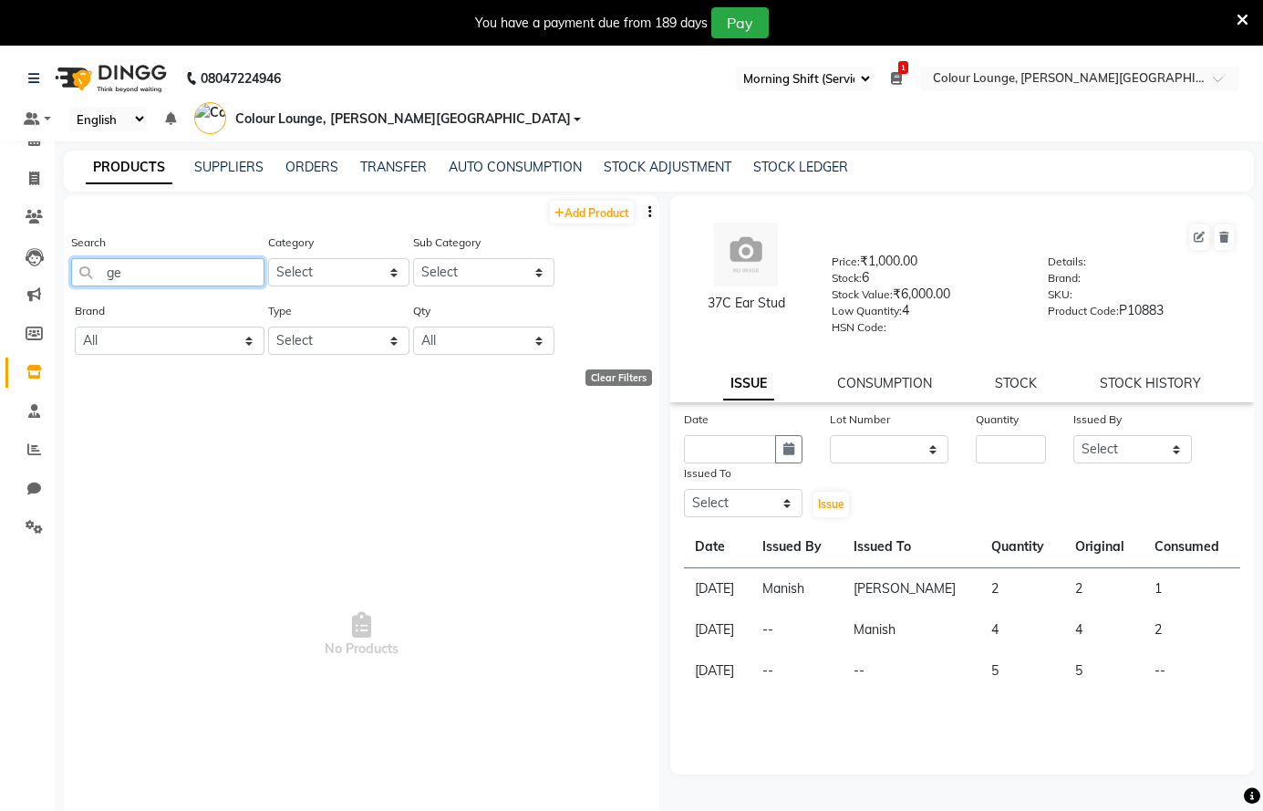
type input "g"
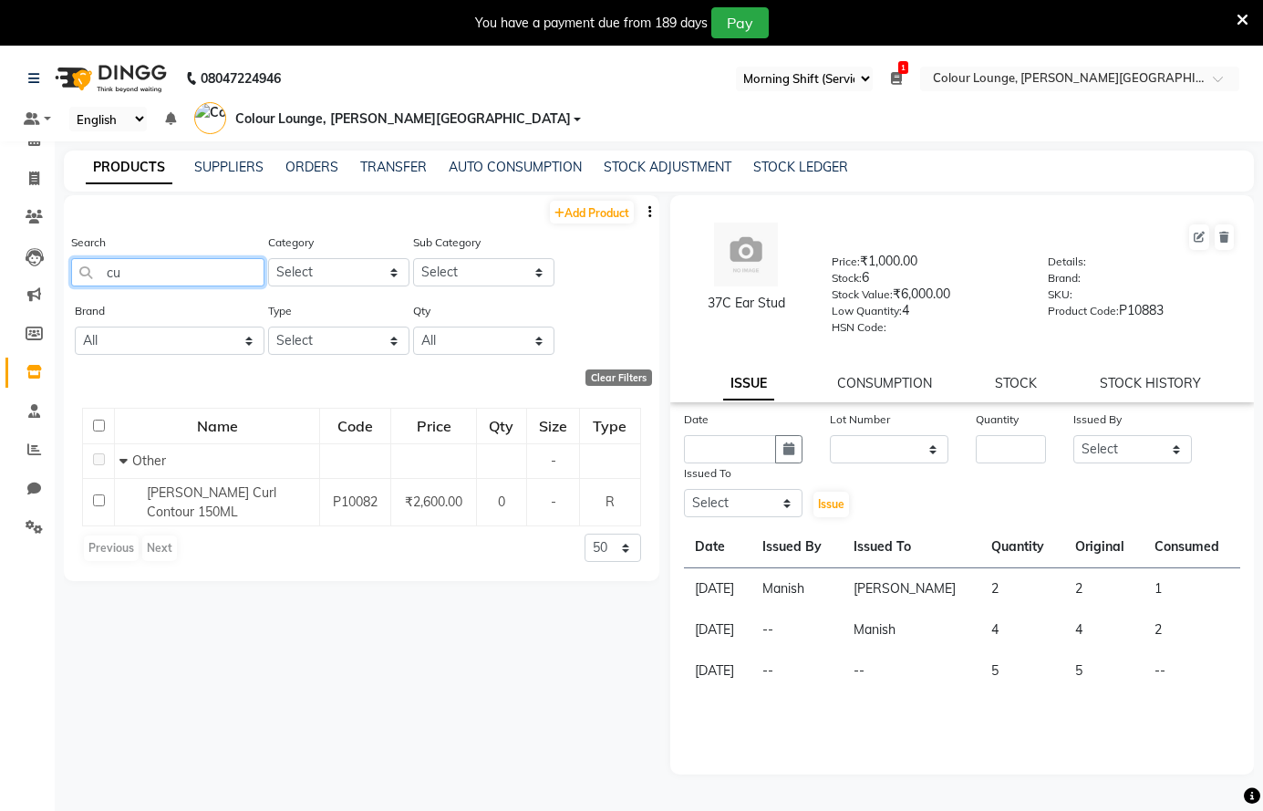
type input "c"
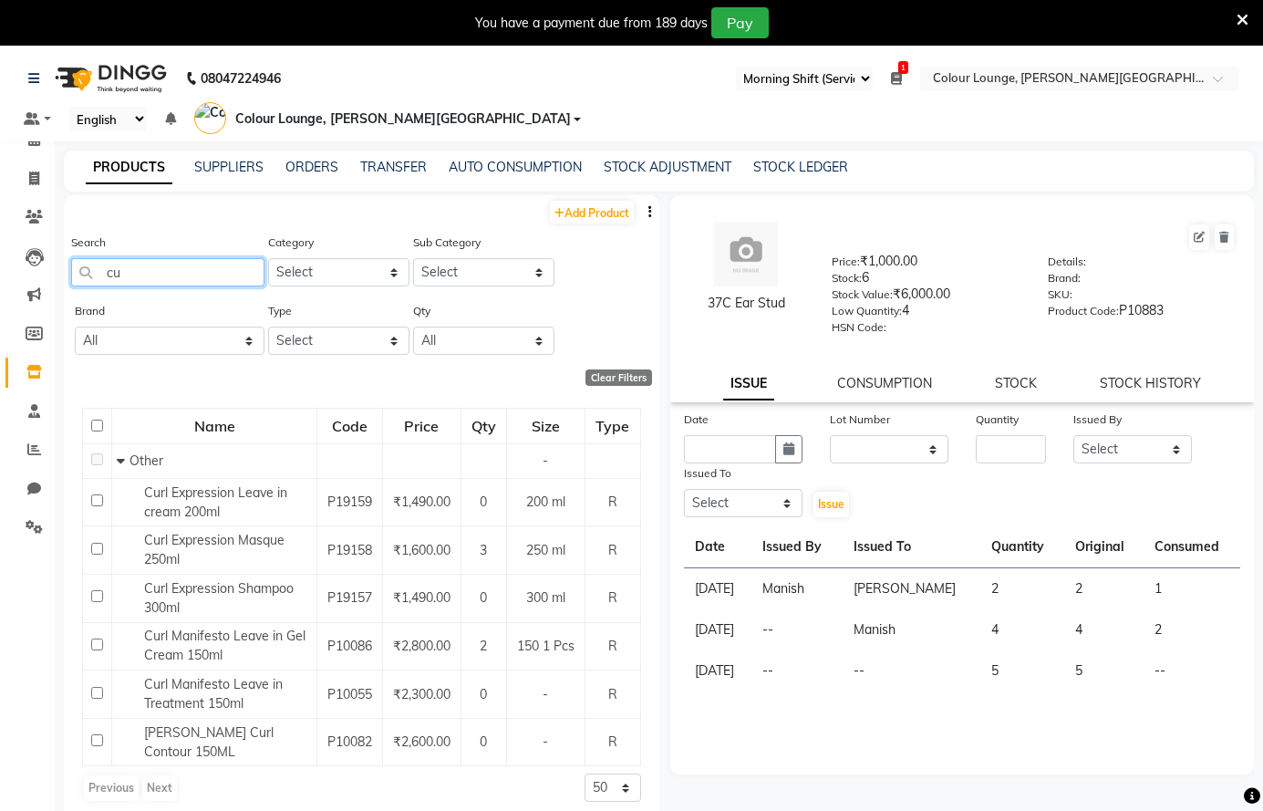
type input "c"
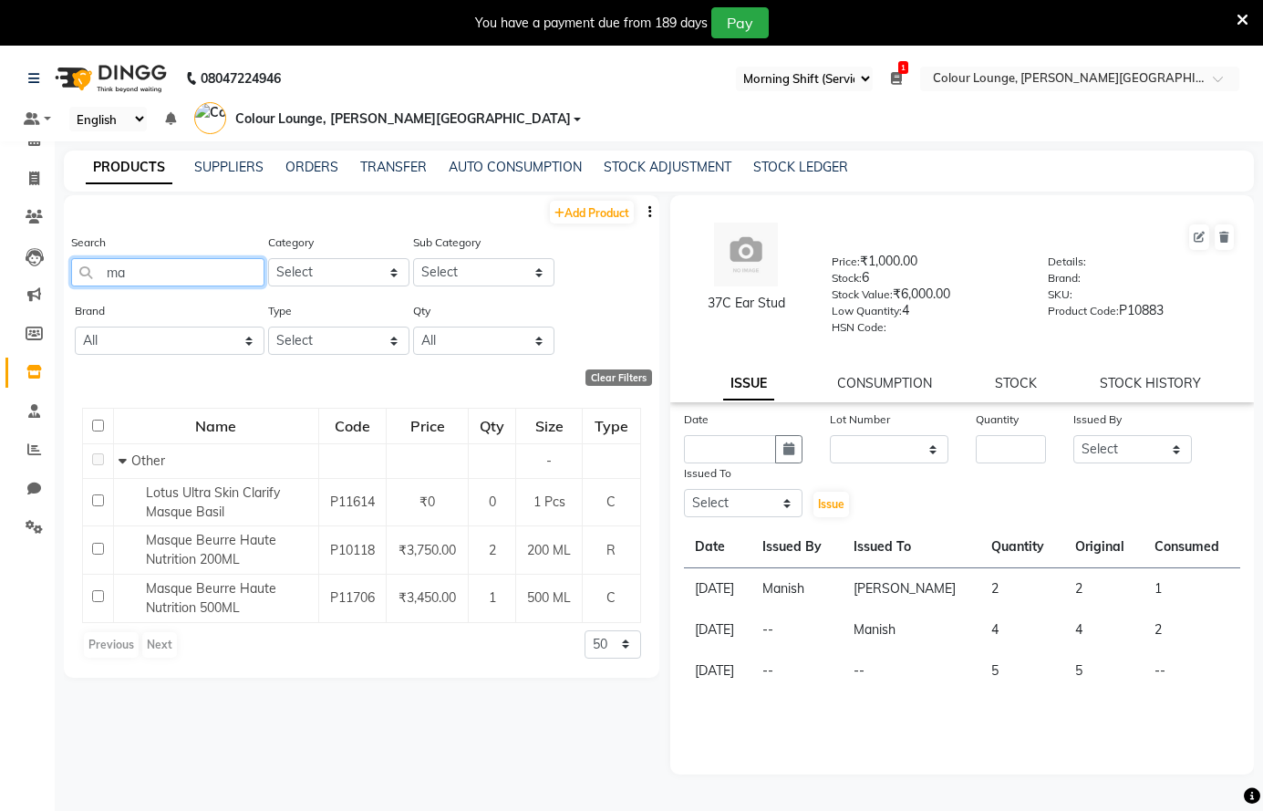
type input "m"
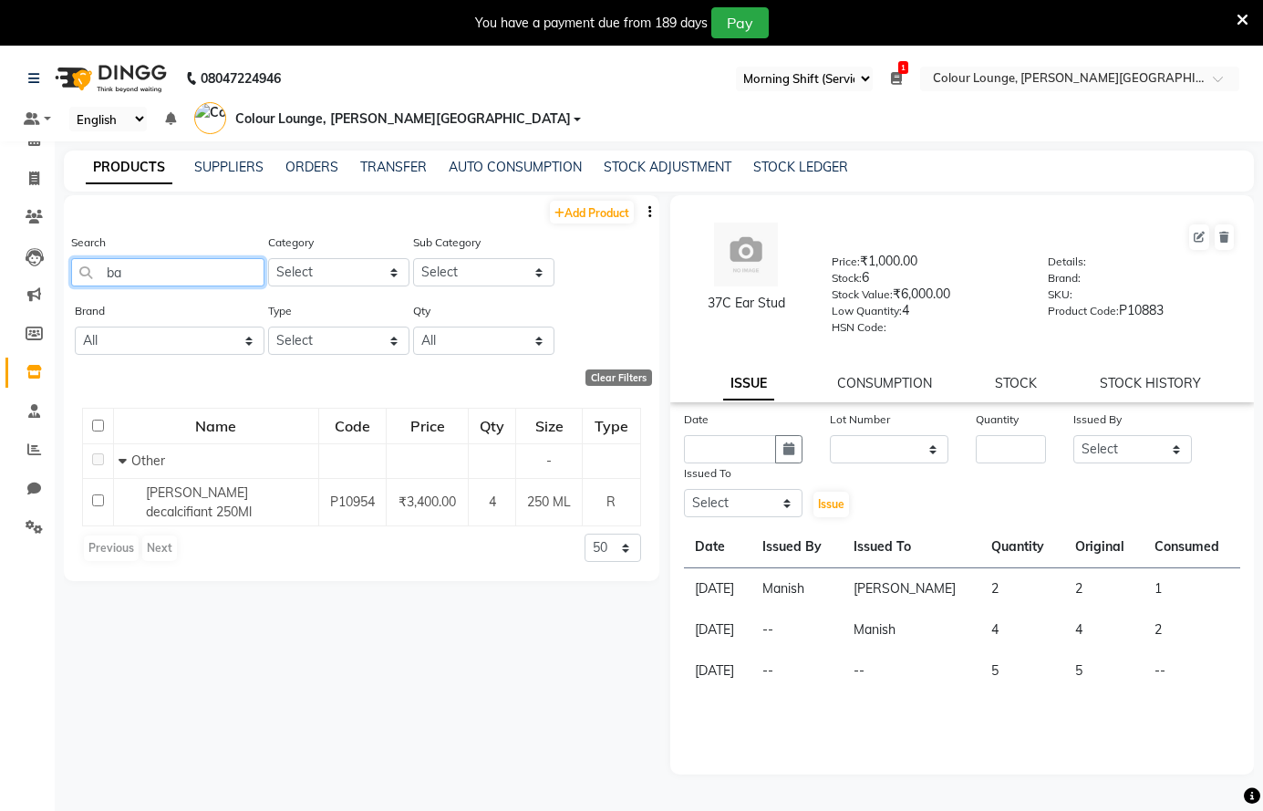
type input "b"
type input "m"
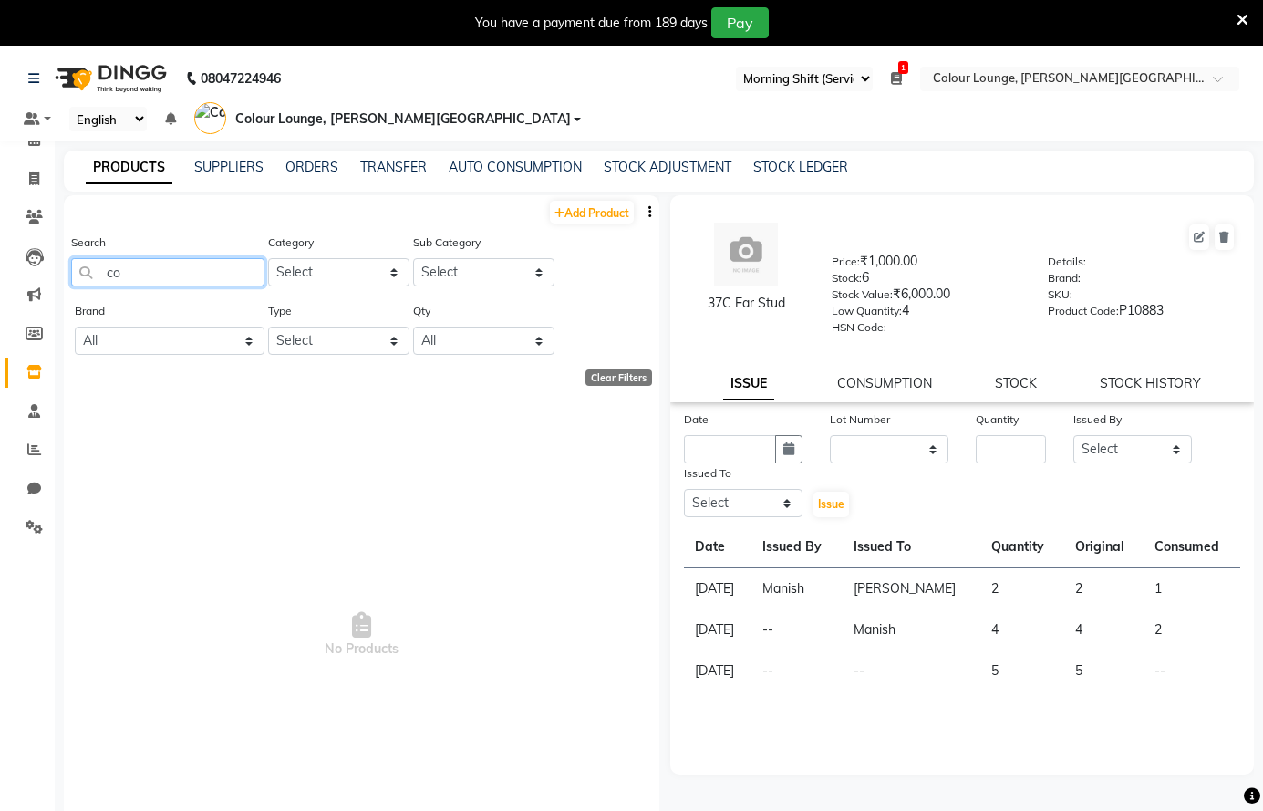
type input "c"
type input "u"
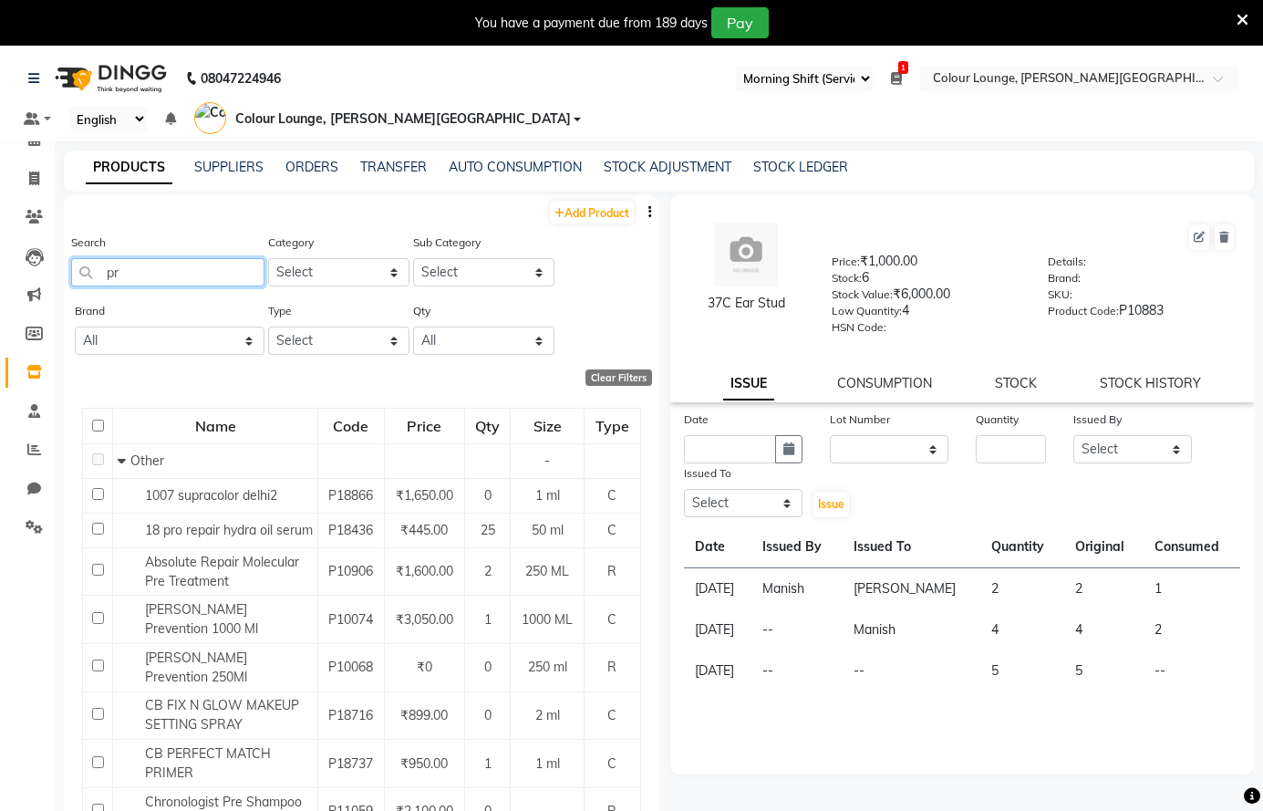
type input "p"
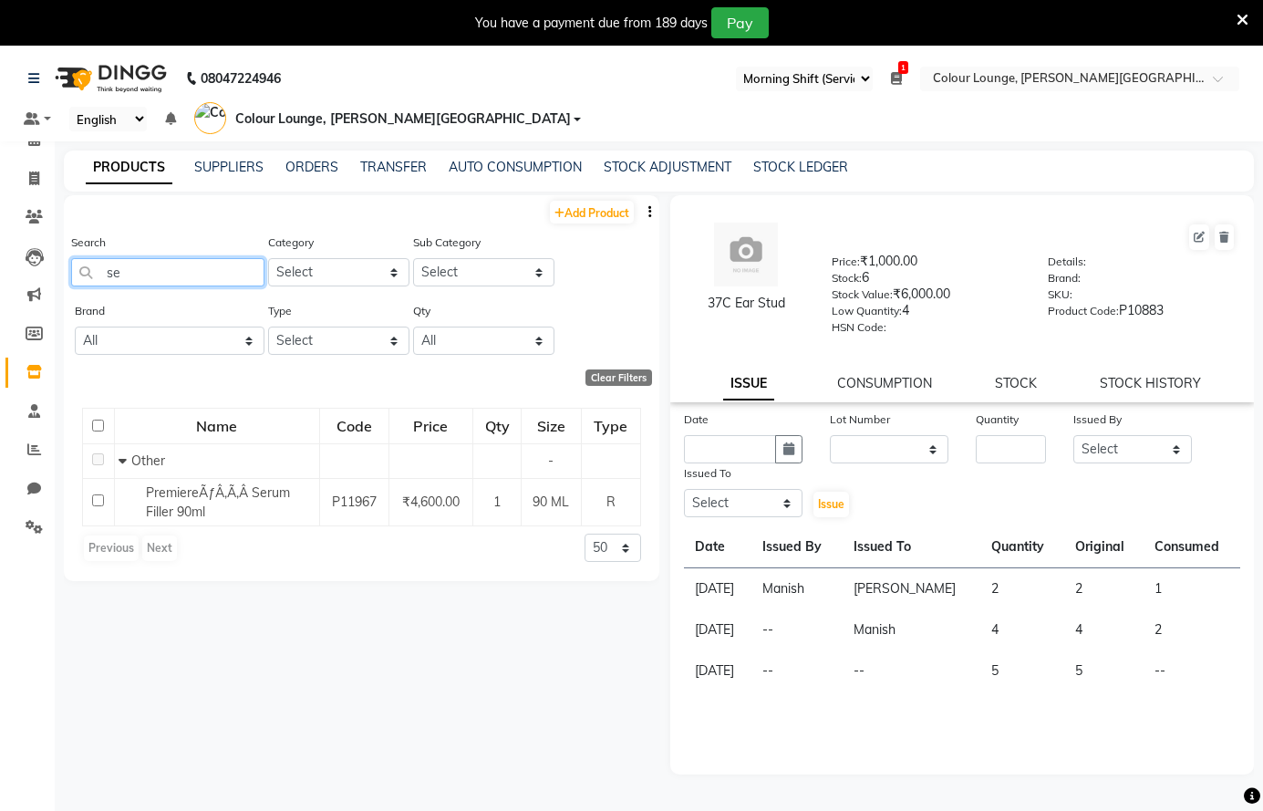
type input "s"
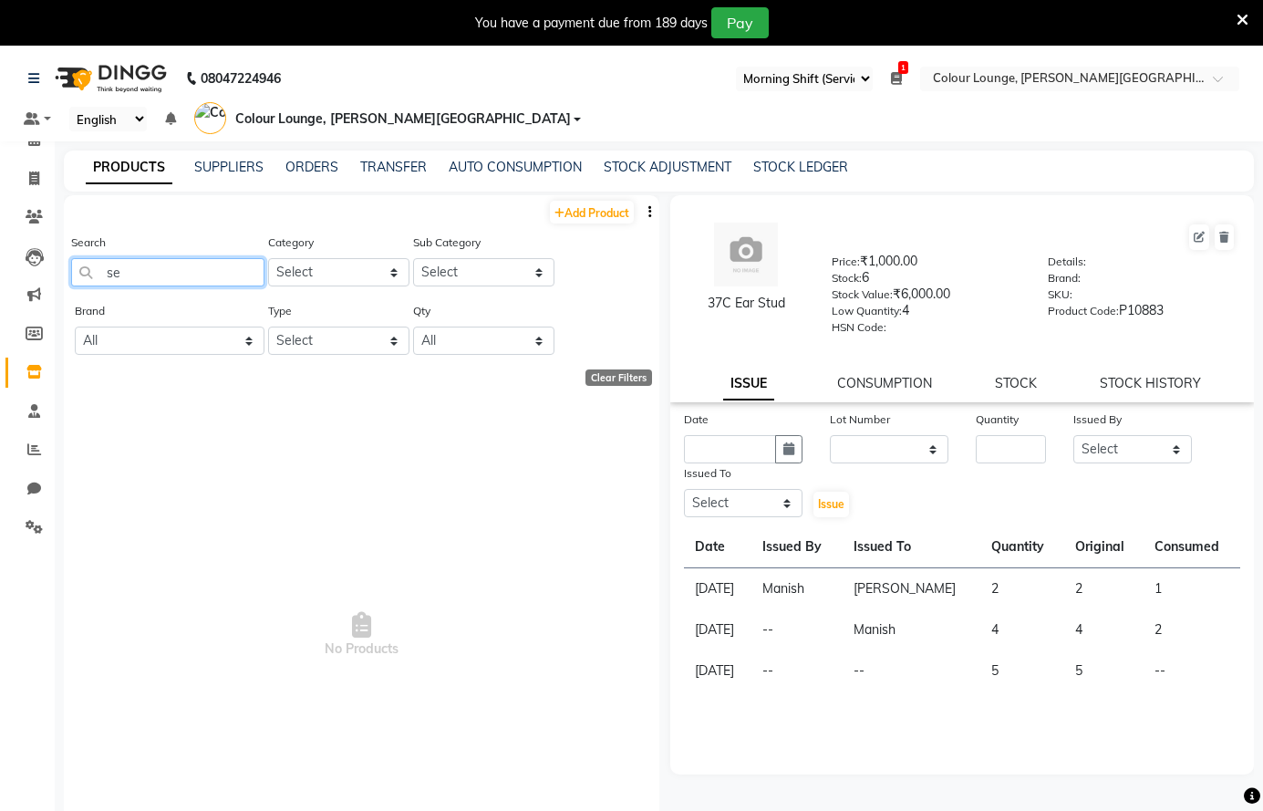
type input "s"
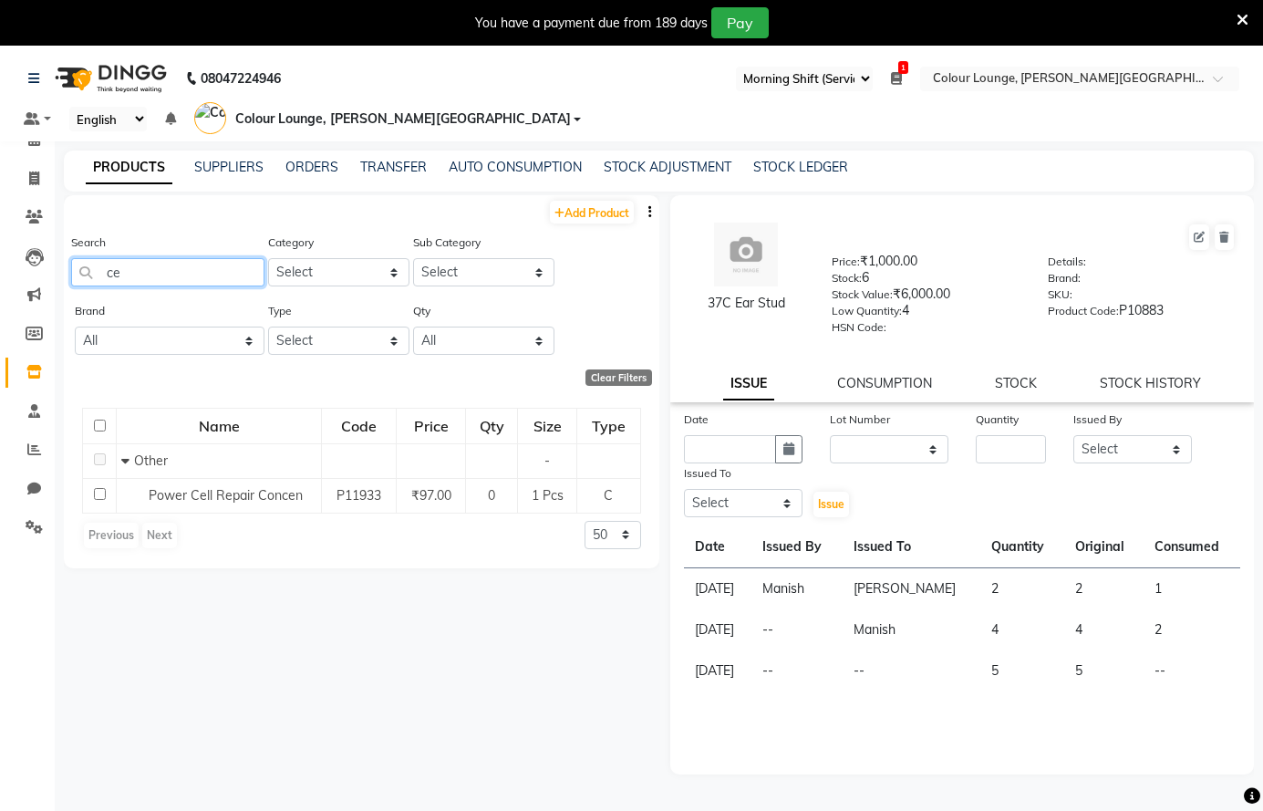
type input "c"
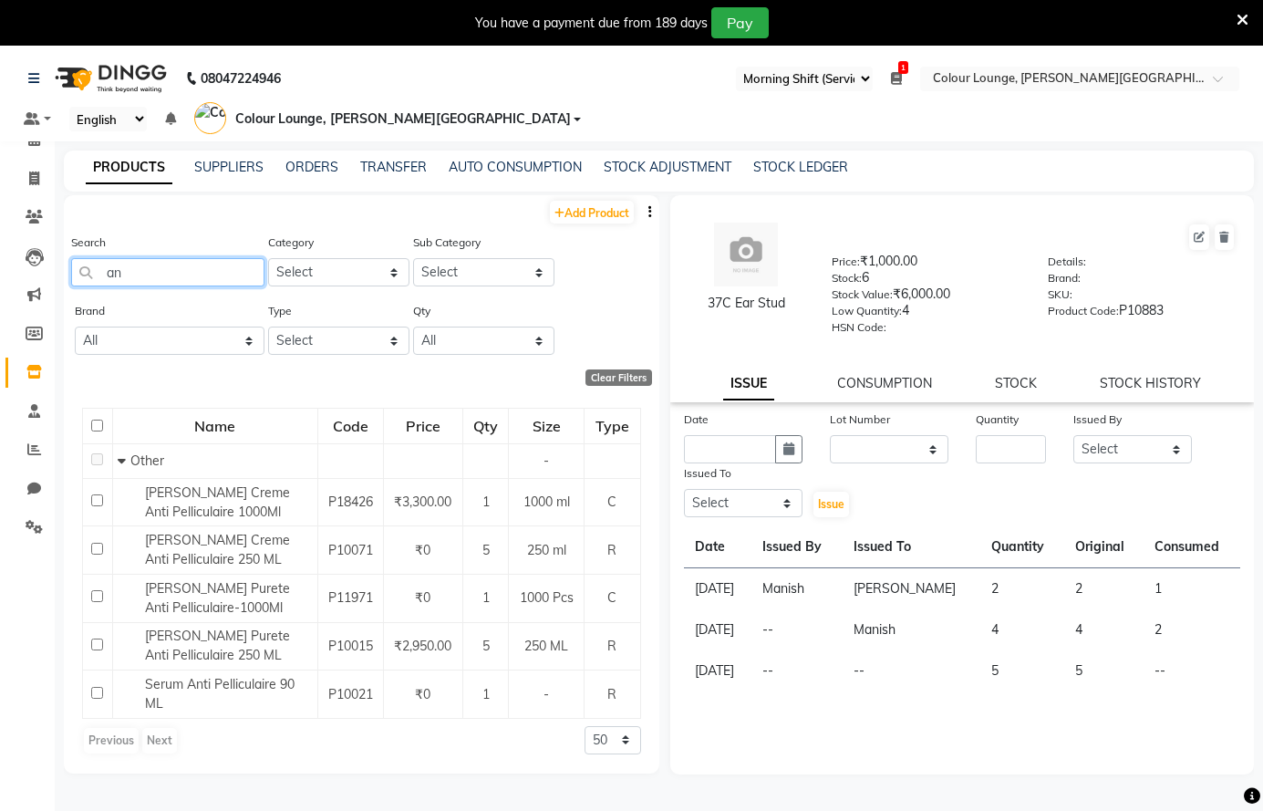
type input "a"
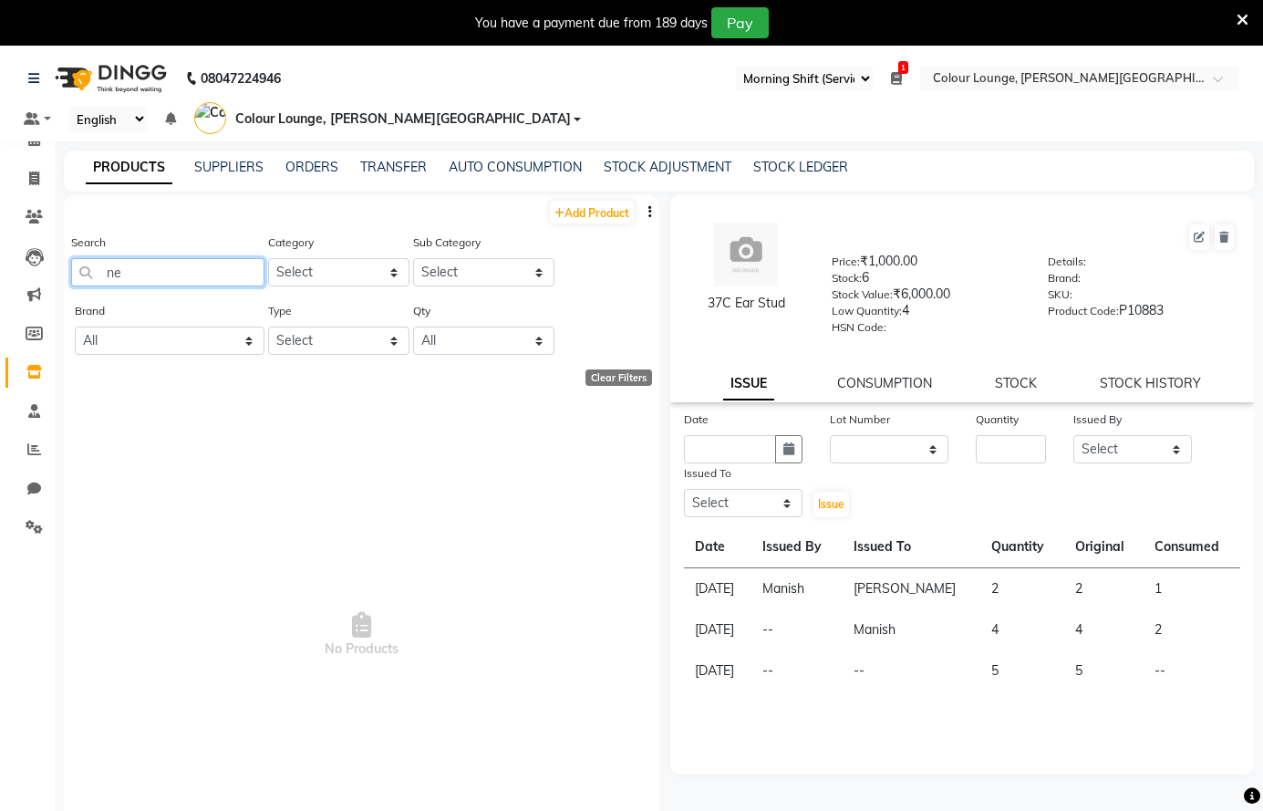
type input "n"
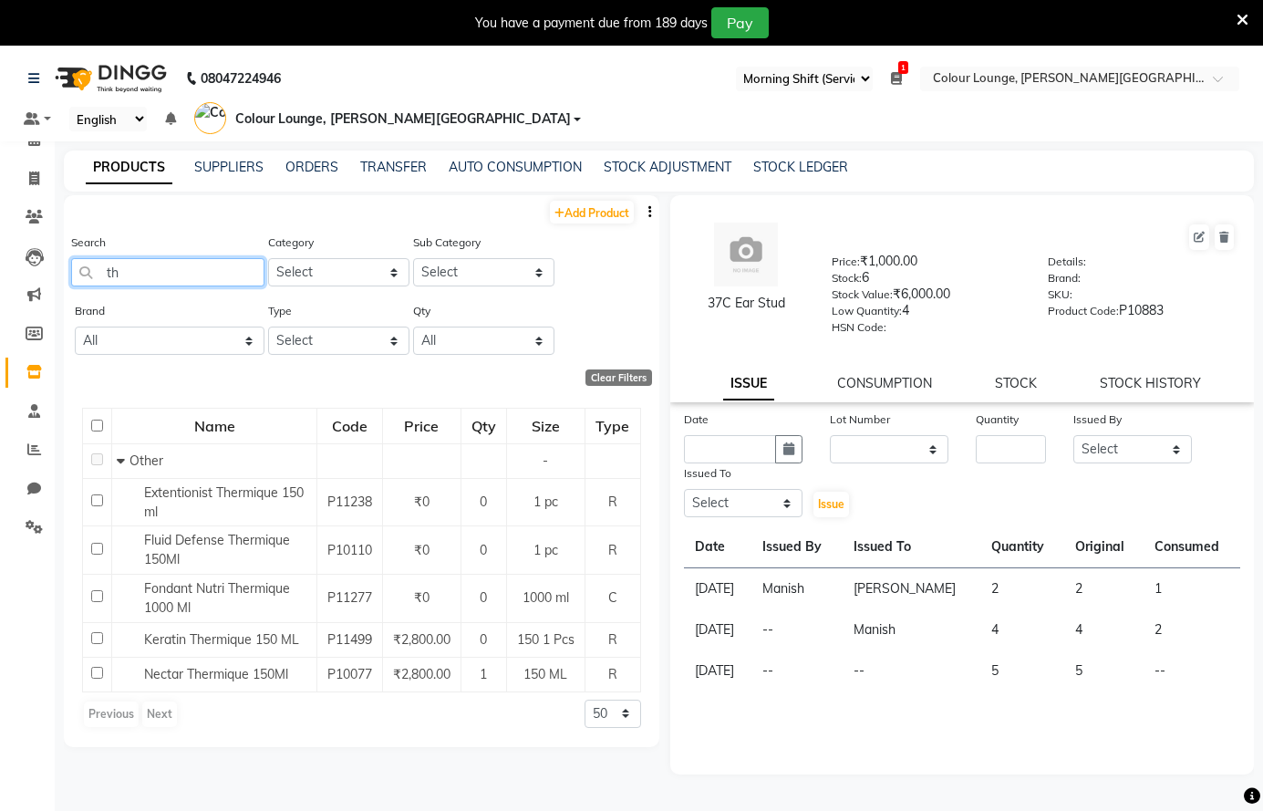
type input "t"
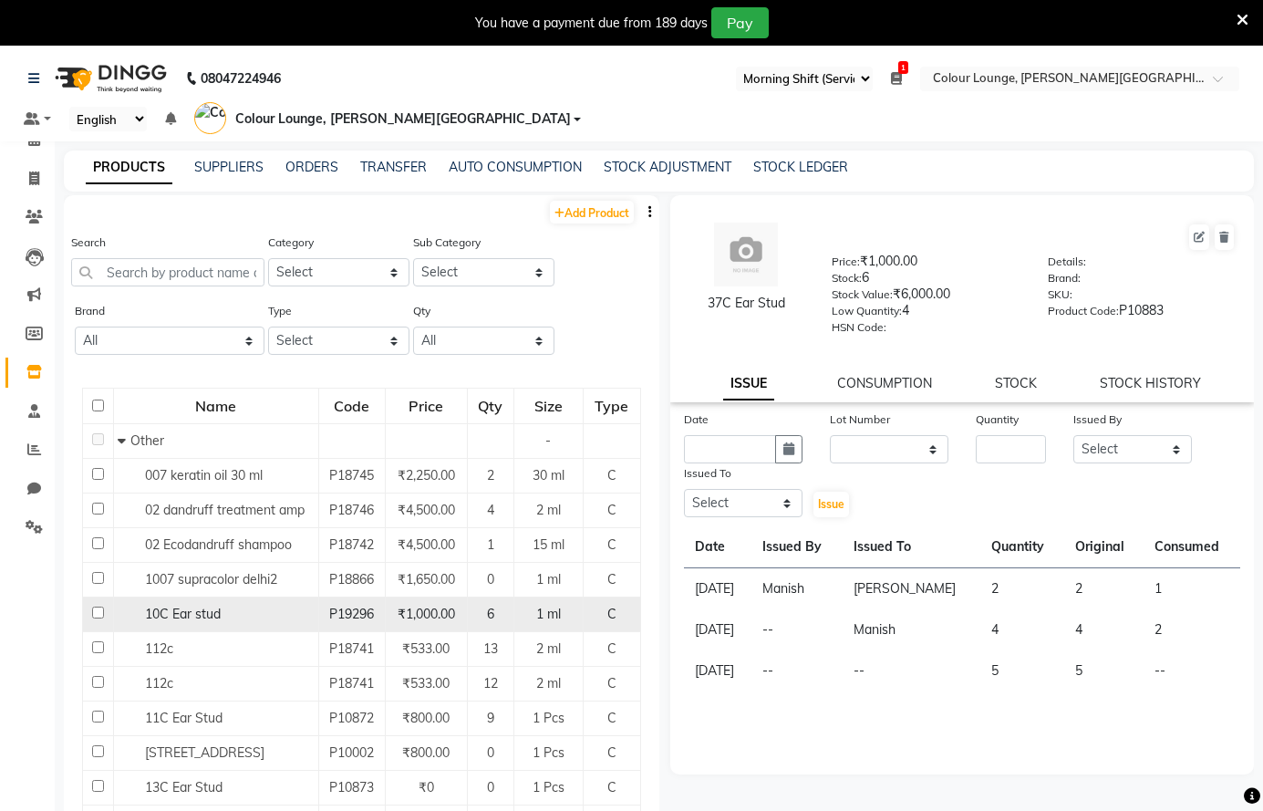
click at [206, 616] on span "10C Ear stud" at bounding box center [183, 614] width 76 height 16
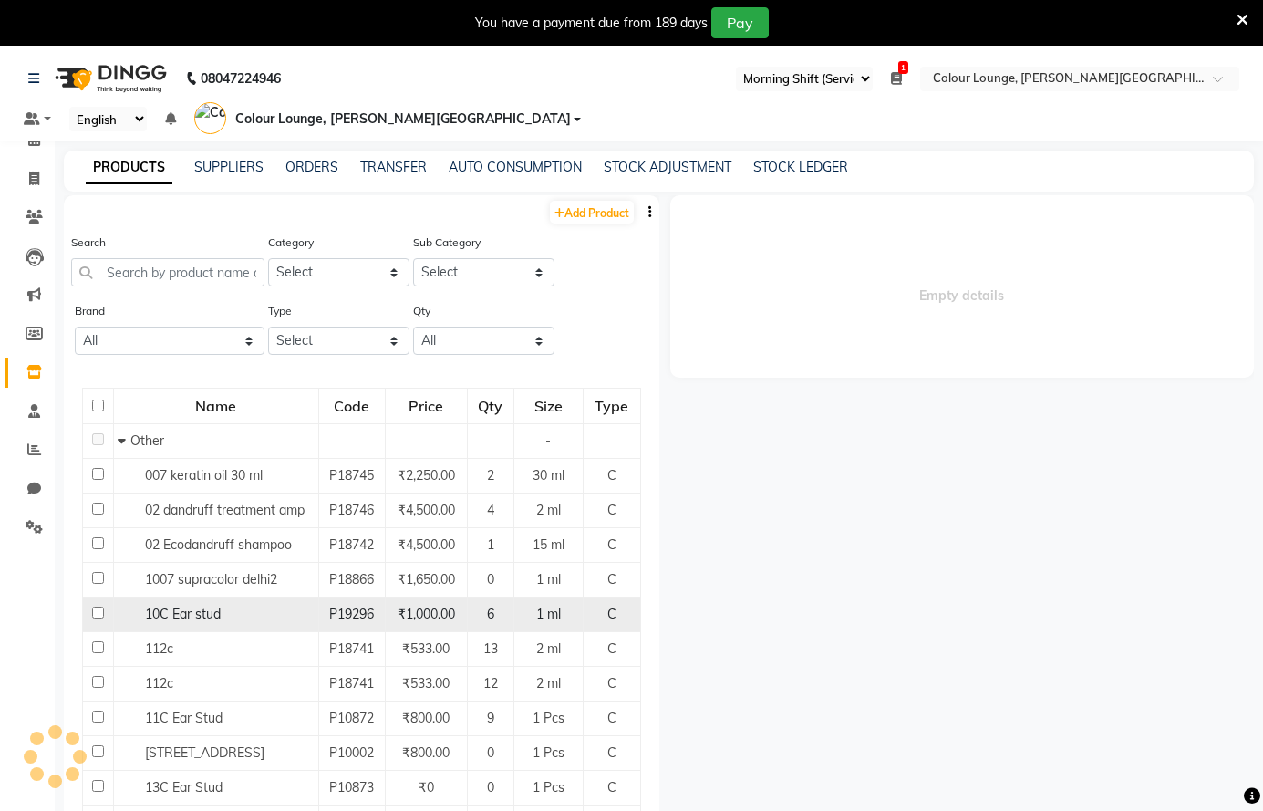
select select
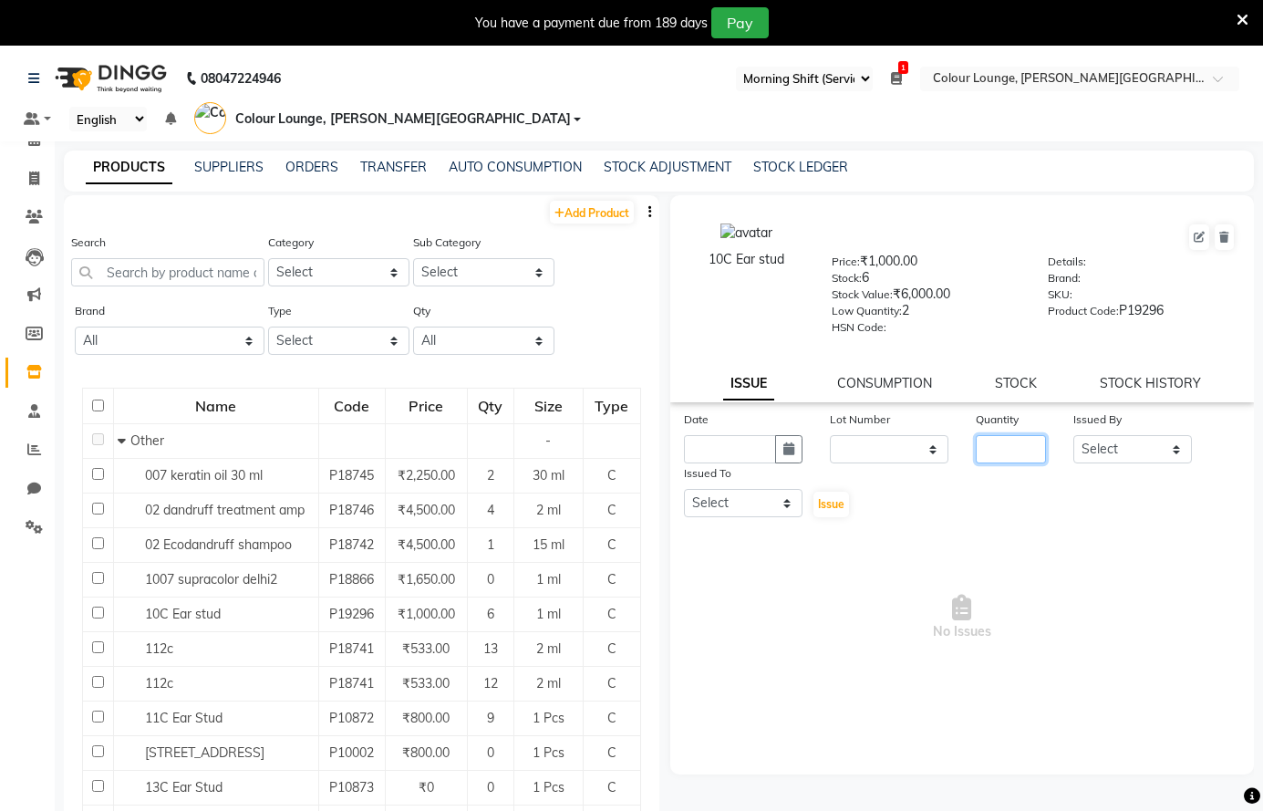
click at [1002, 446] on input "number" at bounding box center [1011, 449] width 70 height 28
type input "1"
click at [791, 453] on icon "button" at bounding box center [788, 448] width 11 height 13
select select "10"
select select "2025"
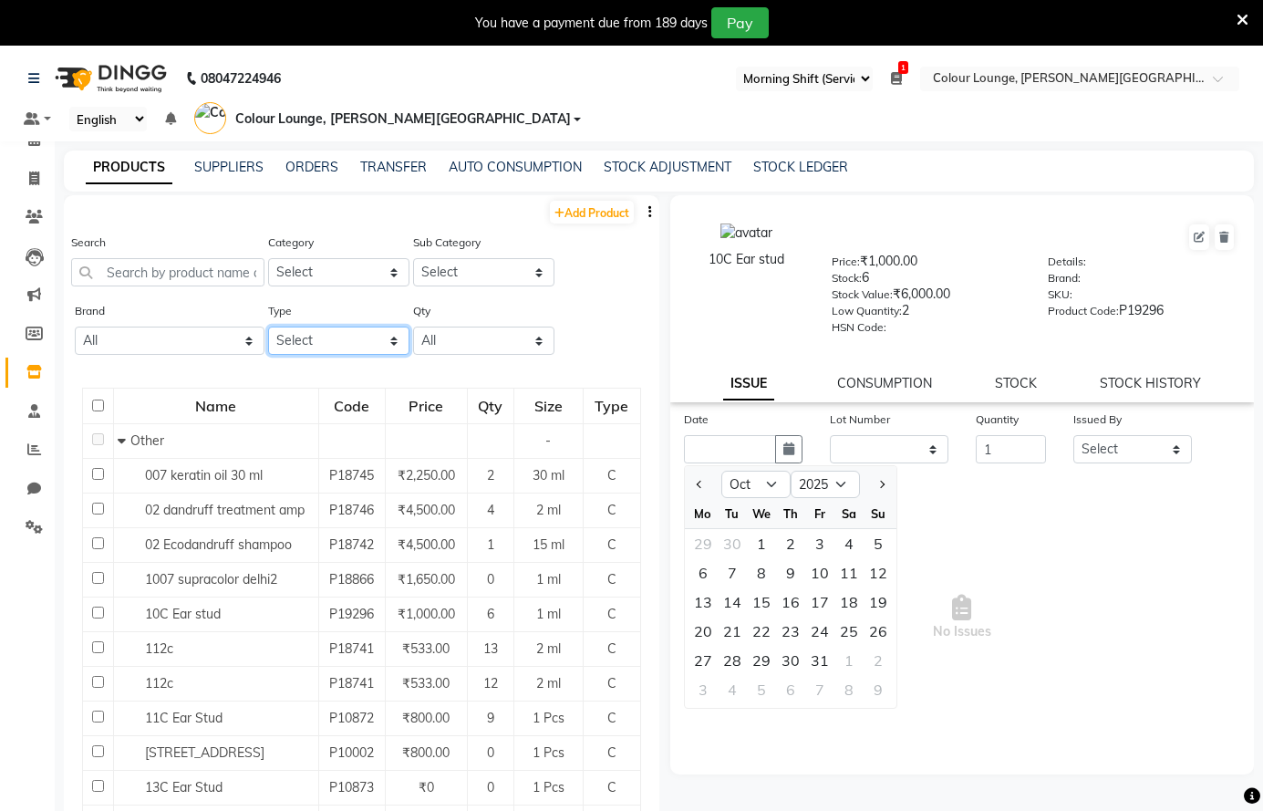
click at [341, 345] on select "Select Both Retail Consumable" at bounding box center [338, 340] width 141 height 28
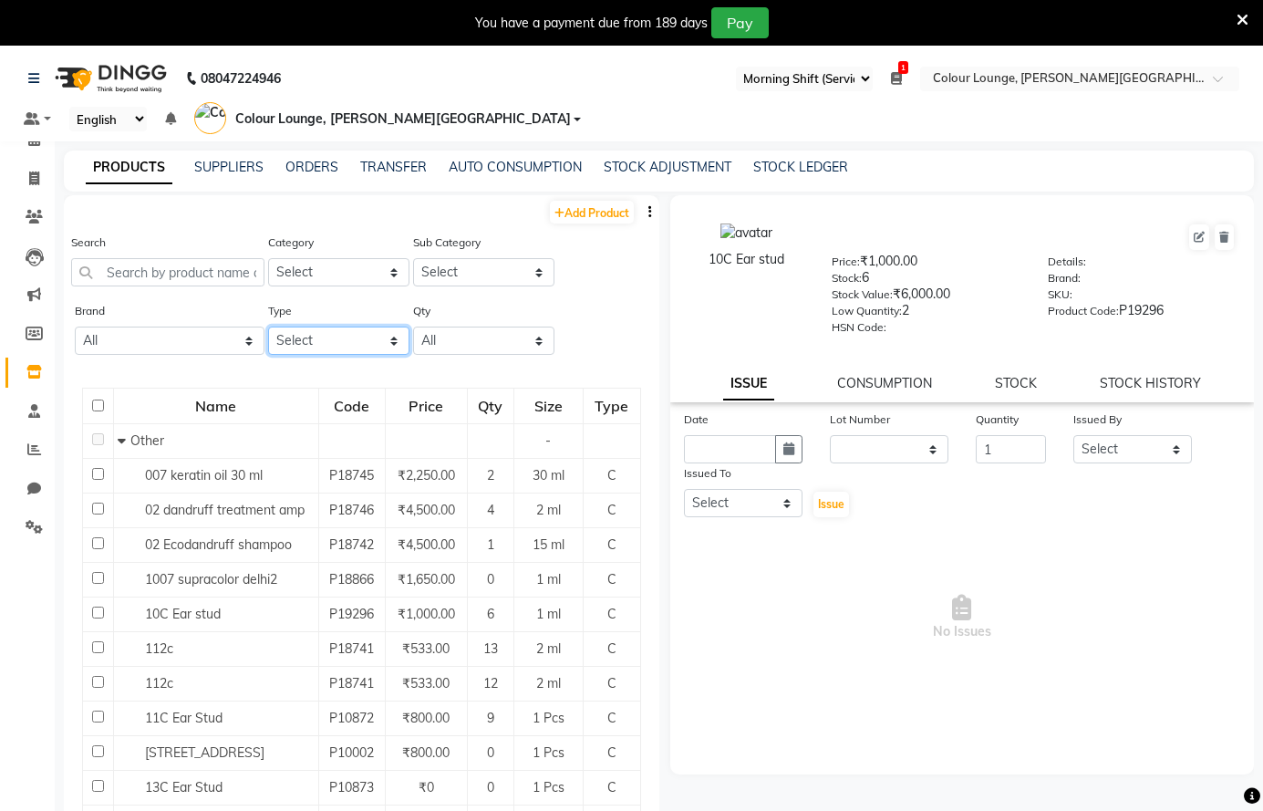
click at [306, 332] on select "Select Both Retail Consumable" at bounding box center [338, 340] width 141 height 28
click at [268, 326] on select "Select Both Retail Consumable" at bounding box center [338, 340] width 141 height 28
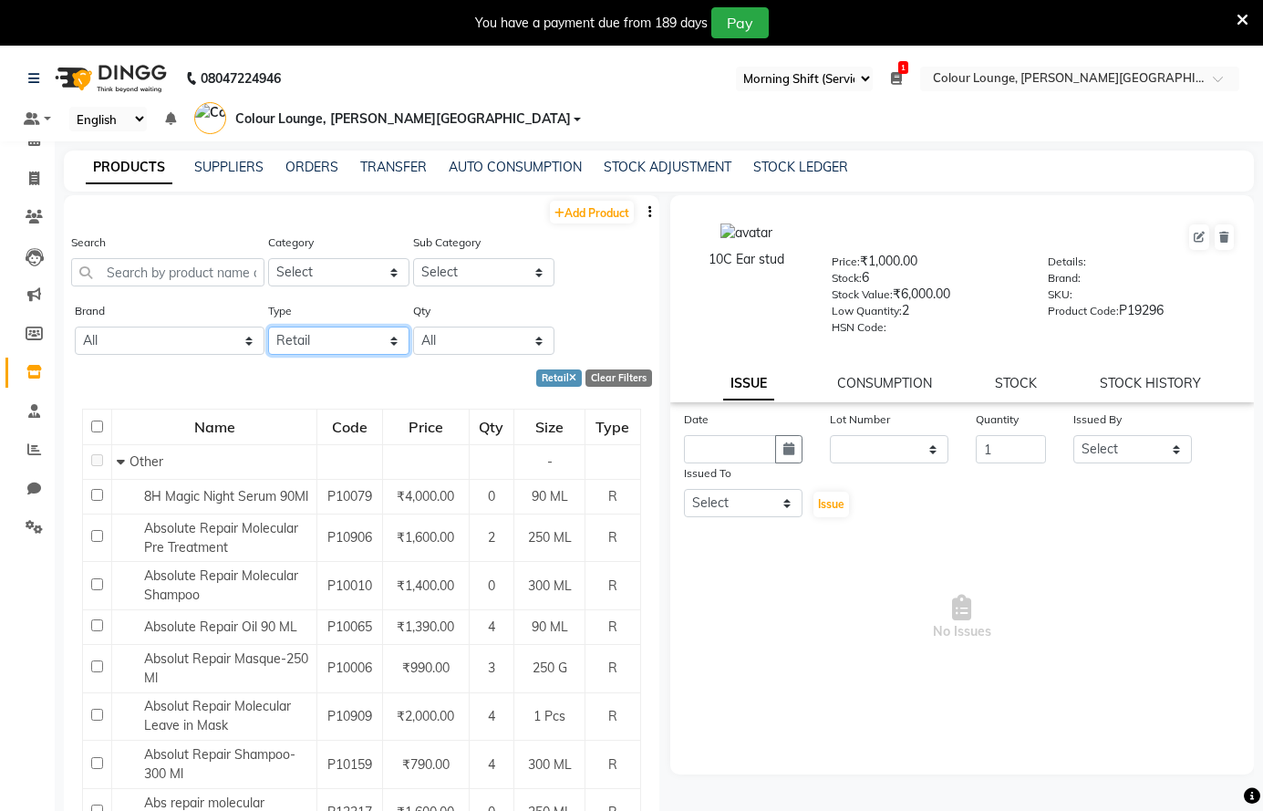
click at [321, 334] on select "Select Both Retail Consumable" at bounding box center [338, 340] width 141 height 28
click at [268, 326] on select "Select Both Retail Consumable" at bounding box center [338, 340] width 141 height 28
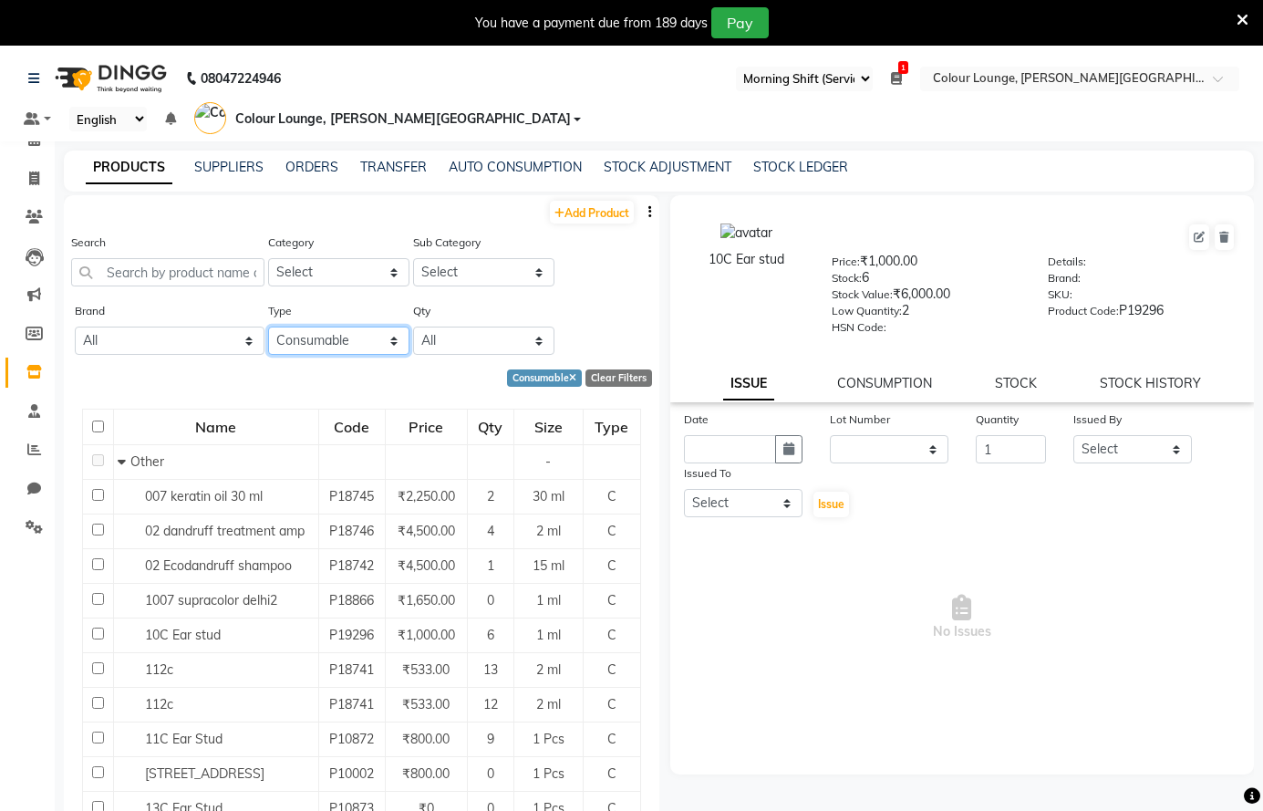
click at [312, 336] on select "Select Both Retail Consumable" at bounding box center [338, 340] width 141 height 28
select select "B"
click at [268, 326] on select "Select Both Retail Consumable" at bounding box center [338, 340] width 141 height 28
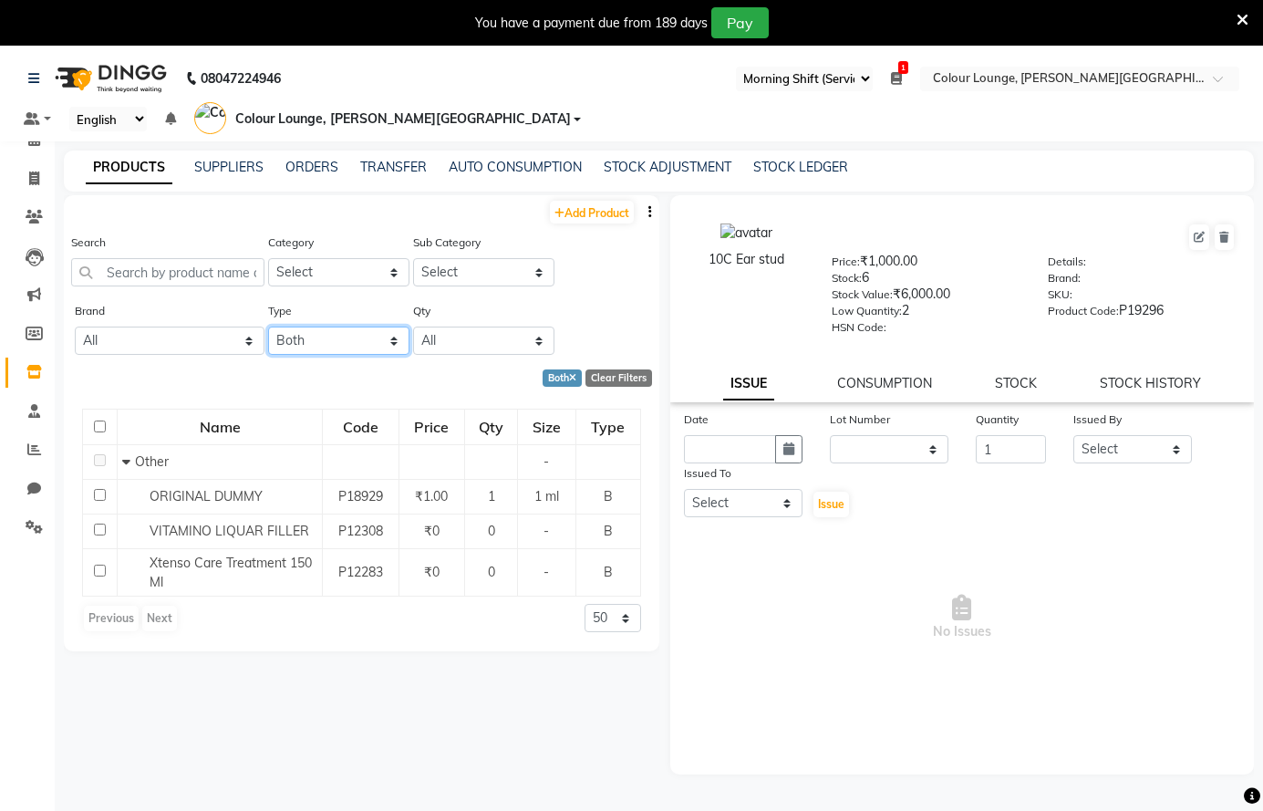
click at [313, 337] on select "Select Both Retail Consumable" at bounding box center [338, 340] width 141 height 28
click at [205, 266] on input "text" at bounding box center [167, 272] width 193 height 28
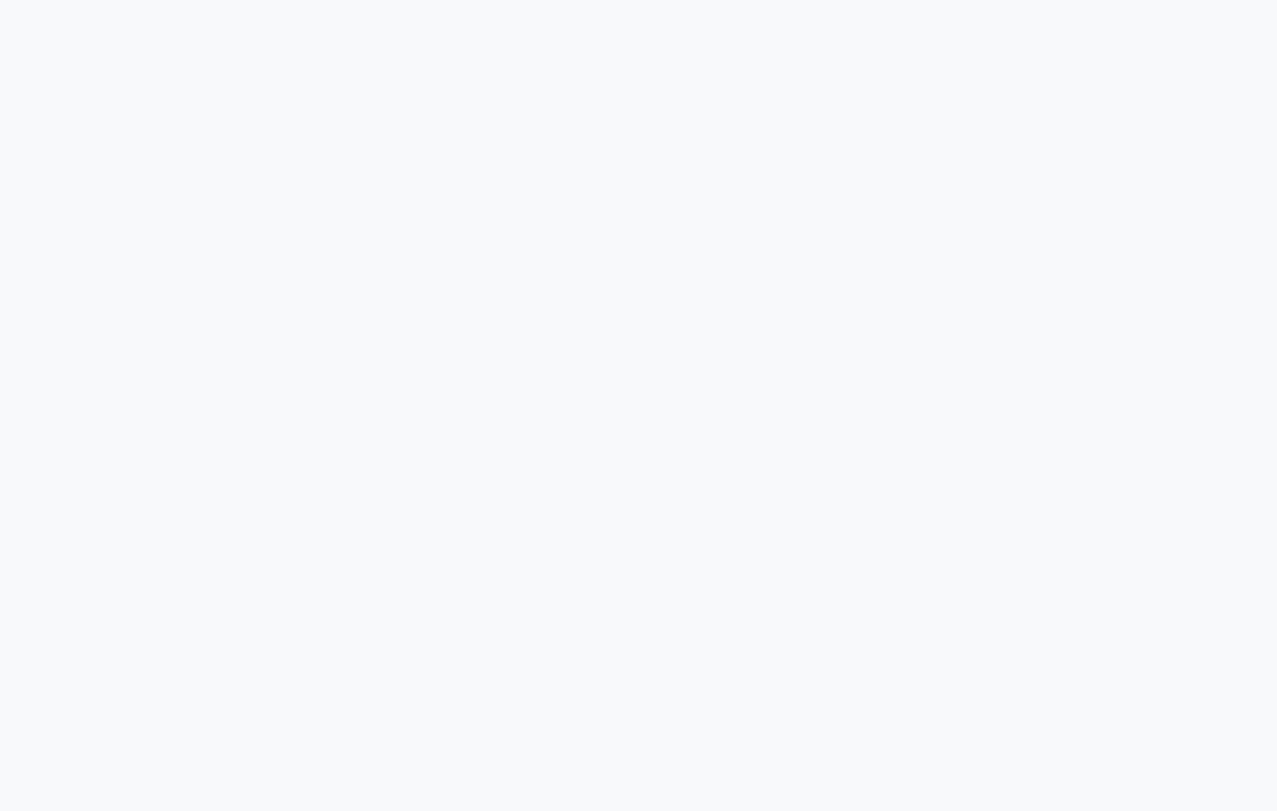
select select "67"
select select
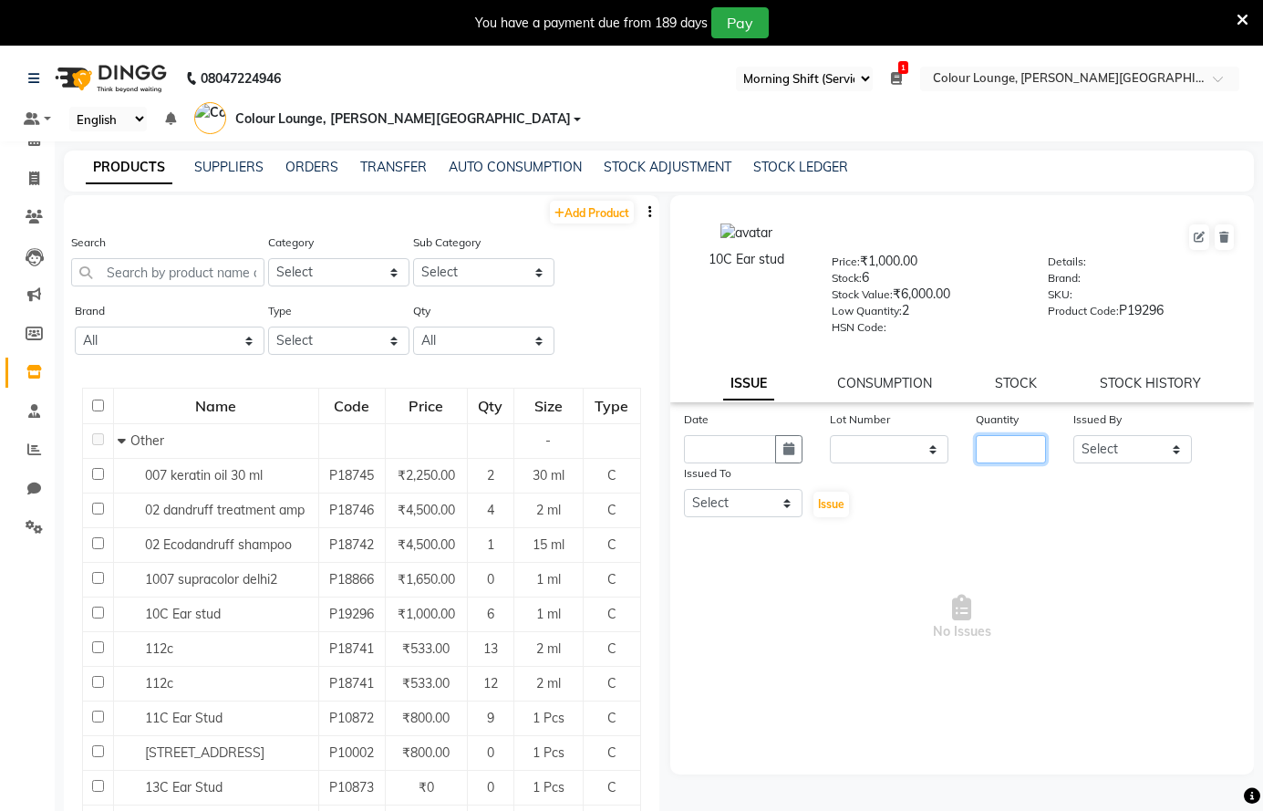
click at [983, 451] on input "number" at bounding box center [1011, 449] width 70 height 28
type input "1"
click at [781, 455] on button "button" at bounding box center [788, 449] width 27 height 28
select select "10"
select select "2025"
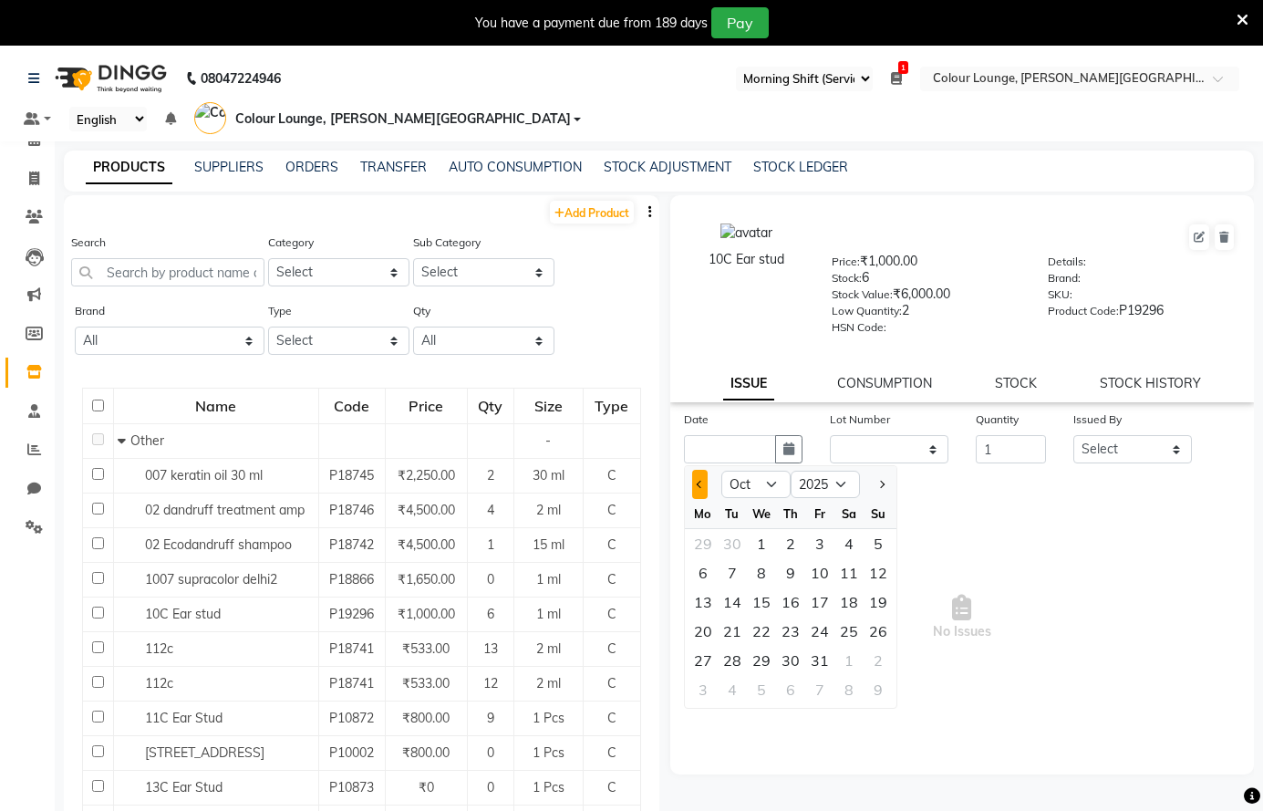
click at [695, 488] on button "Previous month" at bounding box center [700, 484] width 16 height 29
select select "9"
click at [816, 570] on div "12" at bounding box center [819, 572] width 29 height 29
type input "12-09-2025"
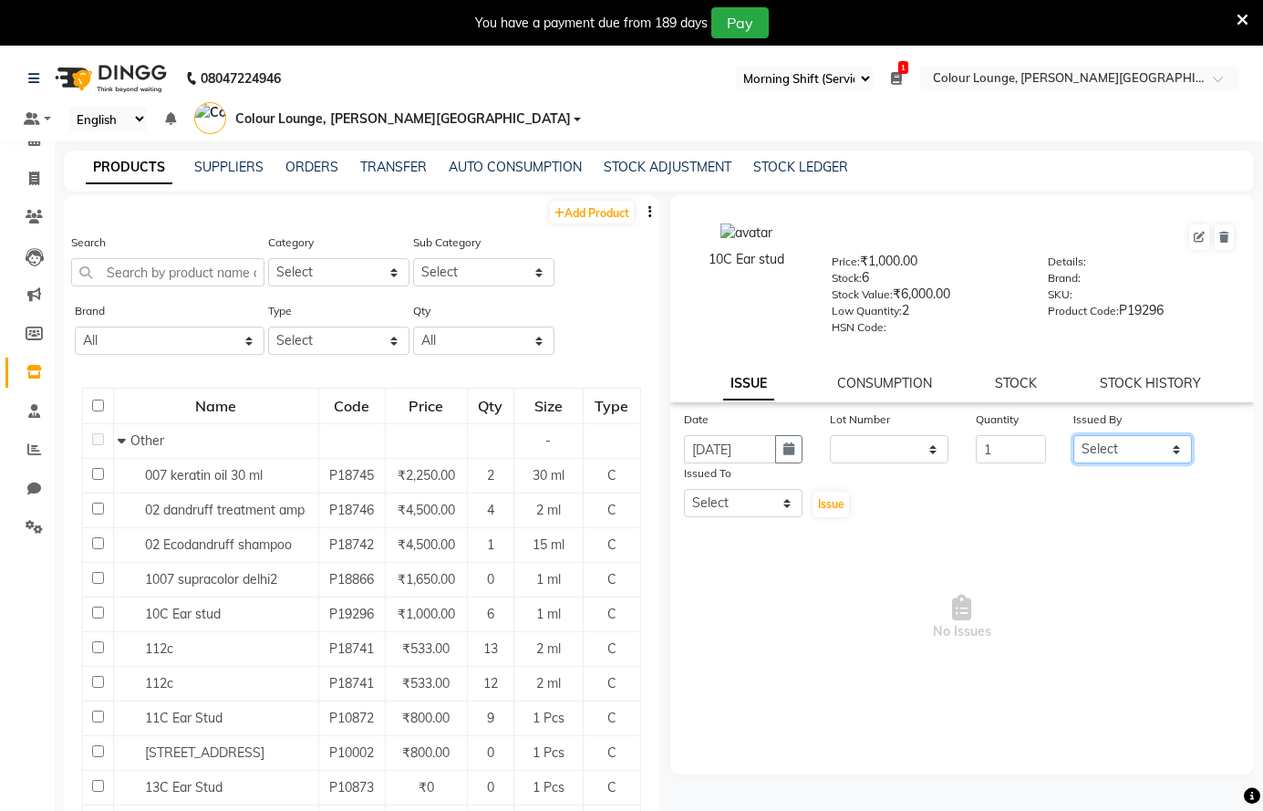
click at [1100, 450] on select "Select Admin Ankush Ansh Nayyar BALBHARTI SHARMA Colour Lounge, Lawrence Road C…" at bounding box center [1132, 449] width 119 height 28
select select "86555"
click at [1073, 435] on select "Select Admin Ankush Ansh Nayyar BALBHARTI SHARMA Colour Lounge, Lawrence Road C…" at bounding box center [1132, 449] width 119 height 28
click at [775, 493] on select "Select Admin Ankush Ansh Nayyar BALBHARTI SHARMA Colour Lounge, Lawrence Road C…" at bounding box center [743, 503] width 119 height 28
select select "70009"
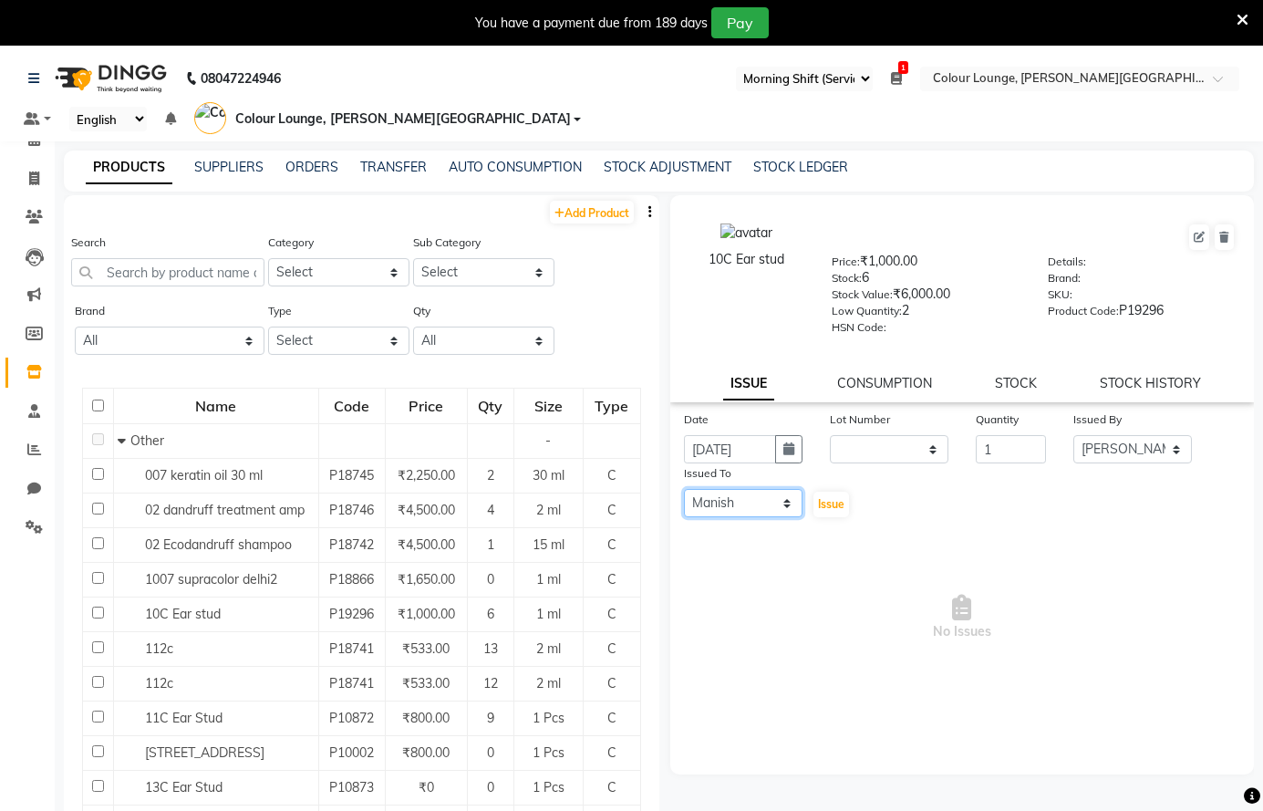
click at [684, 489] on select "Select Admin Ankush Ansh Nayyar BALBHARTI SHARMA Colour Lounge, Lawrence Road C…" at bounding box center [743, 503] width 119 height 28
click at [840, 501] on span "Issue" at bounding box center [831, 504] width 26 height 14
select select
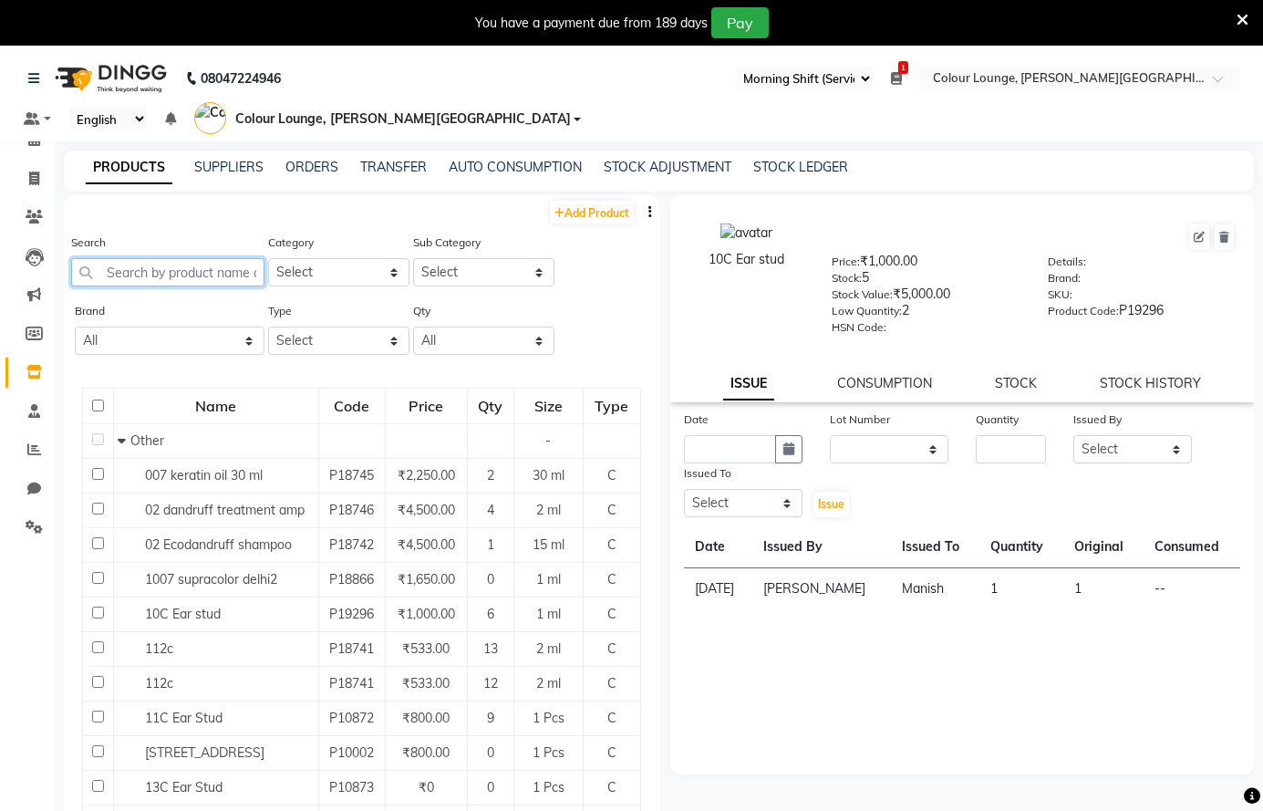
click at [175, 282] on input "text" at bounding box center [167, 272] width 193 height 28
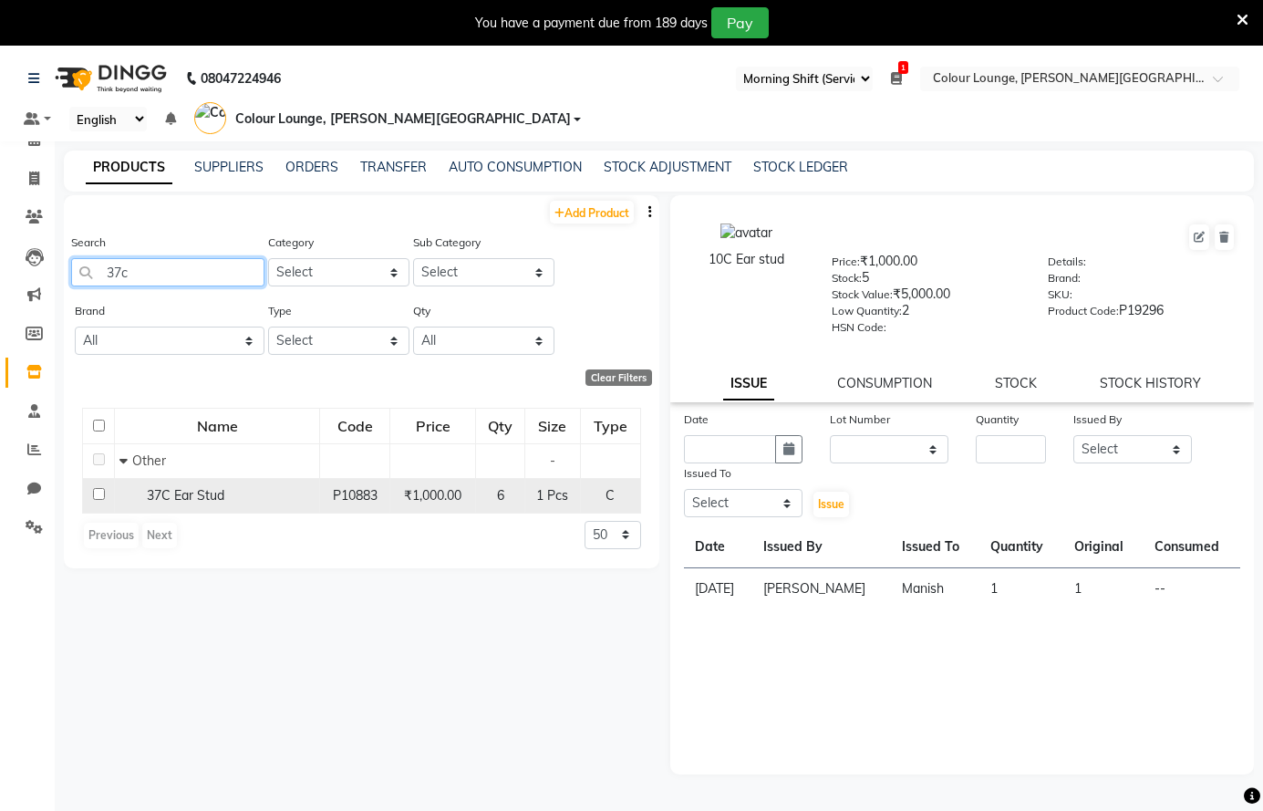
type input "37c"
click at [287, 491] on div "37C Ear Stud" at bounding box center [216, 495] width 195 height 19
select select
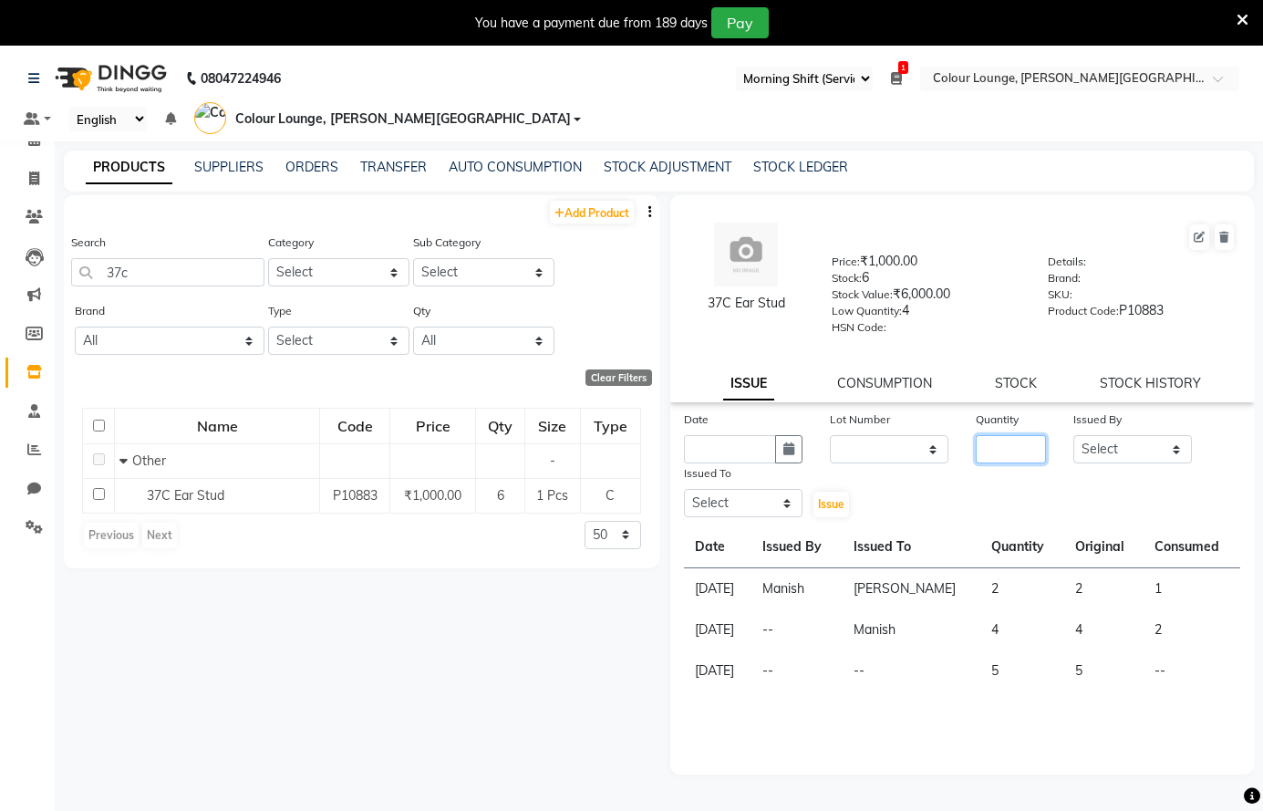
click at [987, 455] on input "number" at bounding box center [1011, 449] width 70 height 28
type input "1"
click at [1134, 447] on select "Select Admin Ankush Ansh Nayyar BALBHARTI SHARMA Colour Lounge, Lawrence Road C…" at bounding box center [1132, 449] width 119 height 28
select select "86555"
click at [1073, 435] on select "Select Admin Ankush Ansh Nayyar BALBHARTI SHARMA Colour Lounge, Lawrence Road C…" at bounding box center [1132, 449] width 119 height 28
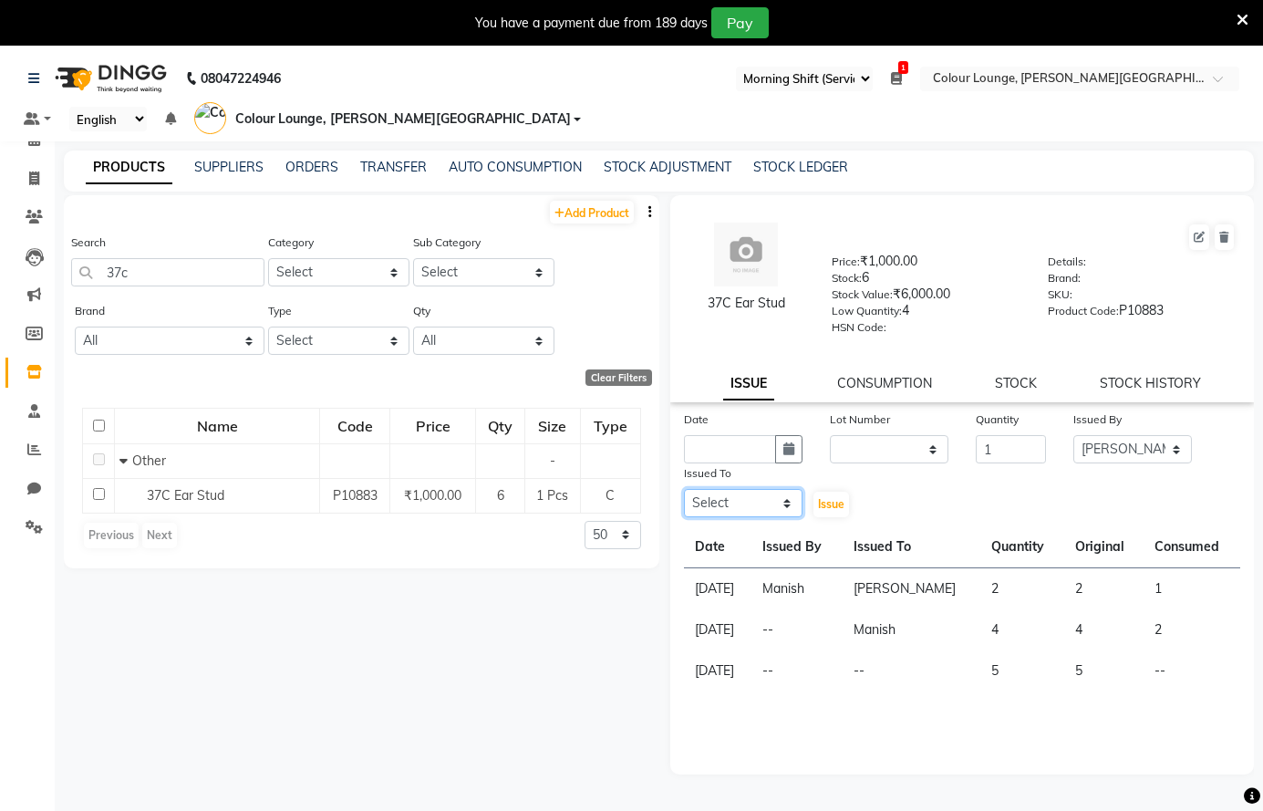
click at [752, 503] on select "Select Admin Ankush Ansh Nayyar BALBHARTI SHARMA Colour Lounge, Lawrence Road C…" at bounding box center [743, 503] width 119 height 28
select select "70009"
click at [684, 489] on select "Select Admin Ankush Ansh Nayyar BALBHARTI SHARMA Colour Lounge, Lawrence Road C…" at bounding box center [743, 503] width 119 height 28
click at [792, 447] on icon "button" at bounding box center [788, 448] width 11 height 13
select select "10"
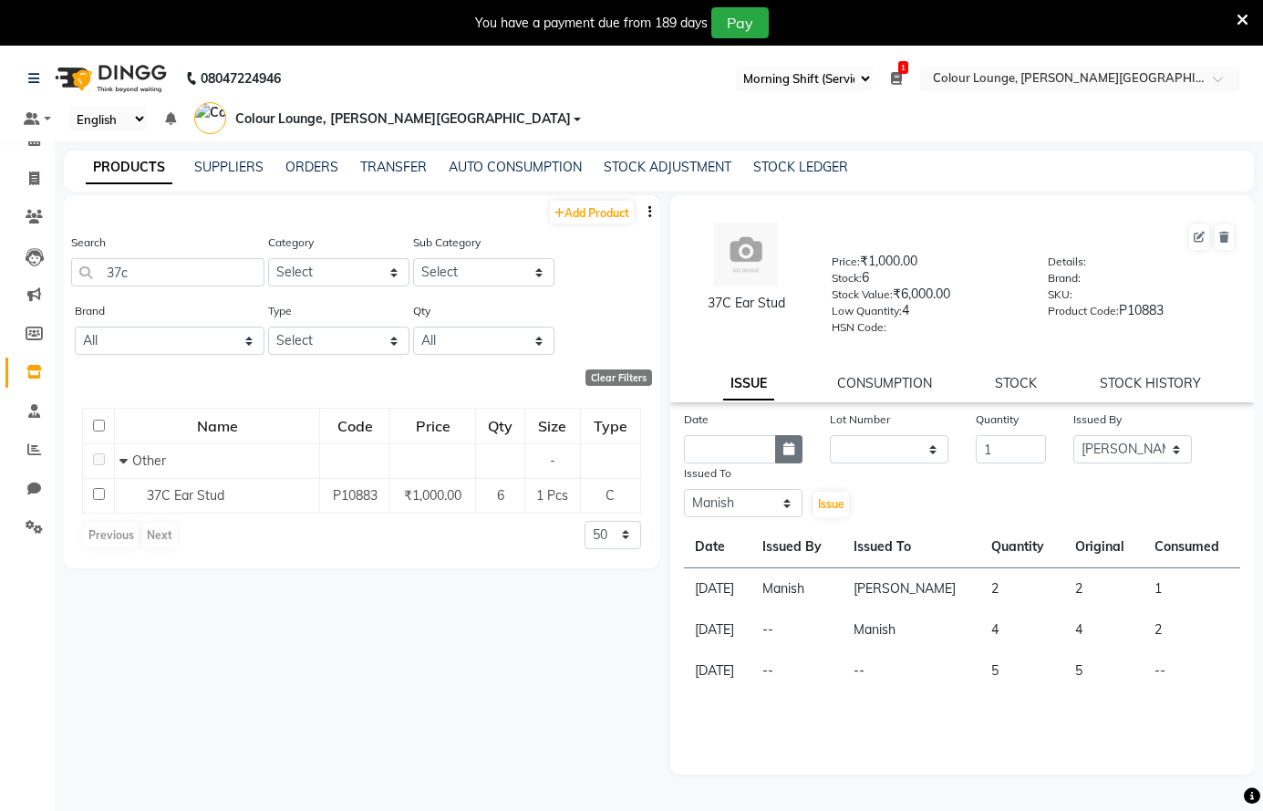
select select "2025"
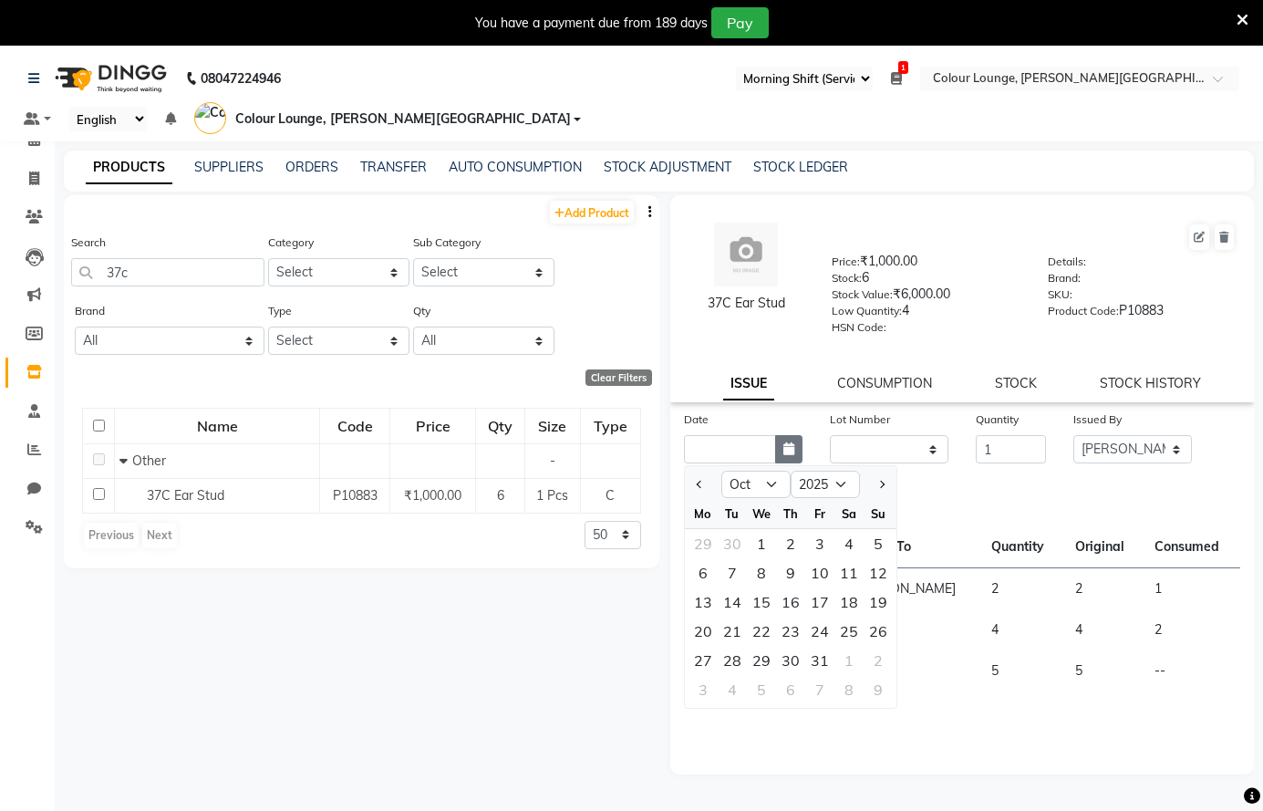
click at [793, 449] on icon "button" at bounding box center [788, 448] width 11 height 13
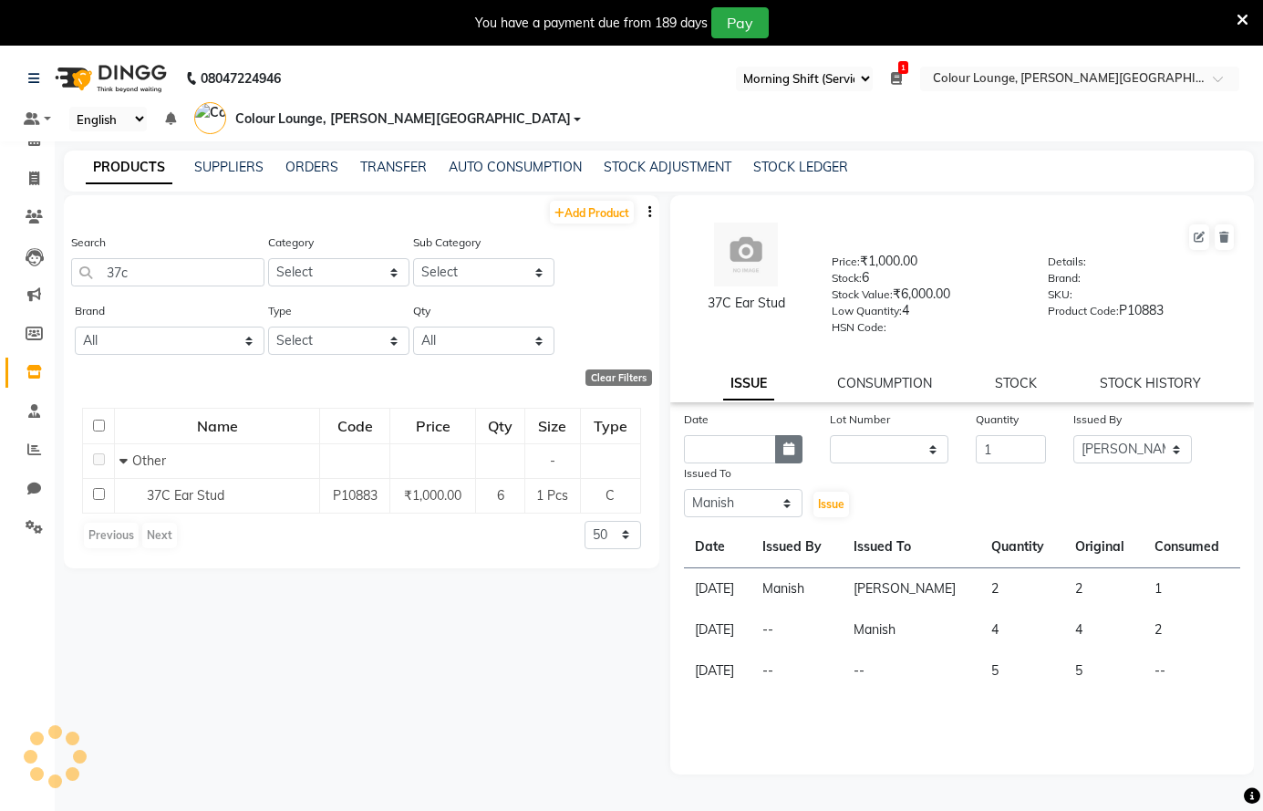
click at [788, 448] on icon "button" at bounding box center [788, 448] width 11 height 13
select select "10"
select select "2025"
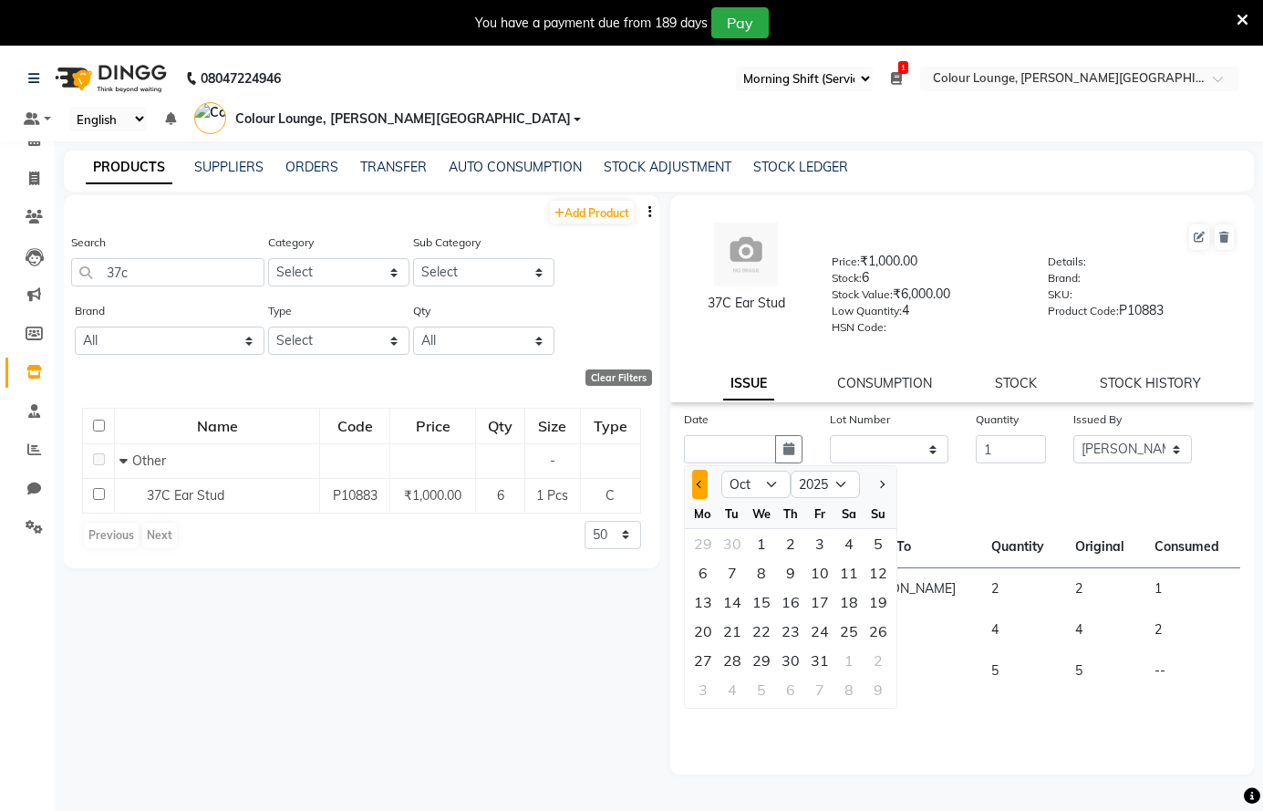
click at [696, 486] on button "Previous month" at bounding box center [700, 484] width 16 height 29
select select "9"
click at [868, 567] on div "14" at bounding box center [878, 572] width 29 height 29
type input "14-09-2025"
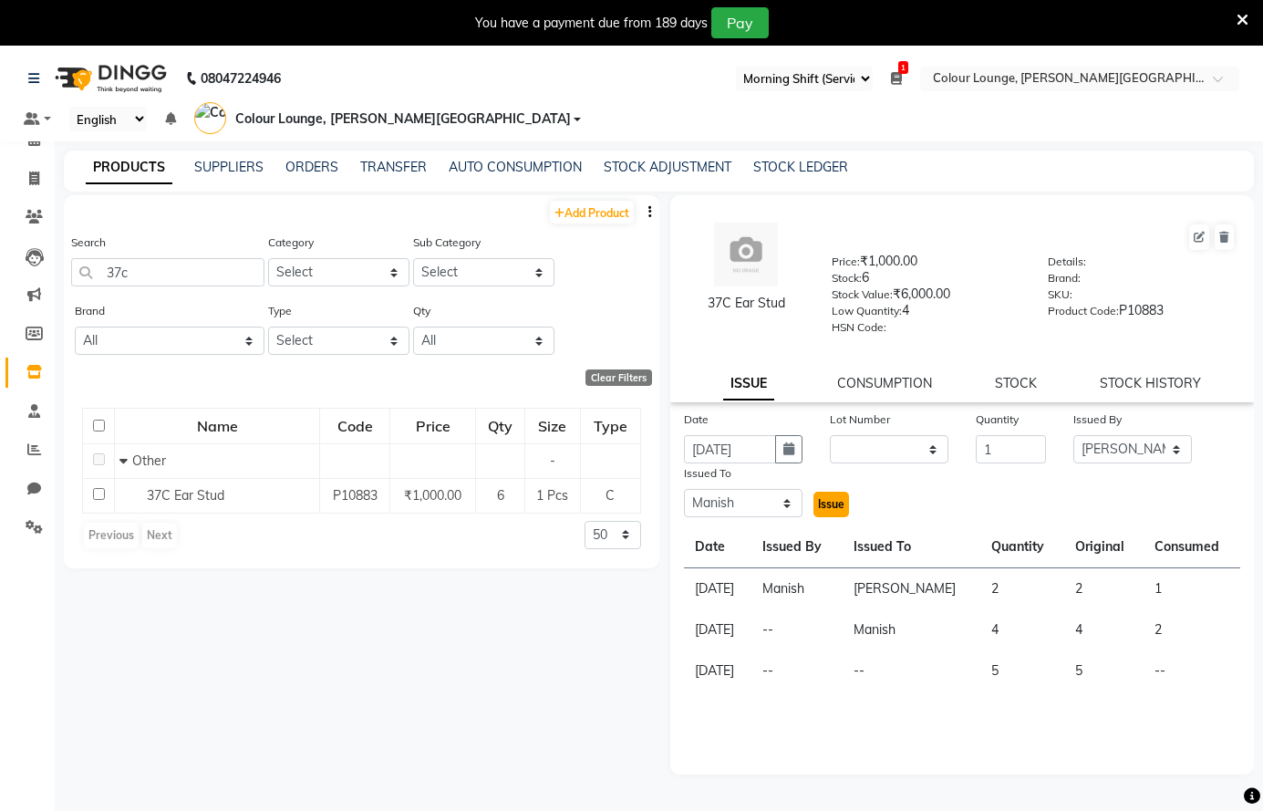
click at [827, 505] on span "Issue" at bounding box center [831, 504] width 26 height 14
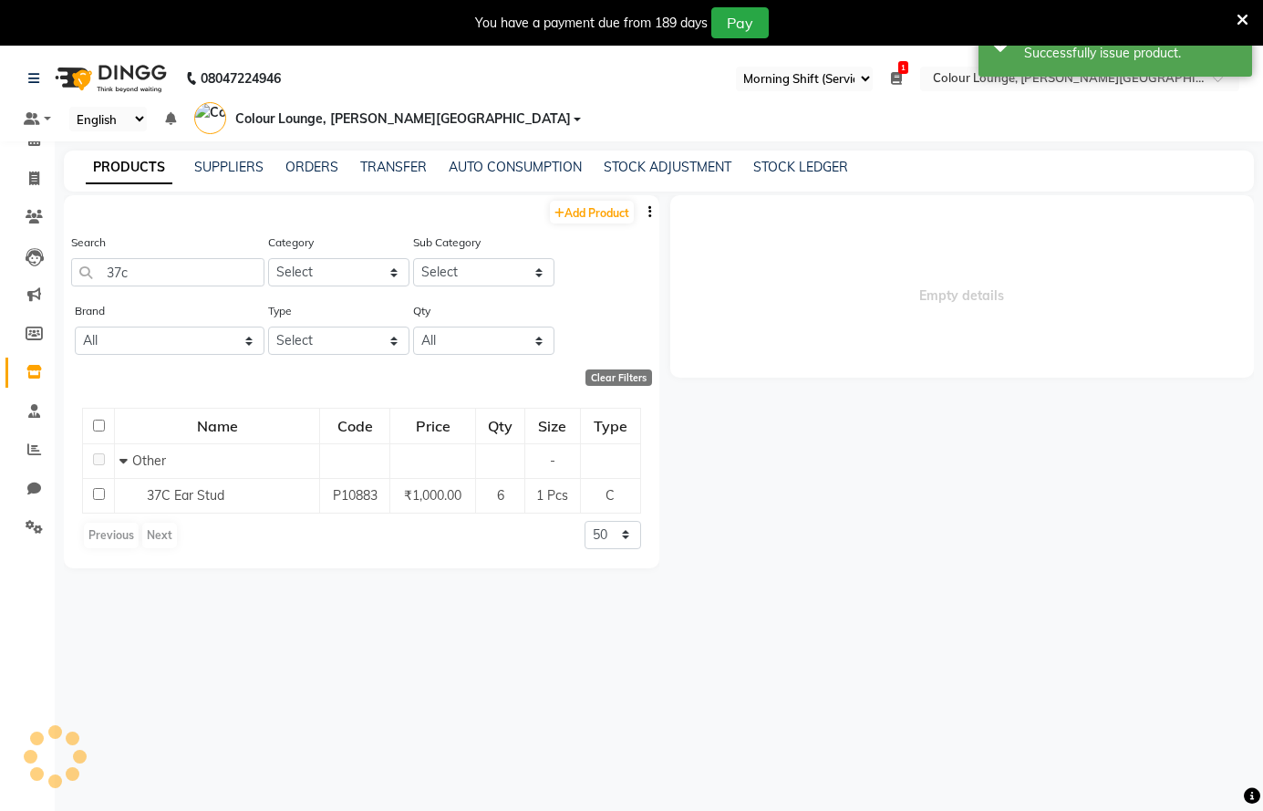
select select
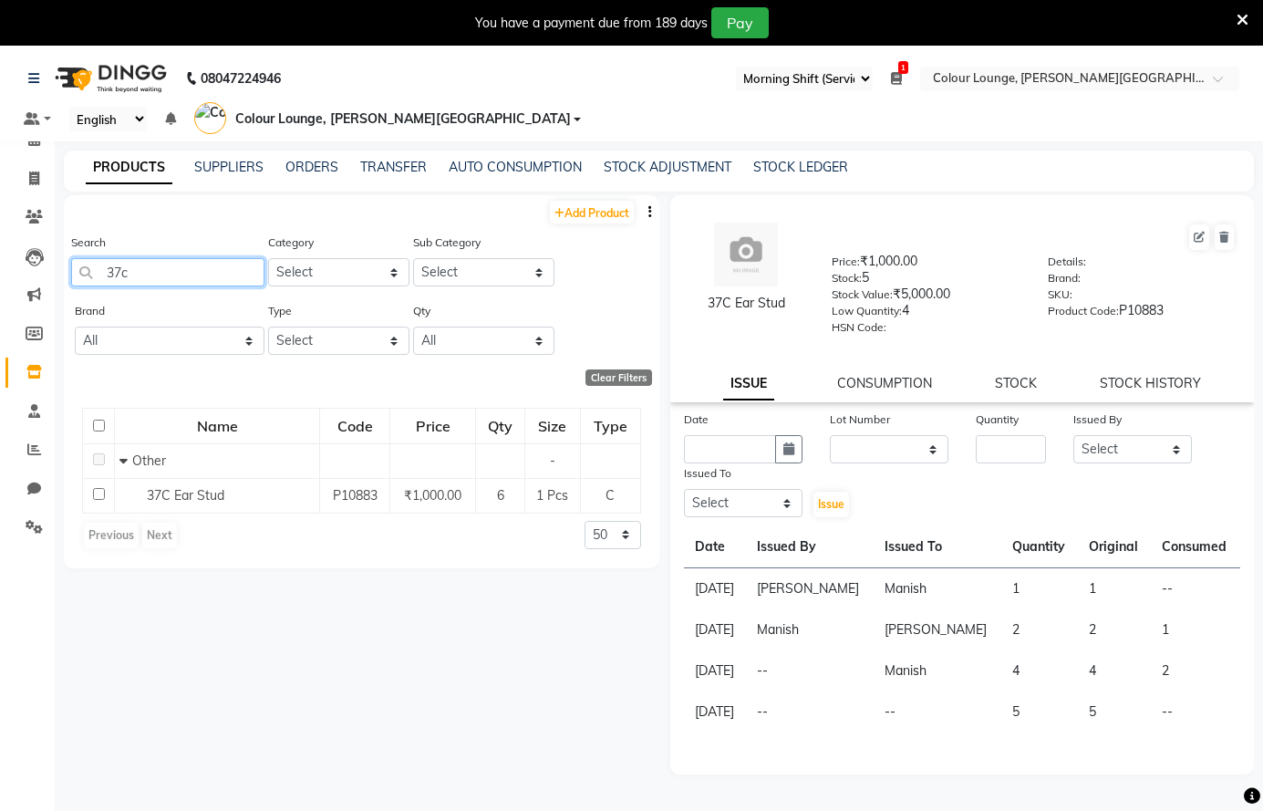
click at [123, 270] on input "37c" at bounding box center [167, 272] width 193 height 28
click at [153, 274] on input "32c" at bounding box center [167, 272] width 193 height 28
type input "32c"
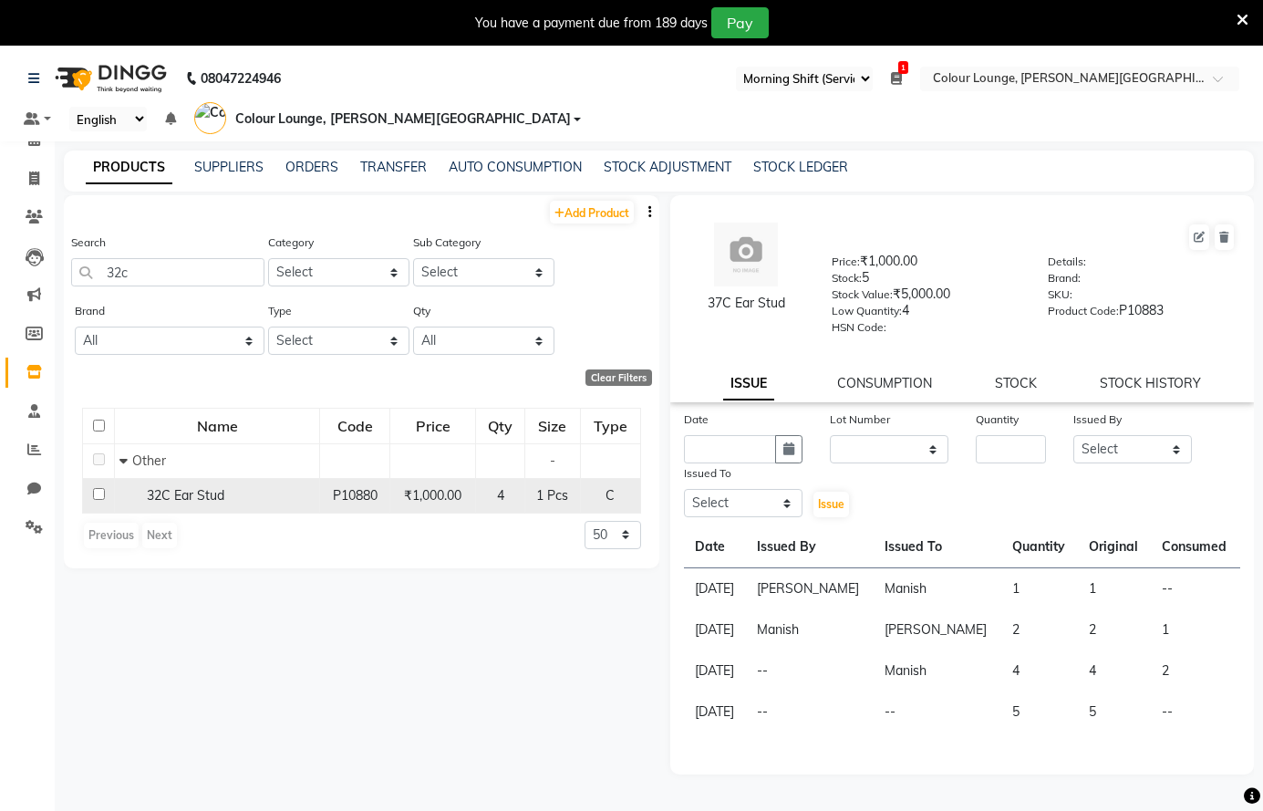
click at [187, 494] on span "32C Ear Stud" at bounding box center [186, 495] width 78 height 16
select select
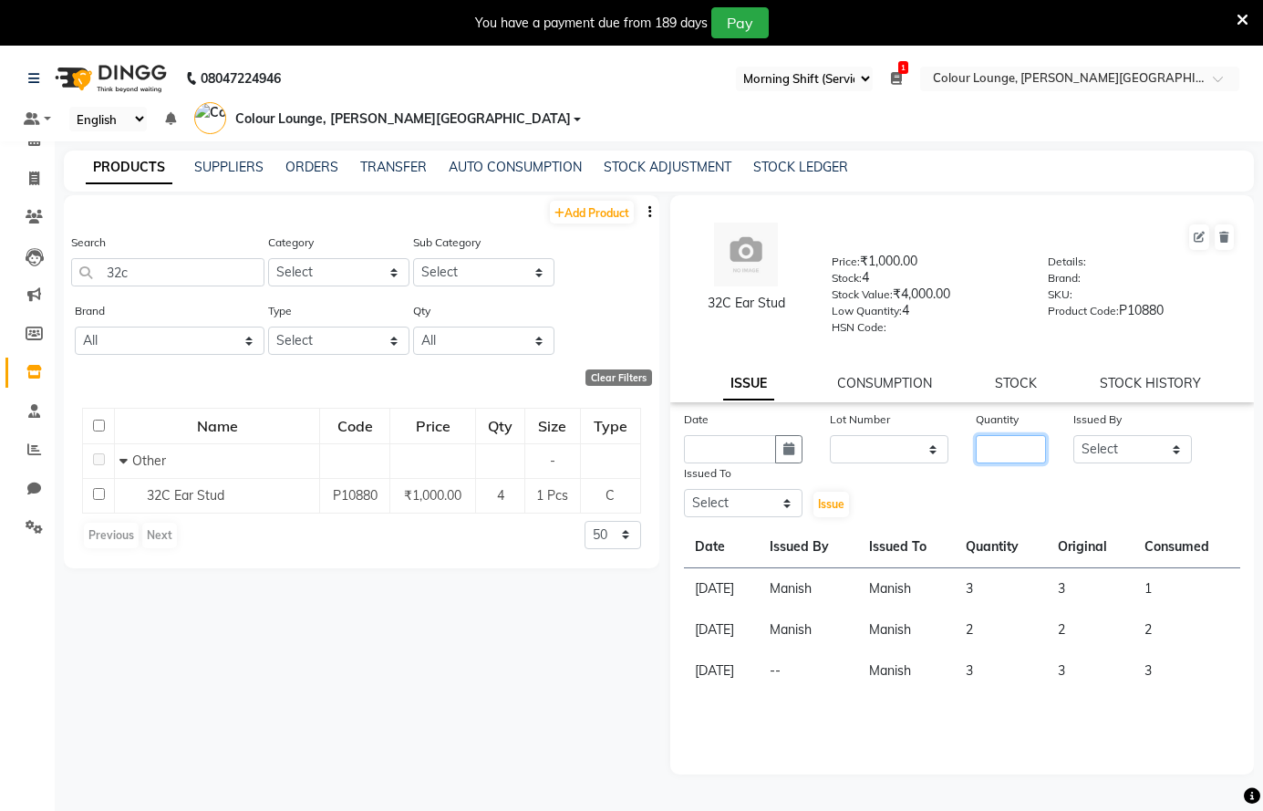
click at [1014, 445] on input "number" at bounding box center [1011, 449] width 70 height 28
type input "1"
click at [1115, 445] on select "Select Admin Ankush Ansh Nayyar BALBHARTI SHARMA Colour Lounge, Lawrence Road C…" at bounding box center [1132, 449] width 119 height 28
select select "86555"
click at [1073, 435] on select "Select Admin Ankush Ansh Nayyar BALBHARTI SHARMA Colour Lounge, Lawrence Road C…" at bounding box center [1132, 449] width 119 height 28
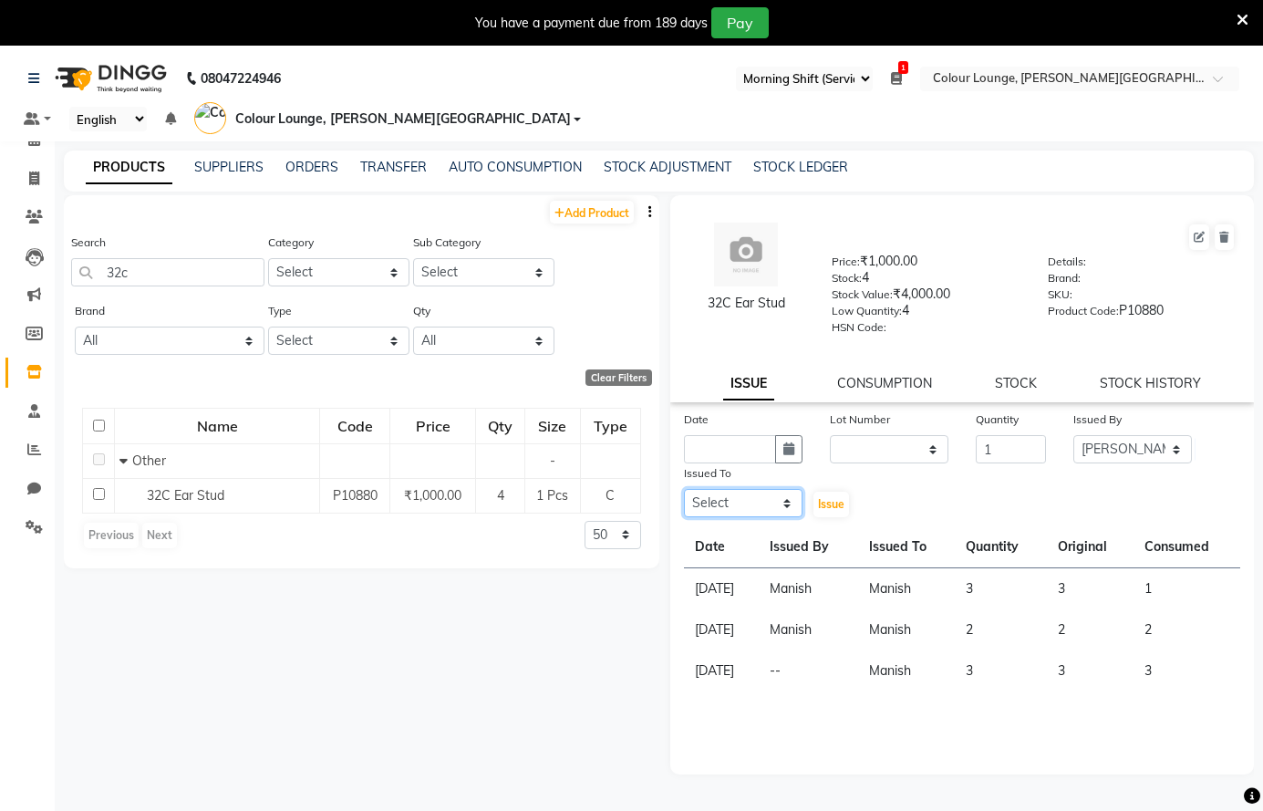
click at [775, 498] on select "Select Admin Ankush Ansh Nayyar BALBHARTI SHARMA Colour Lounge, Lawrence Road C…" at bounding box center [743, 503] width 119 height 28
select select "70009"
click at [684, 489] on select "Select Admin Ankush Ansh Nayyar BALBHARTI SHARMA Colour Lounge, Lawrence Road C…" at bounding box center [743, 503] width 119 height 28
click at [789, 450] on icon "button" at bounding box center [788, 448] width 11 height 13
select select "10"
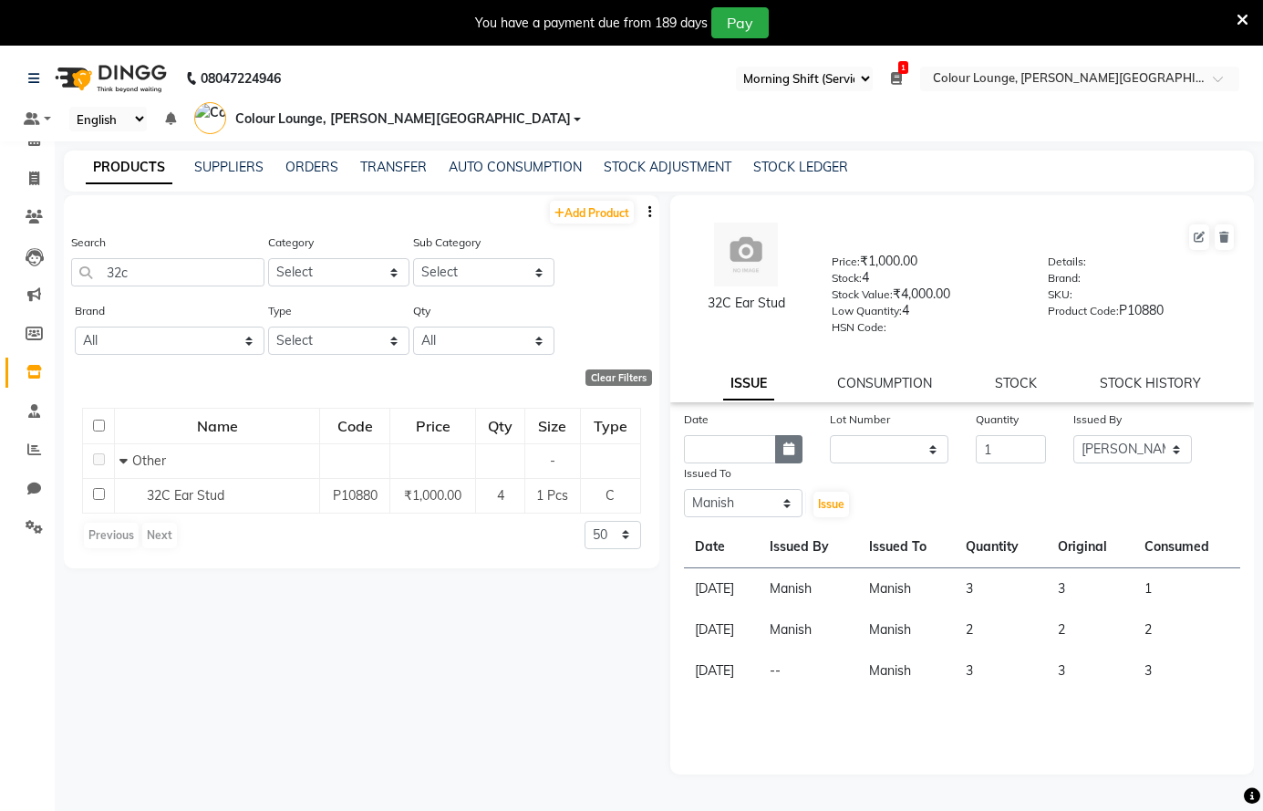
select select "2025"
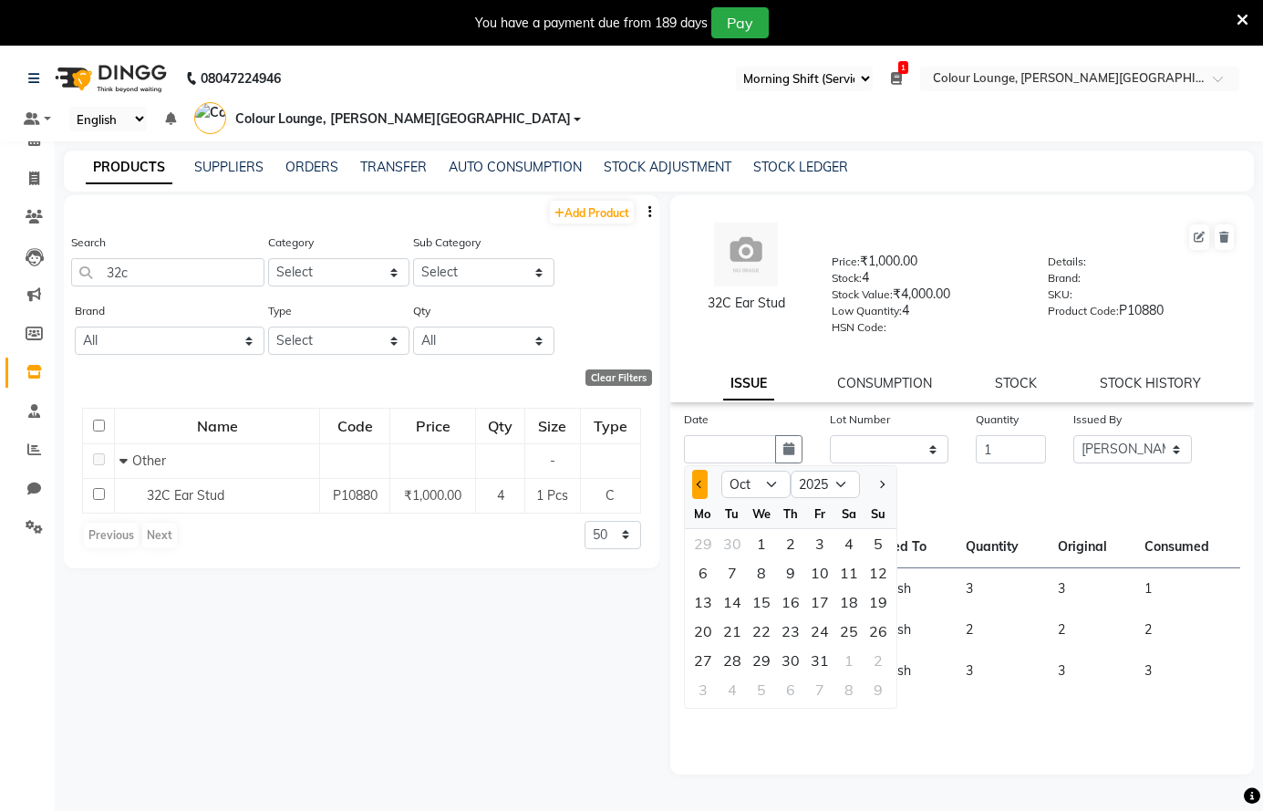
click at [701, 489] on button "Previous month" at bounding box center [700, 484] width 16 height 29
select select "9"
click at [849, 578] on div "13" at bounding box center [848, 572] width 29 height 29
type input "13-09-2025"
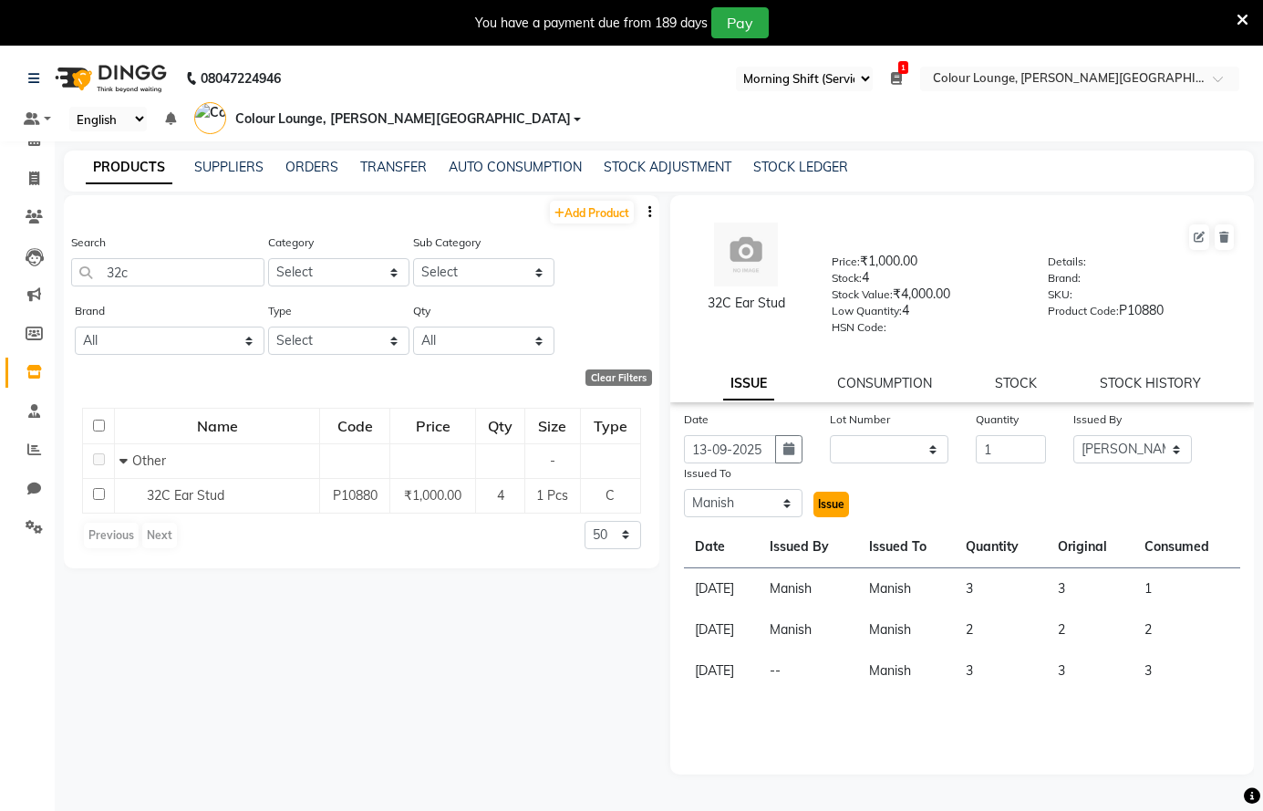
click at [834, 508] on span "Issue" at bounding box center [831, 504] width 26 height 14
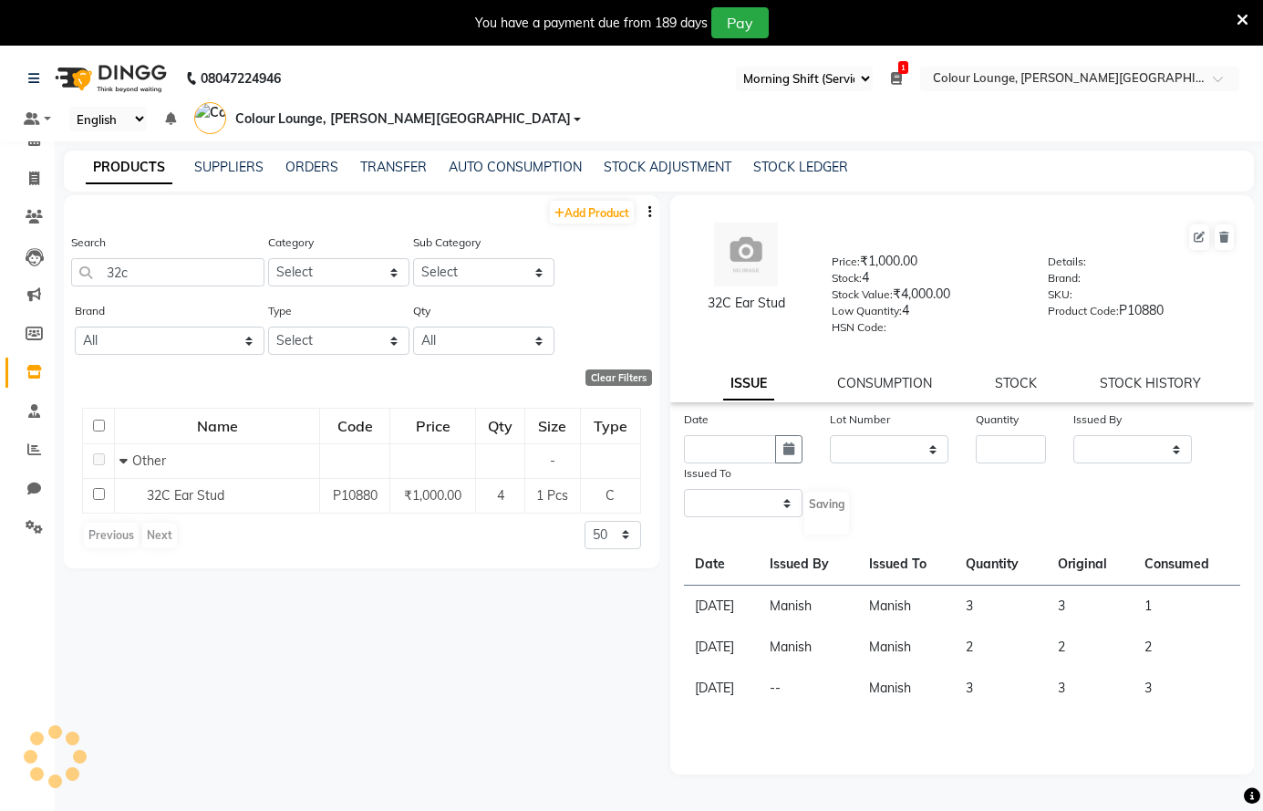
select select
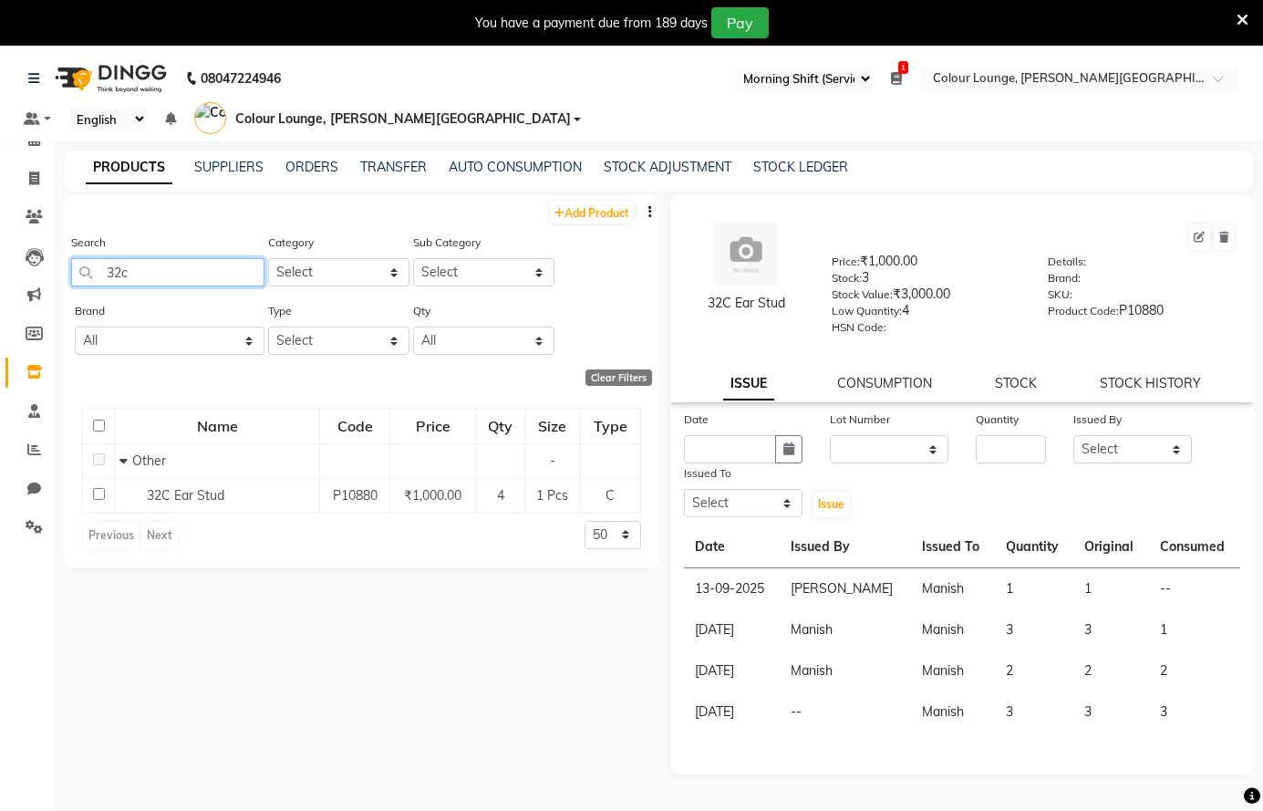
click at [180, 270] on input "32c" at bounding box center [167, 272] width 193 height 28
type input "3"
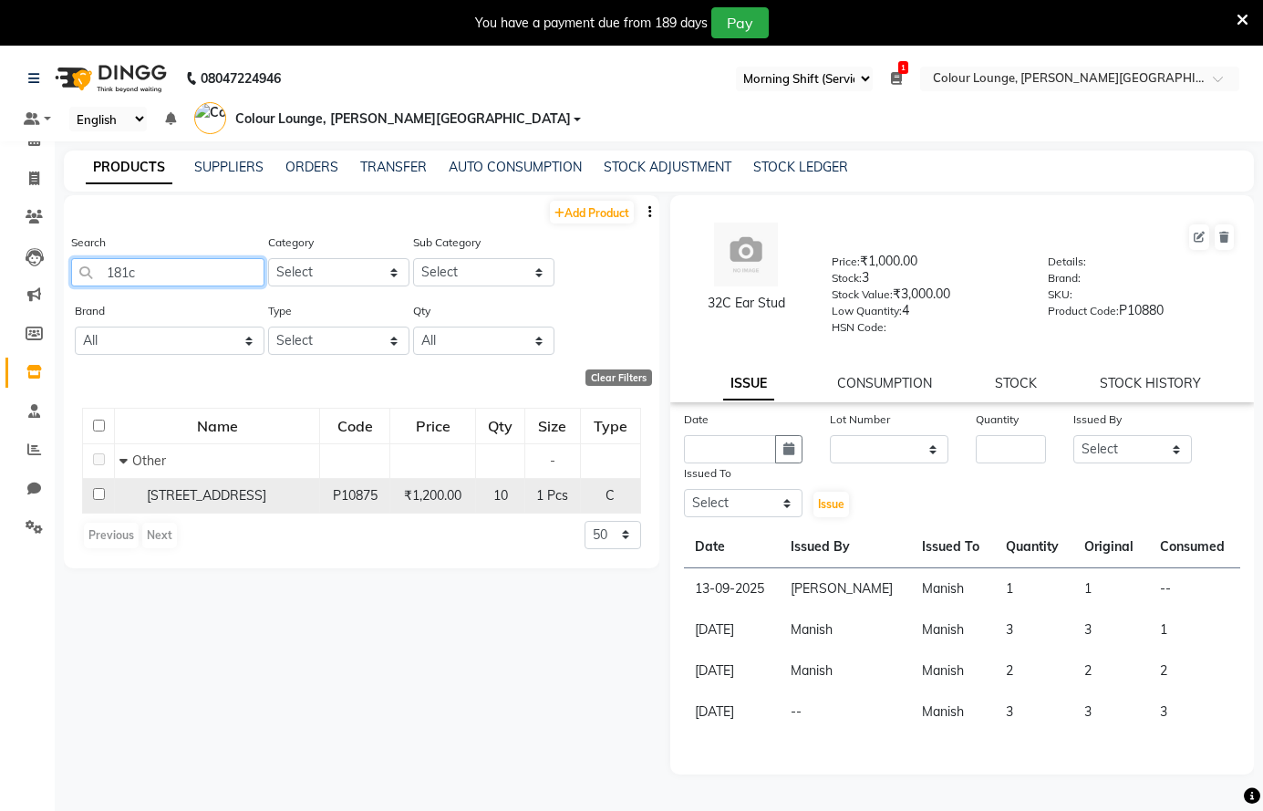
type input "181c"
click at [263, 500] on div "[STREET_ADDRESS]" at bounding box center [216, 495] width 195 height 19
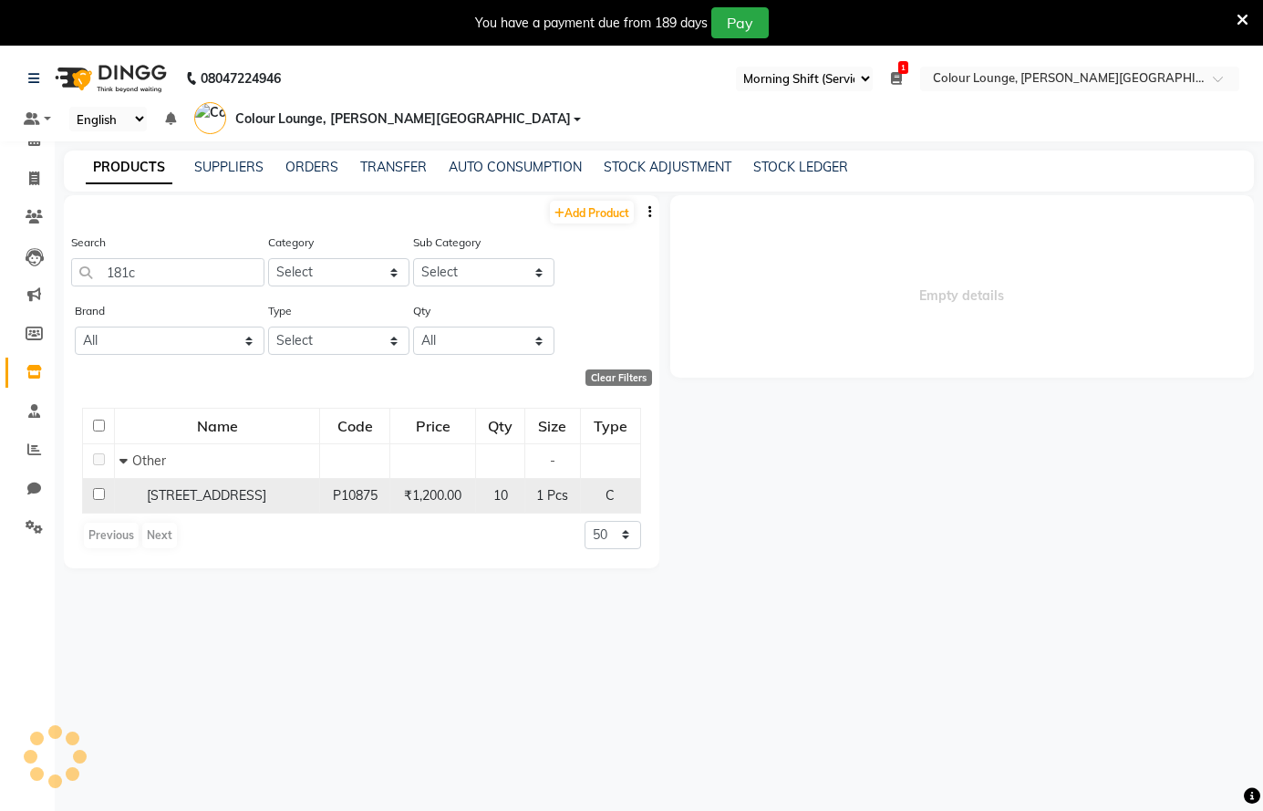
select select
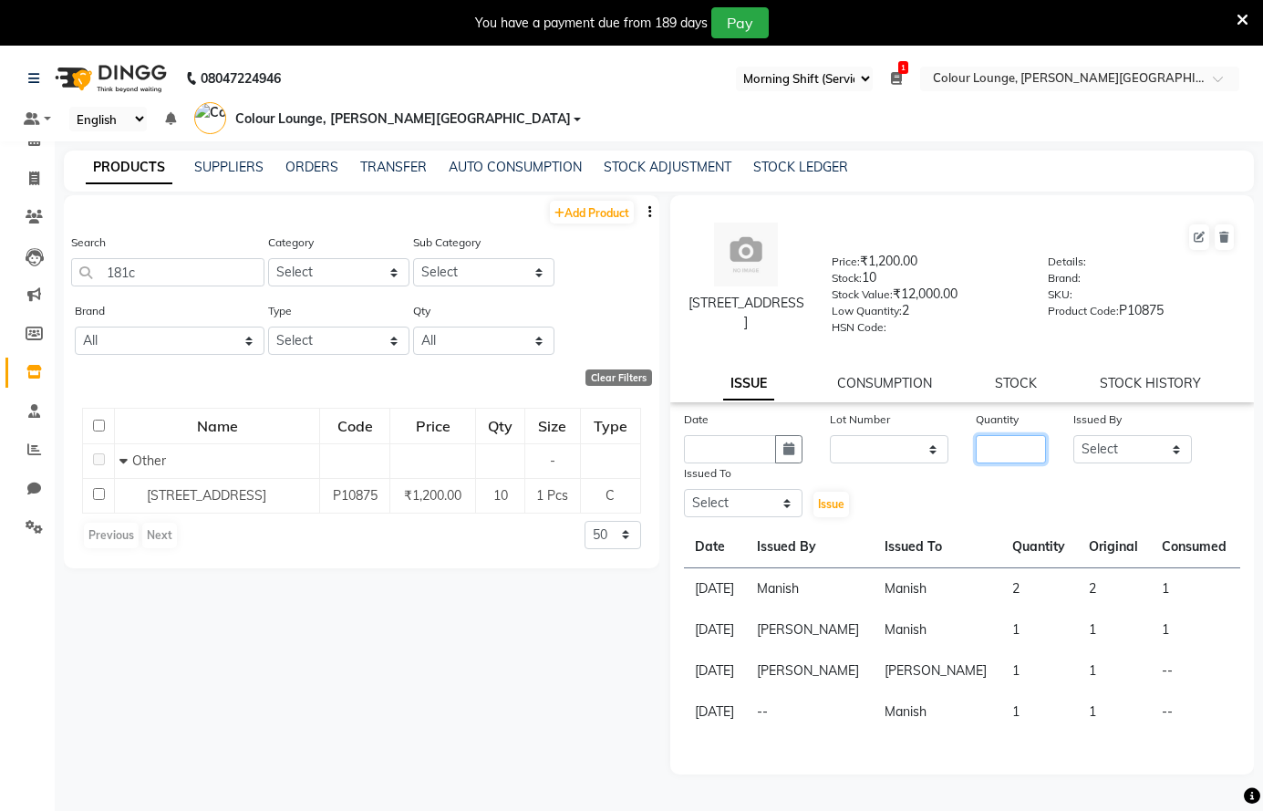
click at [990, 448] on input "number" at bounding box center [1011, 449] width 70 height 28
type input "1"
click at [1156, 447] on select "Select Admin Ankush Ansh Nayyar BALBHARTI SHARMA Colour Lounge, Lawrence Road C…" at bounding box center [1132, 449] width 119 height 28
select select "86555"
click at [1073, 435] on select "Select Admin Ankush Ansh Nayyar BALBHARTI SHARMA Colour Lounge, Lawrence Road C…" at bounding box center [1132, 449] width 119 height 28
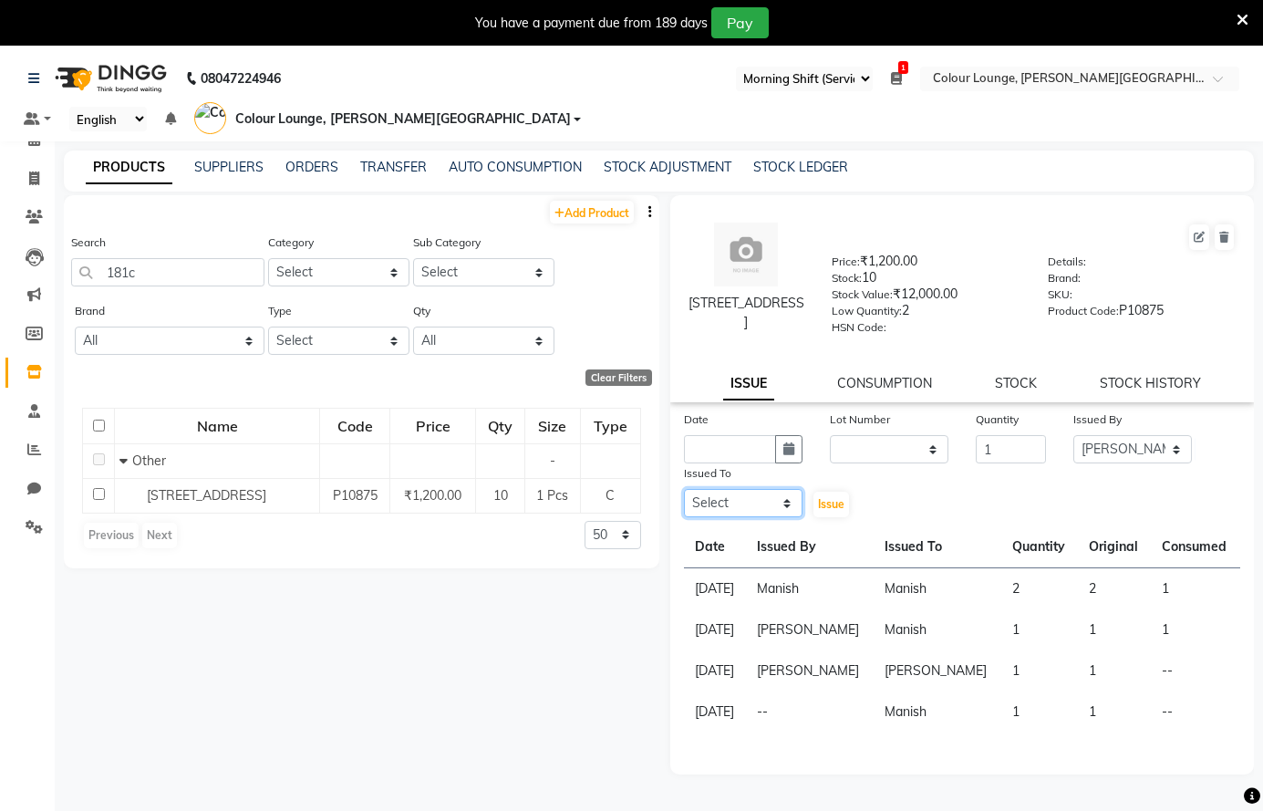
click at [756, 495] on select "Select Admin Ankush Ansh Nayyar BALBHARTI SHARMA Colour Lounge, Lawrence Road C…" at bounding box center [743, 503] width 119 height 28
select select "70009"
click at [684, 489] on select "Select Admin Ankush Ansh Nayyar BALBHARTI SHARMA Colour Lounge, Lawrence Road C…" at bounding box center [743, 503] width 119 height 28
click at [731, 103] on nav "08047224946 Select Register Evening Shift (Service) Morning Shift (Service) 1 D…" at bounding box center [631, 94] width 1263 height 96
click at [786, 445] on icon "button" at bounding box center [788, 448] width 11 height 13
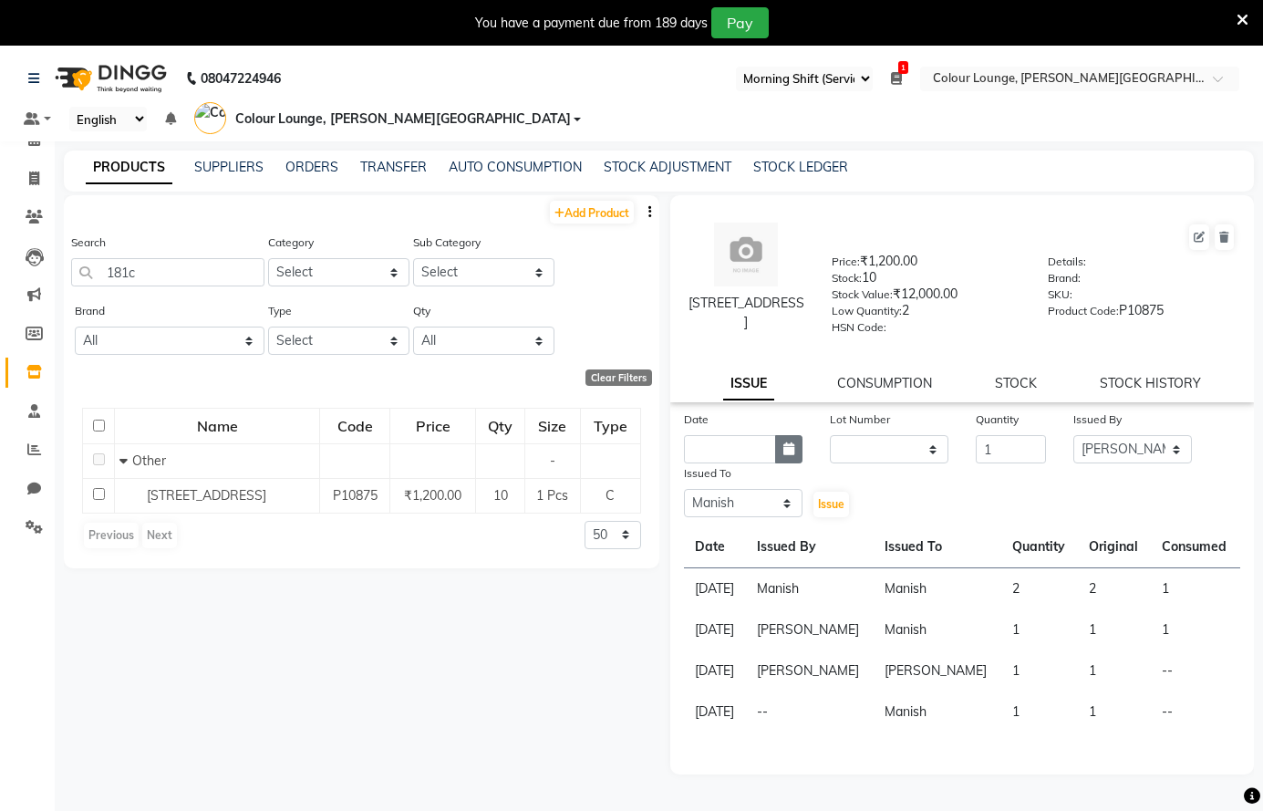
select select "10"
select select "2025"
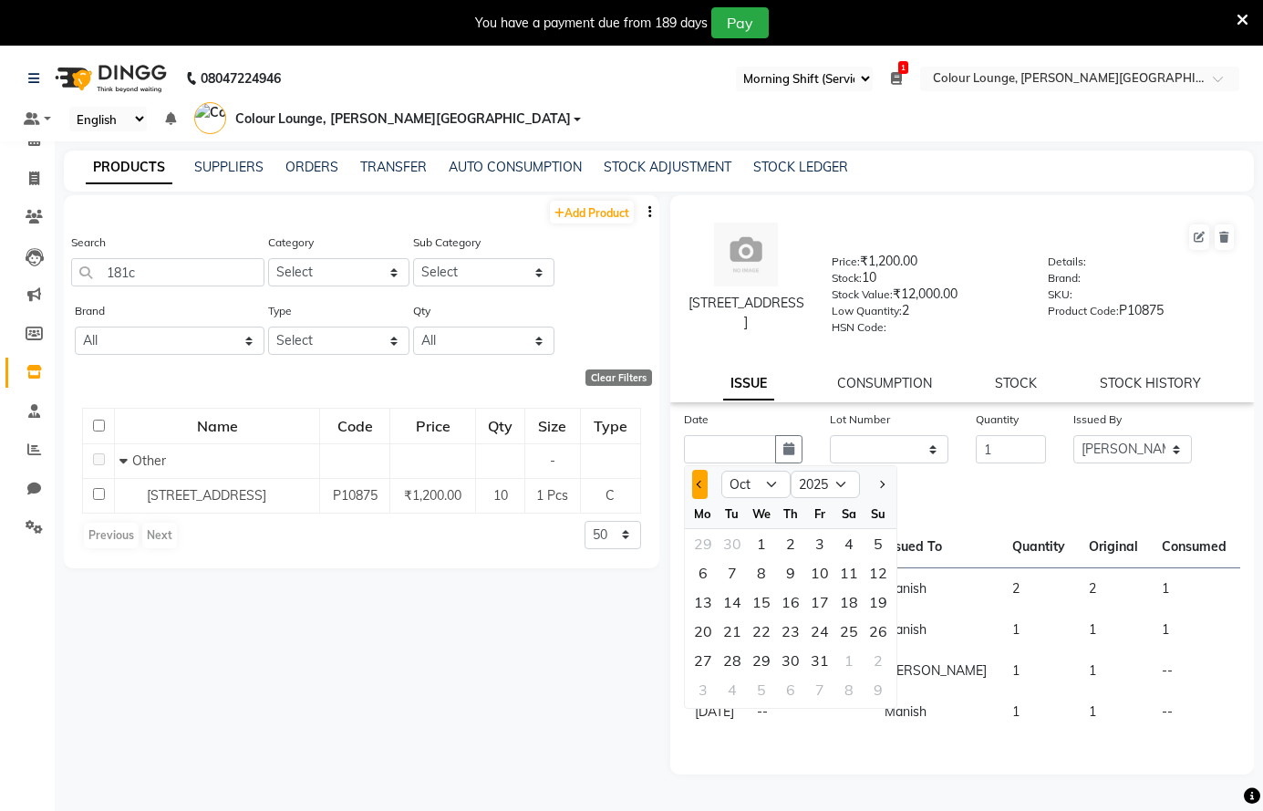
click at [702, 482] on span "Previous month" at bounding box center [699, 484] width 7 height 7
select select "9"
click at [729, 627] on div "23" at bounding box center [732, 630] width 29 height 29
type input "23-09-2025"
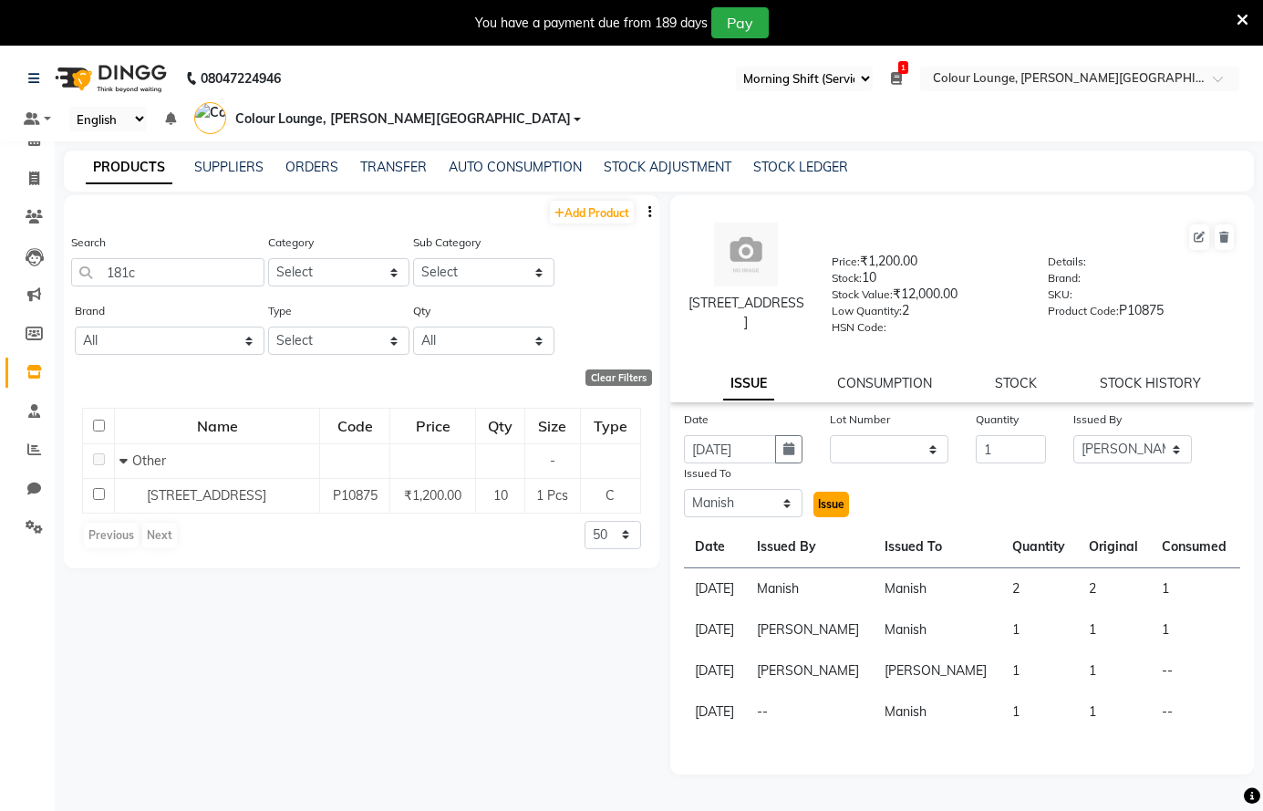
click at [831, 507] on span "Issue" at bounding box center [831, 504] width 26 height 14
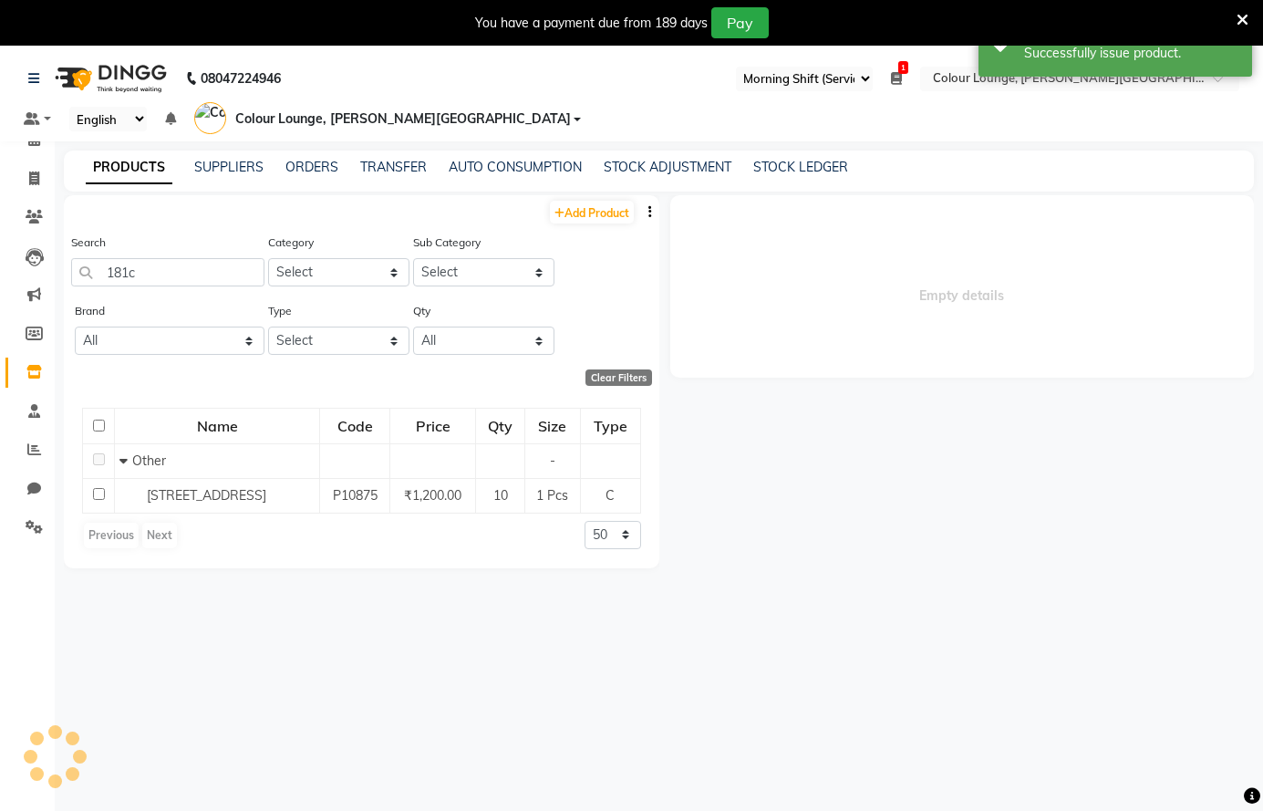
select select
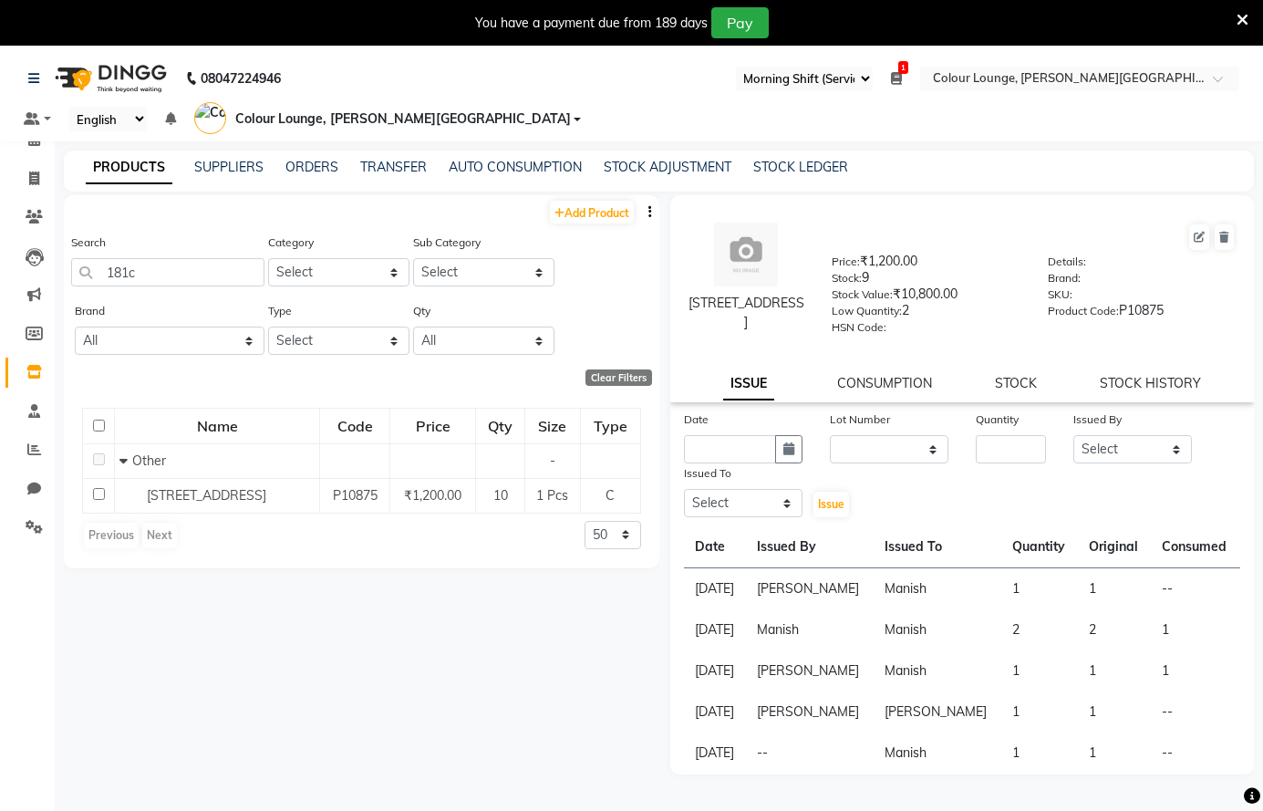
click at [1246, 19] on icon at bounding box center [1243, 20] width 12 height 16
